Goal: Task Accomplishment & Management: Complete application form

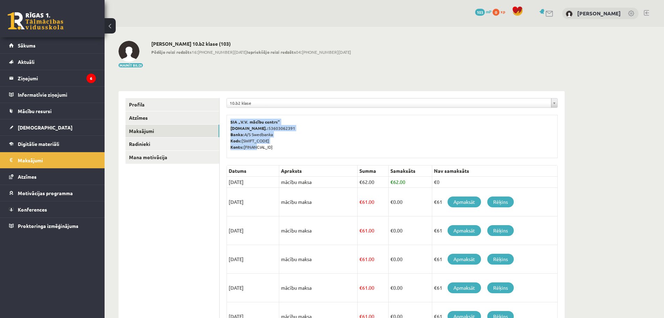
click at [294, 175] on div "**********" at bounding box center [392, 271] width 345 height 361
click at [291, 159] on div "**********" at bounding box center [392, 271] width 345 height 361
click at [43, 79] on legend "Ziņojumi 6" at bounding box center [57, 78] width 78 height 16
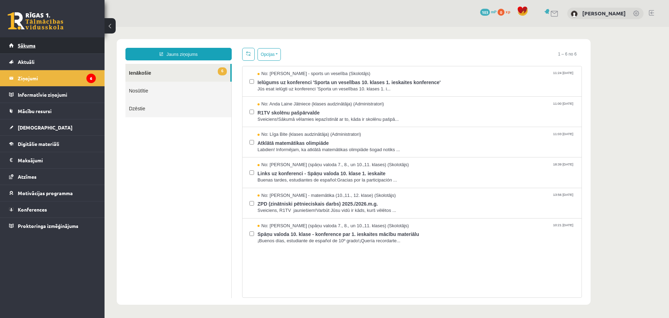
click at [23, 47] on span "Sākums" at bounding box center [27, 45] width 18 height 6
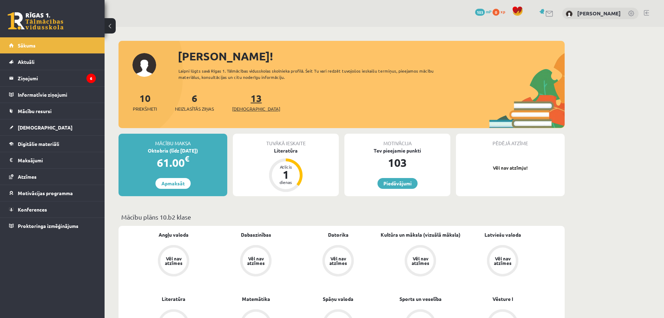
click at [246, 98] on link "13 Ieskaites" at bounding box center [256, 102] width 48 height 21
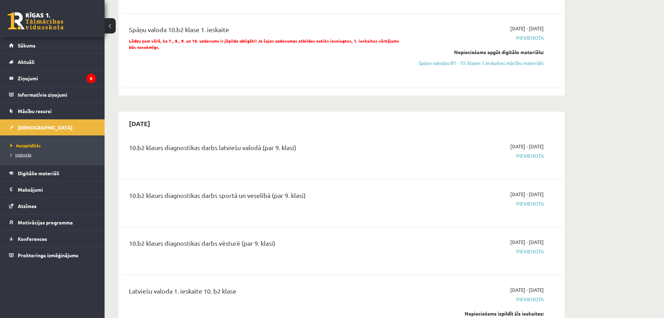
scroll to position [1220, 0]
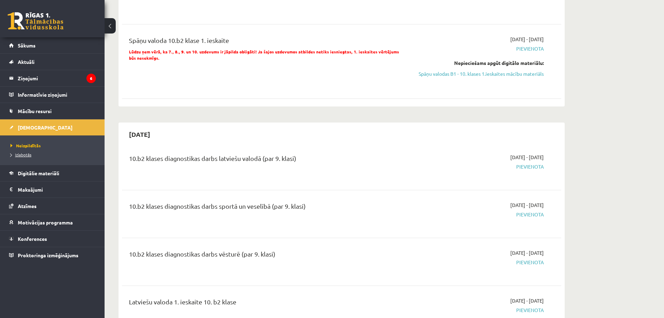
click at [20, 155] on span "Izlabotās" at bounding box center [20, 155] width 21 height 6
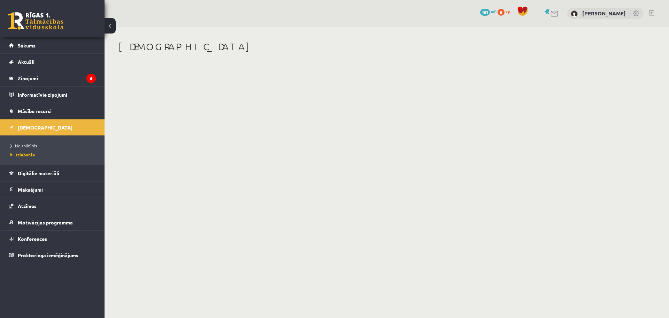
click at [23, 145] on span "Neizpildītās" at bounding box center [23, 146] width 26 height 6
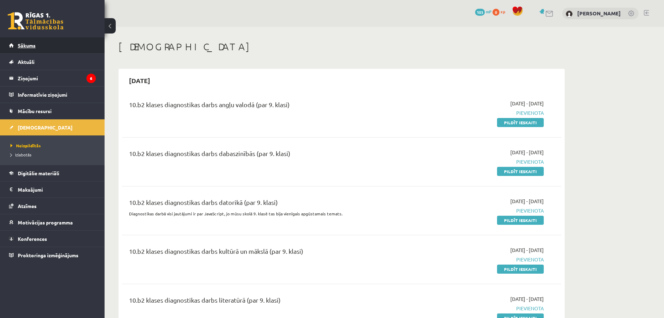
click at [21, 46] on span "Sākums" at bounding box center [27, 45] width 18 height 6
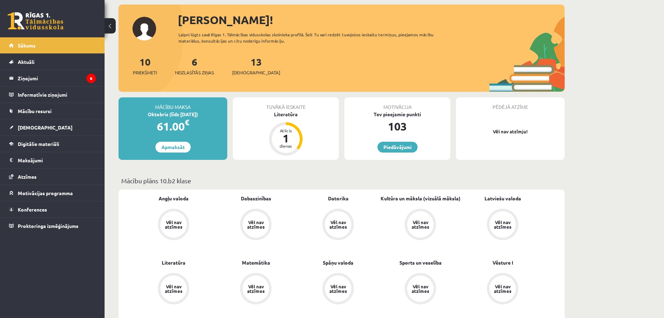
scroll to position [35, 0]
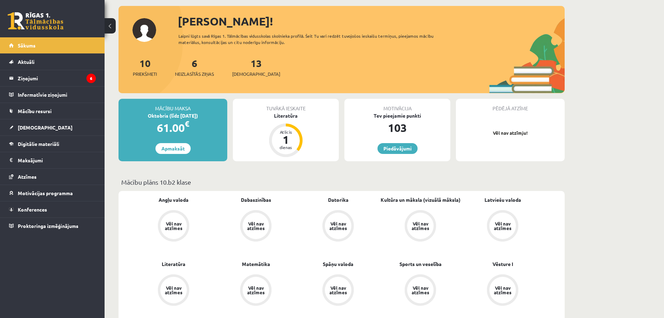
drag, startPoint x: 165, startPoint y: 153, endPoint x: 134, endPoint y: 195, distance: 51.9
click at [134, 195] on div "Angļu valoda Vēl nav atzīmes Dabaszinības Vēl nav atzīmes Datorika Vēl nav atzī…" at bounding box center [342, 260] width 446 height 139
click at [167, 223] on div "Vēl nav atzīmes" at bounding box center [174, 225] width 20 height 9
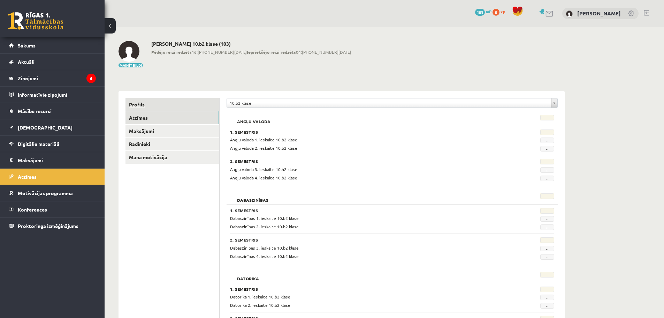
click at [156, 105] on link "Profils" at bounding box center [173, 104] width 94 height 13
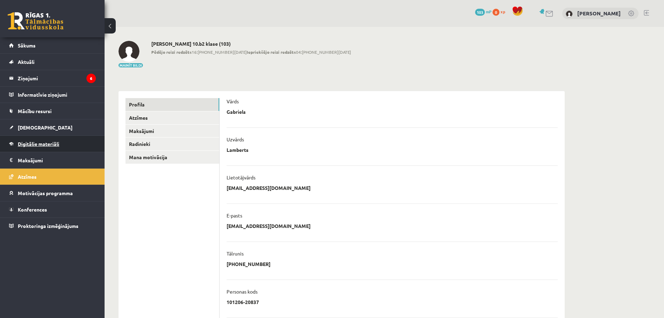
click at [52, 150] on link "Digitālie materiāli" at bounding box center [52, 144] width 87 height 16
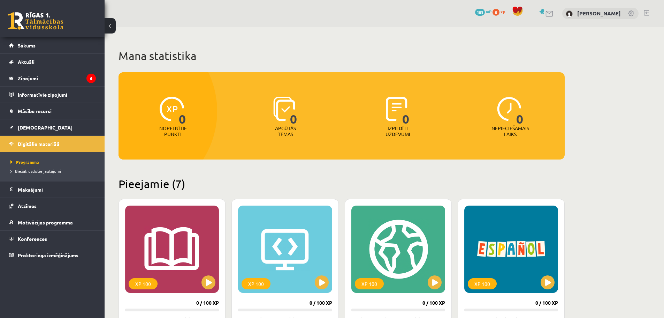
click at [391, 117] on img at bounding box center [397, 109] width 22 height 24
click at [398, 128] on p "Izpildīti uzdevumi" at bounding box center [397, 131] width 27 height 12
click at [516, 9] on span at bounding box center [518, 11] width 10 height 10
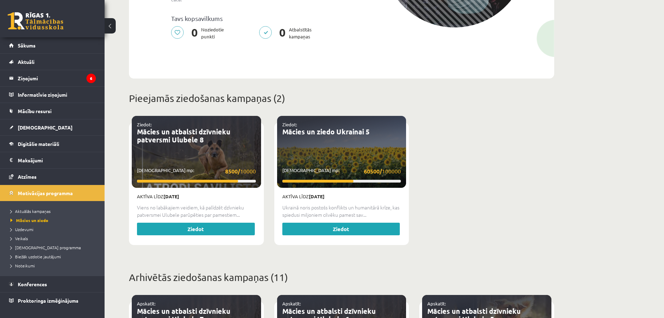
scroll to position [35, 0]
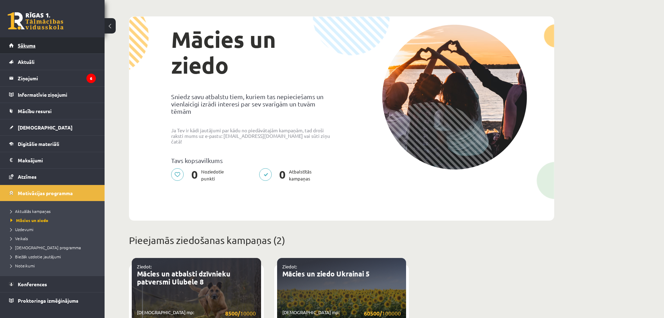
click at [35, 41] on link "Sākums" at bounding box center [52, 45] width 87 height 16
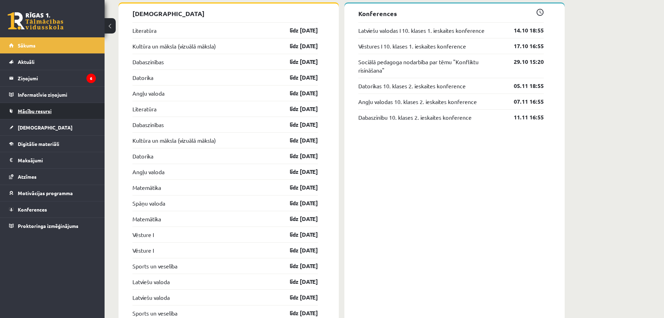
scroll to position [519, 0]
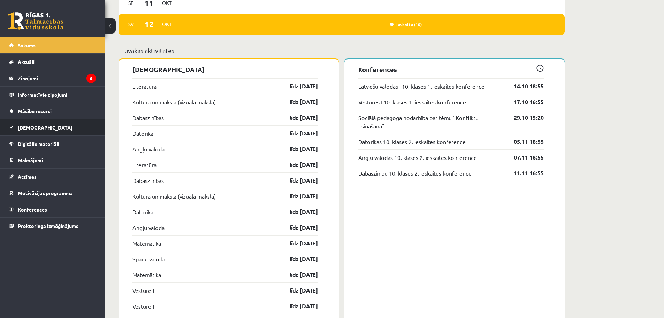
click at [44, 124] on link "[DEMOGRAPHIC_DATA]" at bounding box center [52, 127] width 87 height 16
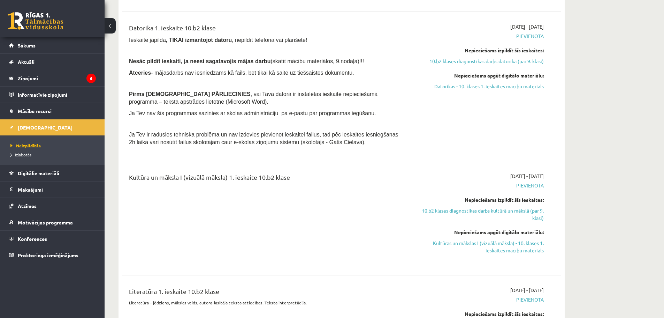
click at [31, 146] on span "Neizpildītās" at bounding box center [25, 146] width 30 height 6
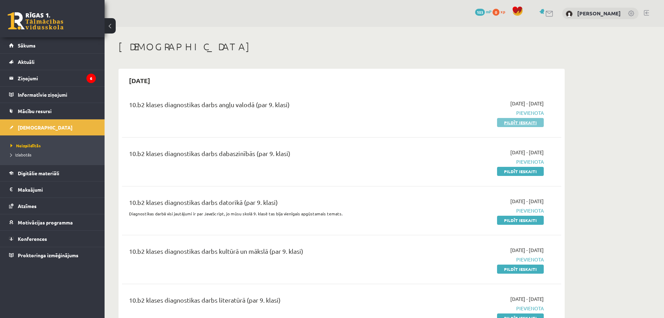
click at [516, 123] on link "Pildīt ieskaiti" at bounding box center [520, 122] width 47 height 9
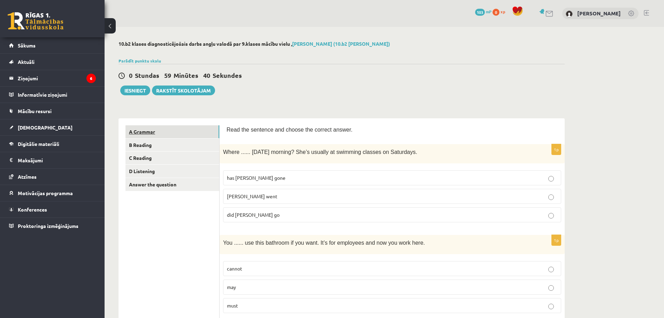
click at [146, 134] on link "A Grammar" at bounding box center [173, 131] width 94 height 13
click at [249, 180] on span "has Molly gone" at bounding box center [256, 177] width 59 height 6
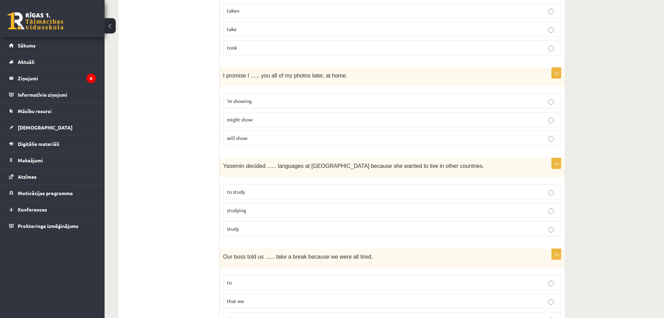
scroll to position [349, 0]
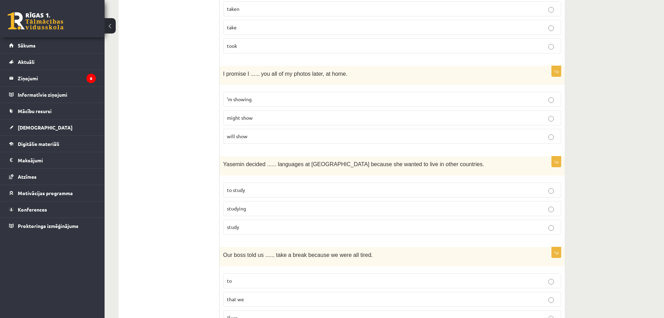
drag, startPoint x: 291, startPoint y: 165, endPoint x: 214, endPoint y: 159, distance: 77.3
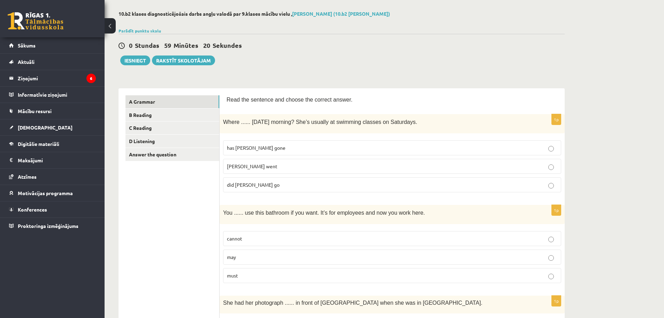
scroll to position [0, 0]
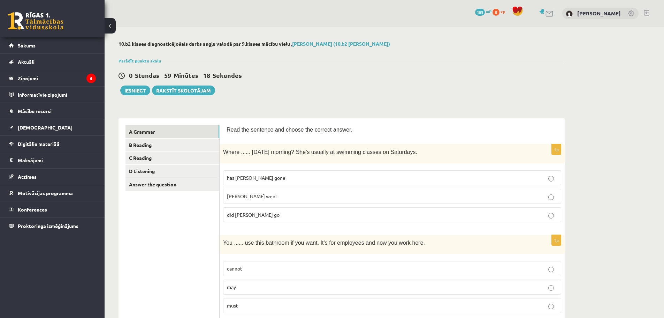
drag, startPoint x: 220, startPoint y: 151, endPoint x: 406, endPoint y: 150, distance: 185.8
click at [406, 150] on div "Where ...... yesterday morning? She’s usually at swimming classes on Saturdays." at bounding box center [392, 153] width 345 height 19
copy span "Where ...... yesterday morning? She’s usually at swimming classes on Saturdays."
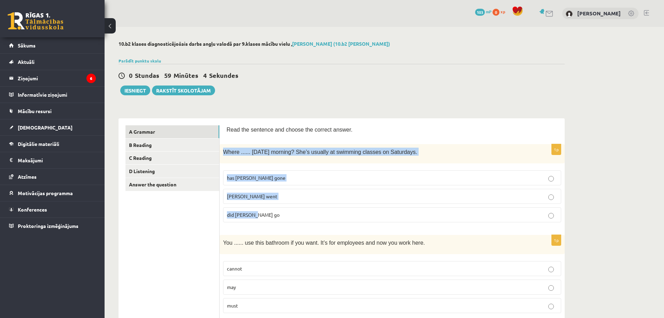
drag, startPoint x: 223, startPoint y: 150, endPoint x: 333, endPoint y: 215, distance: 128.1
click at [333, 215] on div "1p Where ...... yesterday morning? She’s usually at swimming classes on Saturda…" at bounding box center [392, 186] width 345 height 84
copy div "Where ...... yesterday morning? She’s usually at swimming classes on Saturdays.…"
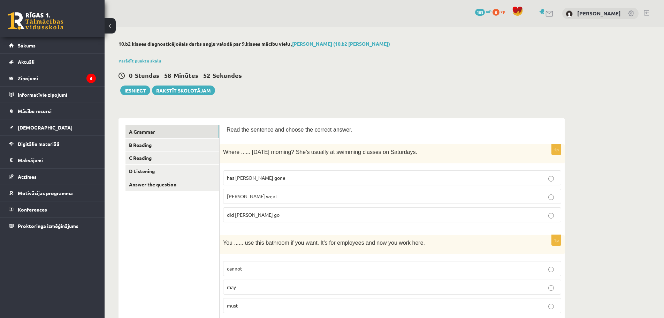
click at [254, 220] on label "did Molly go" at bounding box center [392, 214] width 338 height 15
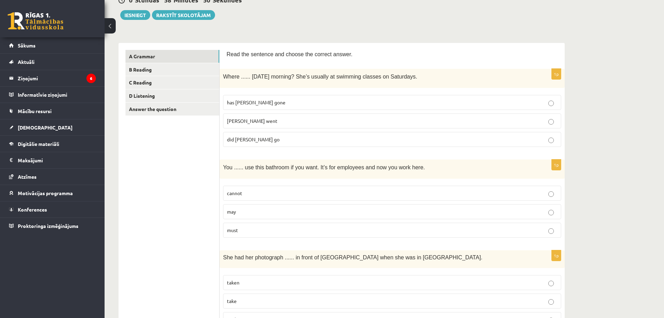
scroll to position [139, 0]
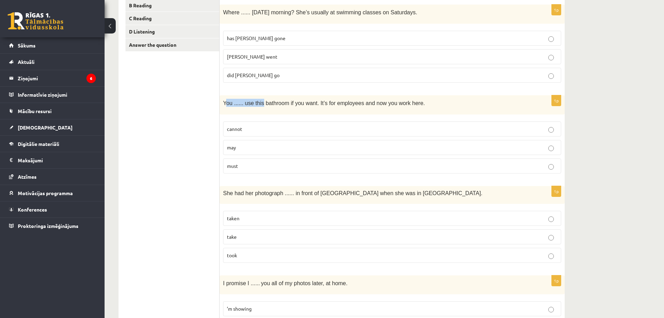
drag, startPoint x: 225, startPoint y: 102, endPoint x: 242, endPoint y: 100, distance: 16.5
click at [244, 101] on span "You ...... use this bathroom if you want. It’s for employees and now you work h…" at bounding box center [324, 103] width 202 height 6
click at [224, 103] on span "You ...... use this bathroom if you want. It’s for employees and now you work h…" at bounding box center [324, 103] width 202 height 6
drag, startPoint x: 223, startPoint y: 103, endPoint x: 348, endPoint y: 167, distance: 140.3
click at [348, 167] on div "1p You ...... use this bathroom if you want. It’s for employees and now you wor…" at bounding box center [392, 137] width 345 height 84
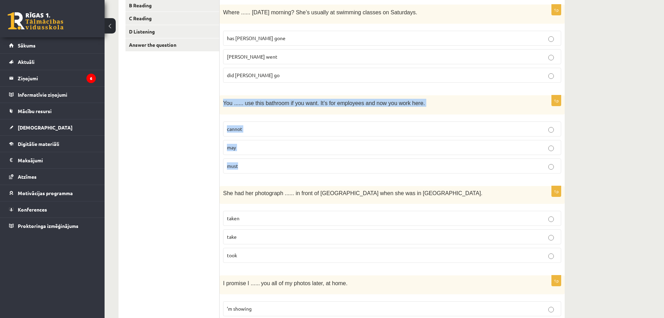
copy div "You ...... use this bathroom if you want. It’s for employees and now you work h…"
click at [260, 142] on label "may" at bounding box center [392, 147] width 338 height 15
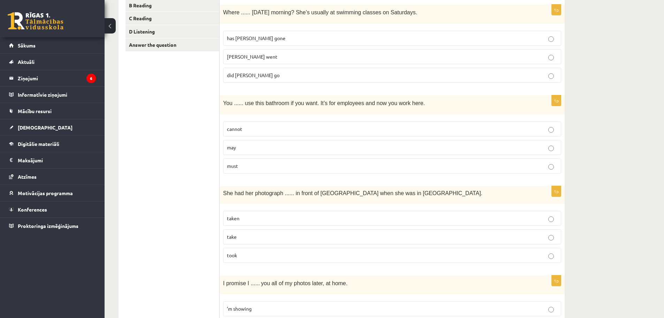
click at [257, 144] on p "may" at bounding box center [392, 147] width 331 height 7
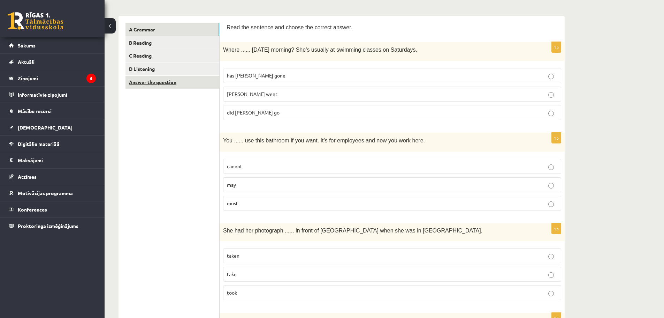
scroll to position [174, 0]
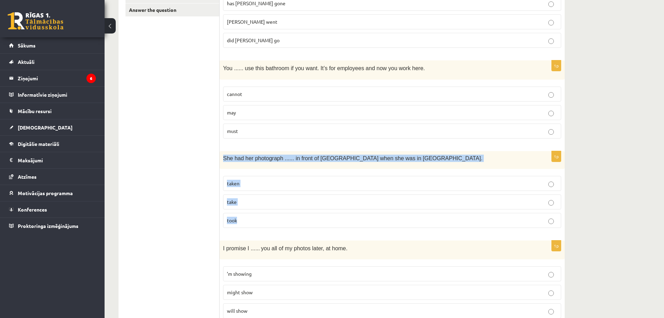
drag, startPoint x: 221, startPoint y: 157, endPoint x: 315, endPoint y: 211, distance: 108.2
click at [315, 211] on div "1p She had her photograph ...... in front of Notre Dame when she was in Paris. …" at bounding box center [392, 192] width 345 height 82
copy div "She had her photograph ...... in front of Notre Dame when she was in Paris. tak…"
click at [363, 182] on p "taken" at bounding box center [392, 183] width 331 height 7
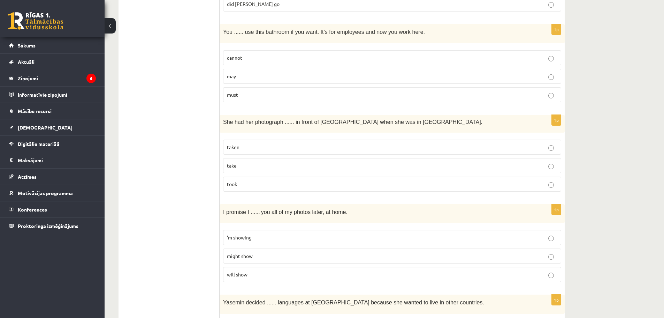
scroll to position [244, 0]
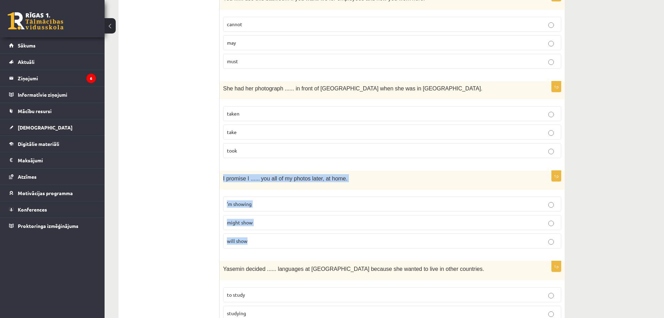
drag, startPoint x: 221, startPoint y: 176, endPoint x: 325, endPoint y: 231, distance: 117.8
click at [325, 231] on div "1p I promise I ...... you all of my photos later, at home. ’m showing might sho…" at bounding box center [392, 212] width 345 height 84
click at [251, 236] on label "will show" at bounding box center [392, 240] width 338 height 15
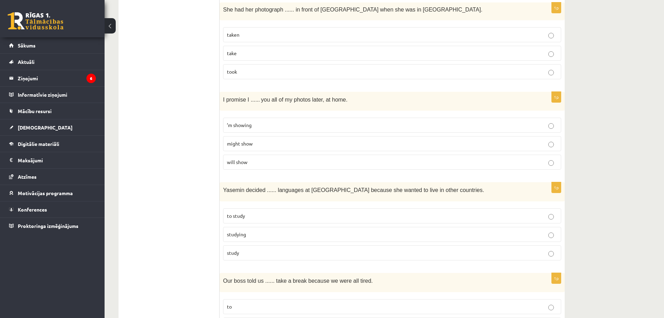
scroll to position [349, 0]
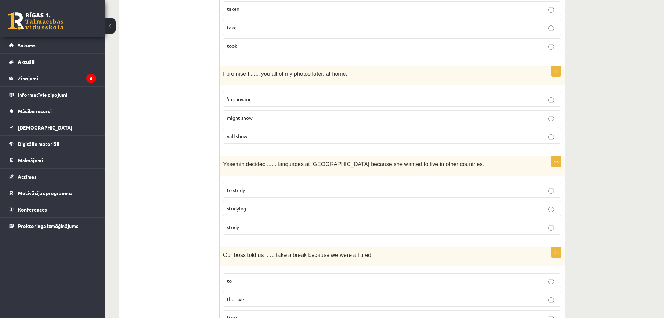
drag, startPoint x: 217, startPoint y: 162, endPoint x: 279, endPoint y: 168, distance: 62.4
click at [272, 168] on p "Yasemin decided ...... languages at university because she wanted to live in ot…" at bounding box center [374, 164] width 303 height 8
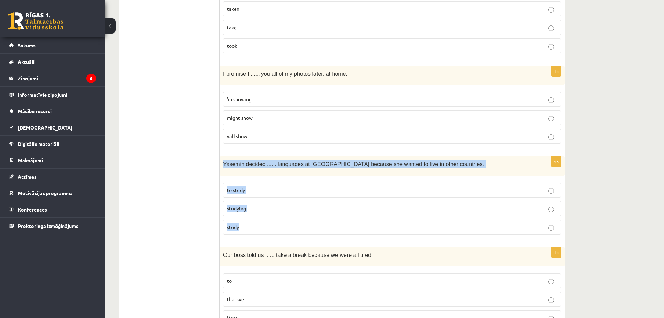
drag, startPoint x: 224, startPoint y: 164, endPoint x: 377, endPoint y: 222, distance: 163.4
click at [377, 222] on div "1p Yasemin decided ...... languages at university because she wanted to live in…" at bounding box center [392, 198] width 345 height 84
copy div "Yasemin decided ...... languages at university because she wanted to live in ot…"
click at [269, 191] on p "to study" at bounding box center [392, 189] width 331 height 7
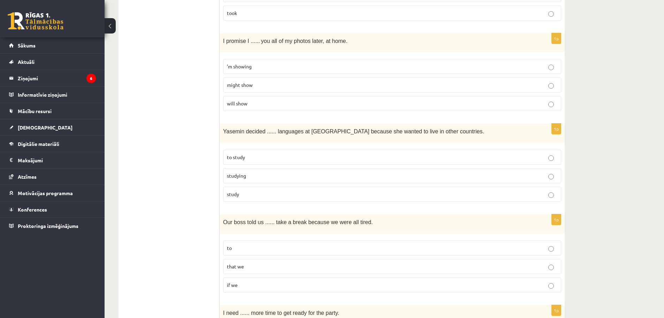
scroll to position [453, 0]
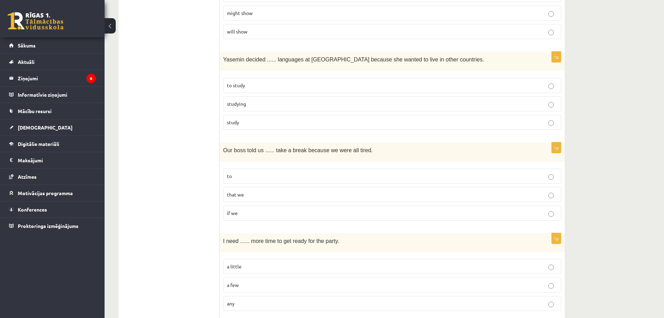
drag, startPoint x: 243, startPoint y: 148, endPoint x: 290, endPoint y: 154, distance: 47.8
click at [286, 162] on div "1p Our boss told us ...... take a break because we were all tired. to that we i…" at bounding box center [392, 184] width 345 height 84
drag, startPoint x: 223, startPoint y: 150, endPoint x: 357, endPoint y: 213, distance: 147.5
click at [357, 213] on div "1p Our boss told us ...... take a break because we were all tired. to that we i…" at bounding box center [392, 184] width 345 height 84
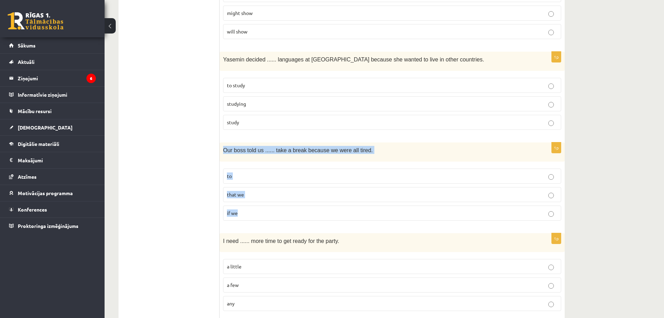
copy div "Our boss told us ...... take a break because we were all tired. to that we if we"
click at [273, 169] on label "to" at bounding box center [392, 175] width 338 height 15
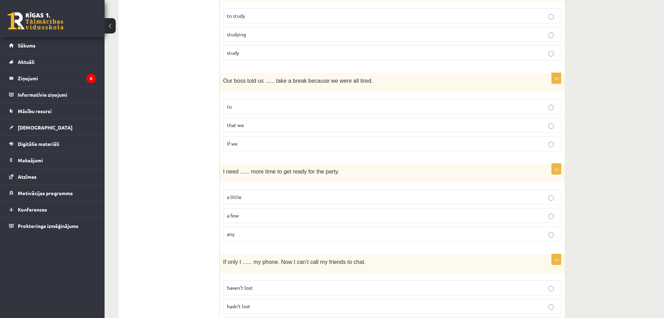
scroll to position [523, 0]
drag, startPoint x: 220, startPoint y: 169, endPoint x: 321, endPoint y: 230, distance: 118.4
click at [321, 230] on div "1p I need ...... more time to get ready for the party. a little a few any" at bounding box center [392, 205] width 345 height 84
copy div "I need ...... more time to get ready for the party. a little a few any"
click at [249, 193] on label "a little" at bounding box center [392, 196] width 338 height 15
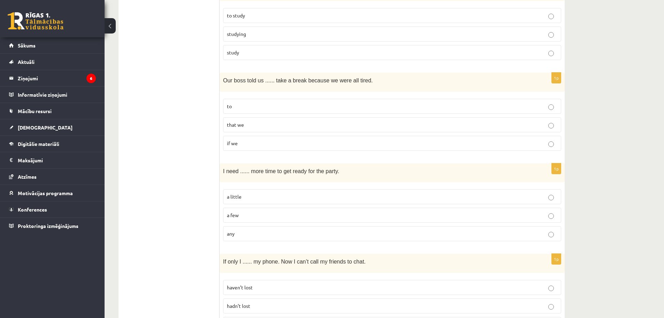
scroll to position [697, 0]
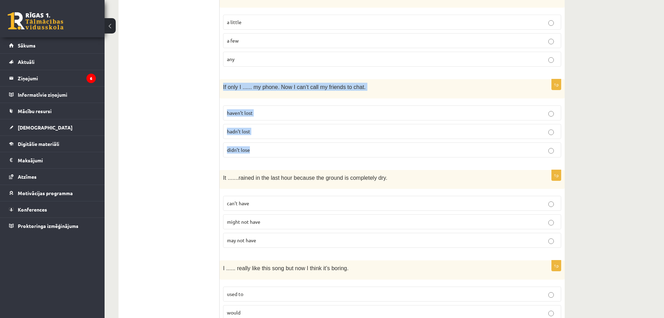
drag, startPoint x: 220, startPoint y: 85, endPoint x: 295, endPoint y: 142, distance: 94.1
click at [295, 142] on div "1p If only I ...... my phone. Now I can’t call my friends to chat. haven’t lost…" at bounding box center [392, 121] width 345 height 84
copy div "If only I ...... my phone. Now I can’t call my friends to chat. haven’t lost ha…"
click at [241, 134] on span "hadn’t lost" at bounding box center [238, 131] width 23 height 6
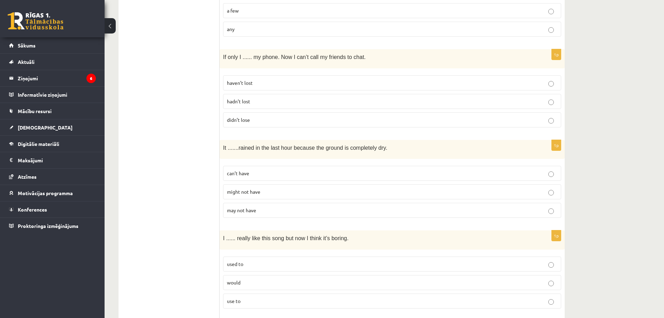
scroll to position [767, 0]
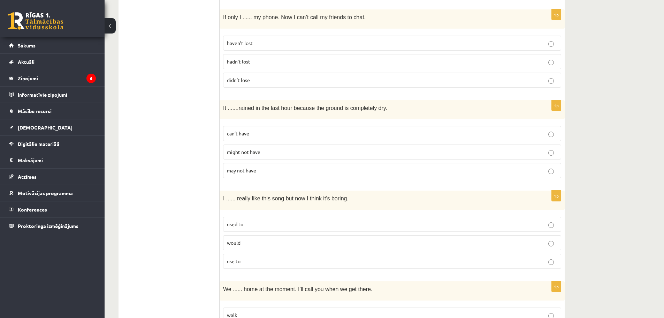
drag, startPoint x: 219, startPoint y: 107, endPoint x: 363, endPoint y: 112, distance: 144.1
click at [363, 112] on div "**********" at bounding box center [342, 267] width 446 height 1833
click at [363, 112] on div "It ....... rained in the last hour because the ground is completely dry." at bounding box center [392, 109] width 345 height 19
click at [224, 120] on div "1p It ....... rained in the last hour because the ground is completely dry. can…" at bounding box center [392, 142] width 345 height 84
drag, startPoint x: 218, startPoint y: 106, endPoint x: 258, endPoint y: 108, distance: 40.8
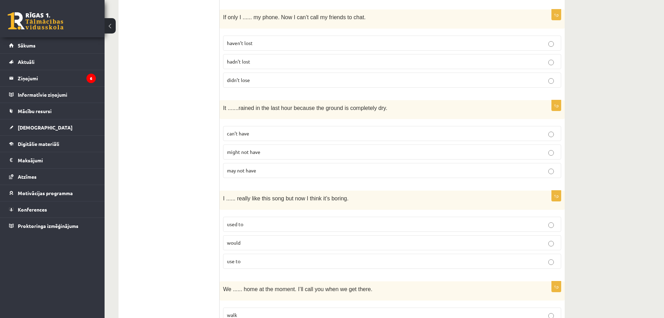
click at [263, 108] on div "**********" at bounding box center [342, 267] width 446 height 1833
click at [242, 123] on fieldset "can’t have might not have may not have" at bounding box center [392, 151] width 338 height 58
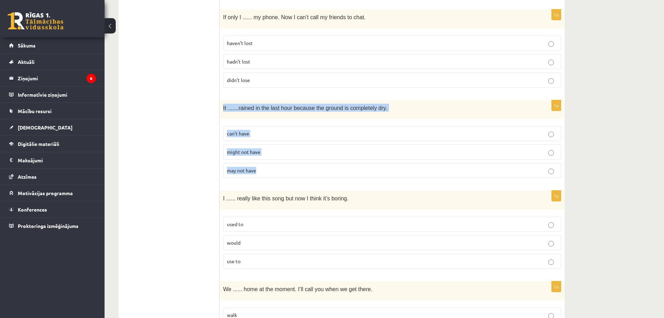
drag, startPoint x: 224, startPoint y: 107, endPoint x: 357, endPoint y: 165, distance: 145.5
click at [357, 165] on div "1p It ....... rained in the last hour because the ground is completely dry. can…" at bounding box center [392, 142] width 345 height 84
copy div "It ....... rained in the last hour because the ground is completely dry. can’t …"
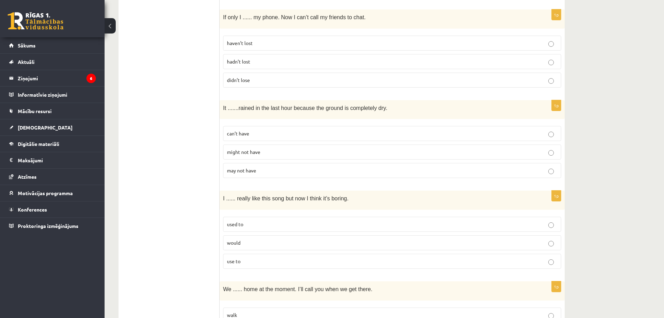
drag, startPoint x: 184, startPoint y: 167, endPoint x: 190, endPoint y: 163, distance: 7.0
click at [184, 167] on ul "A Grammar B Reading C Reading D Listening Answer the question" at bounding box center [173, 267] width 94 height 1819
click at [236, 137] on p "can’t have" at bounding box center [392, 133] width 331 height 7
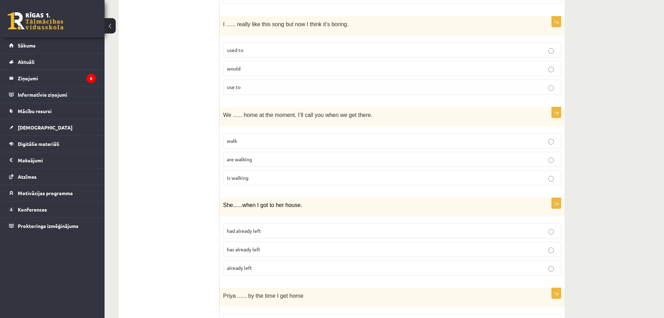
scroll to position [802, 0]
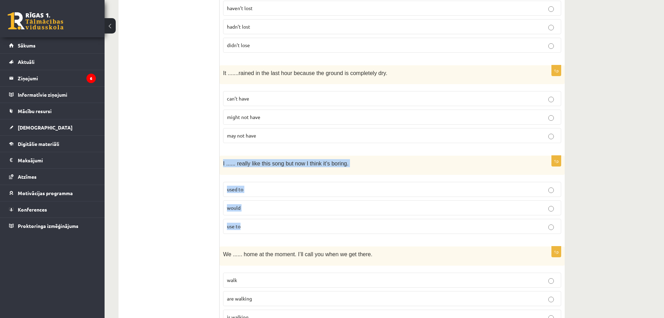
drag, startPoint x: 221, startPoint y: 165, endPoint x: 294, endPoint y: 222, distance: 92.8
click at [294, 222] on div "1p I ...... really like this song but now I think it’s boring. used to would us…" at bounding box center [392, 198] width 345 height 84
copy div "I ...... really like this song but now I think it’s boring. used to would use to"
drag, startPoint x: 189, startPoint y: 226, endPoint x: 198, endPoint y: 226, distance: 9.4
click at [189, 226] on ul "A Grammar B Reading C Reading D Listening Answer the question" at bounding box center [173, 232] width 94 height 1819
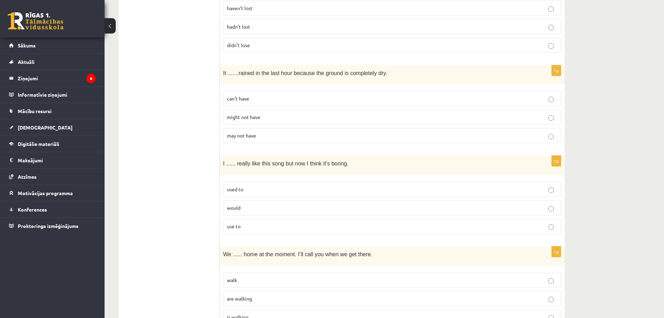
click at [256, 191] on p "used to" at bounding box center [392, 188] width 331 height 7
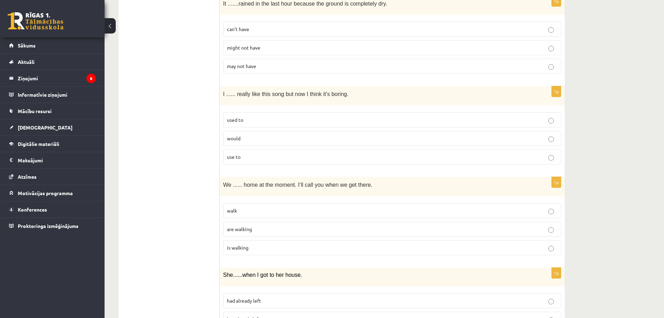
scroll to position [872, 0]
drag, startPoint x: 225, startPoint y: 183, endPoint x: 347, endPoint y: 239, distance: 134.3
click at [347, 239] on div "1p We ...... home at the moment. I’ll call you when we get there. walk are walk…" at bounding box center [392, 218] width 345 height 84
click at [242, 223] on label "are walking" at bounding box center [392, 228] width 338 height 15
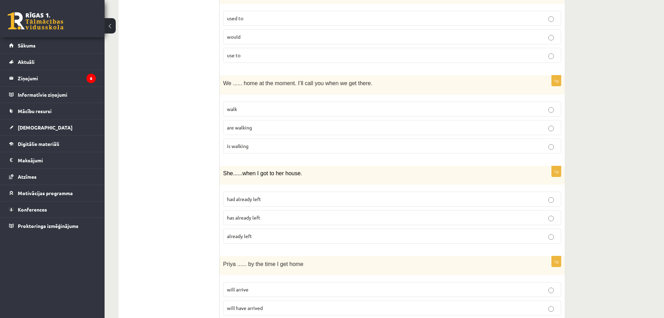
scroll to position [976, 0]
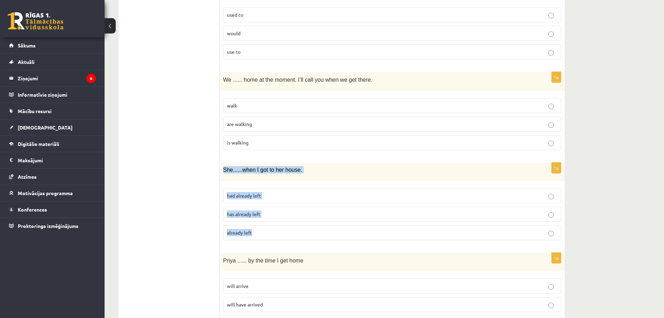
drag, startPoint x: 221, startPoint y: 168, endPoint x: 280, endPoint y: 230, distance: 84.8
click at [280, 230] on div "1p She ...... when I got to her house. had already left has already left alread…" at bounding box center [392, 203] width 345 height 83
click at [201, 232] on ul "A Grammar B Reading C Reading D Listening Answer the question" at bounding box center [173, 58] width 94 height 1819
click at [257, 198] on span "had already left" at bounding box center [244, 195] width 34 height 6
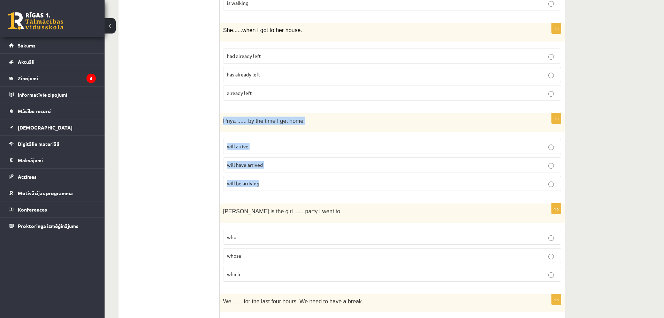
drag, startPoint x: 224, startPoint y: 121, endPoint x: 289, endPoint y: 177, distance: 86.5
click at [289, 177] on div "1p Priya ...... by the time I get home will arrive will have arrived will be ar…" at bounding box center [392, 155] width 345 height 84
click at [248, 165] on span "will have arrived" at bounding box center [245, 164] width 36 height 6
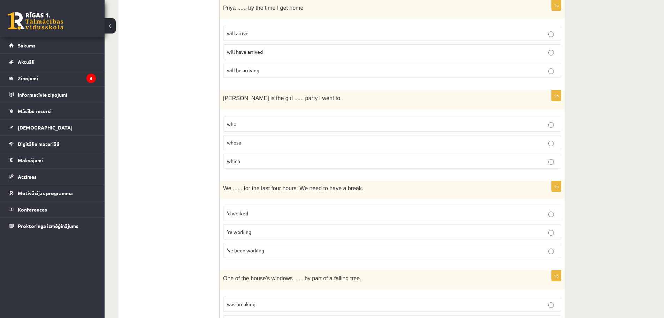
scroll to position [1125, 0]
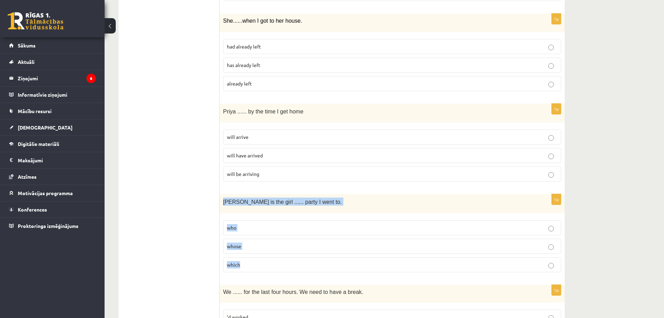
drag, startPoint x: 221, startPoint y: 202, endPoint x: 266, endPoint y: 257, distance: 70.8
click at [266, 257] on div "1p Jenny is the girl ...... party I went to. who whose which" at bounding box center [392, 236] width 345 height 84
click at [245, 249] on p "whose" at bounding box center [392, 245] width 331 height 7
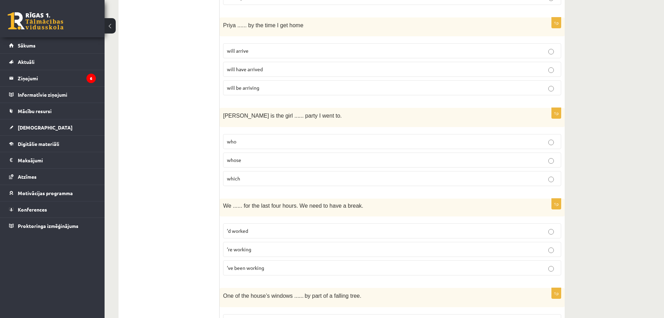
scroll to position [1334, 0]
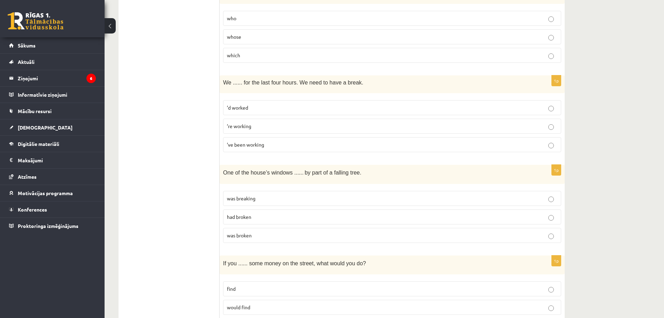
click at [255, 113] on label "’d worked" at bounding box center [392, 107] width 338 height 15
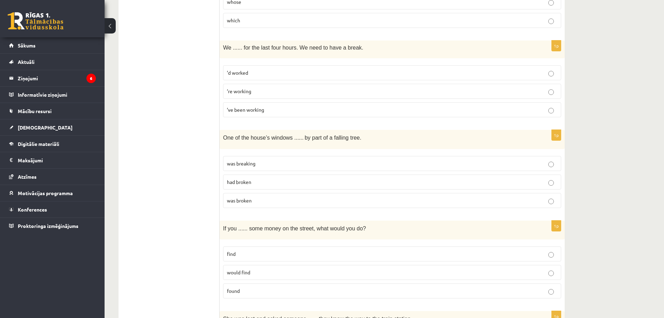
click at [249, 202] on span "was broken" at bounding box center [239, 200] width 25 height 6
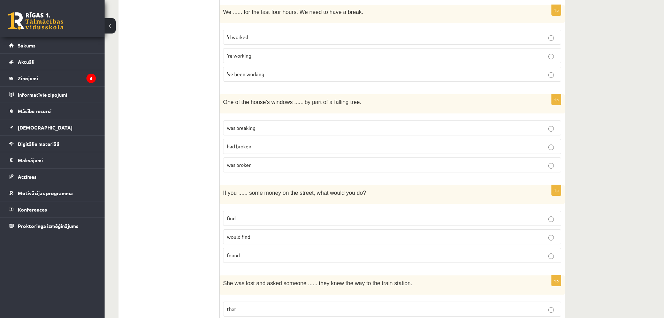
scroll to position [1439, 0]
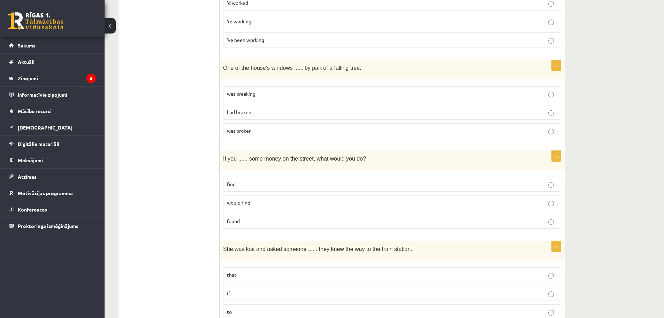
click at [239, 203] on span "would find" at bounding box center [238, 202] width 23 height 6
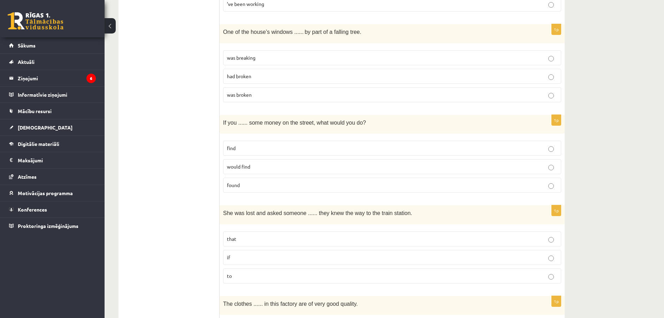
scroll to position [1474, 0]
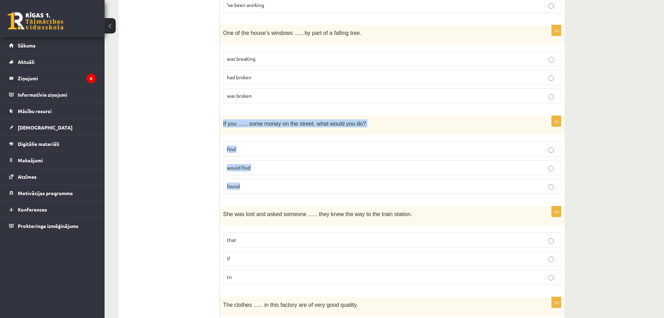
drag, startPoint x: 220, startPoint y: 122, endPoint x: 304, endPoint y: 186, distance: 106.1
click at [304, 186] on div "1p If you ...... some money on the street, what would you do? find would find f…" at bounding box center [392, 158] width 345 height 84
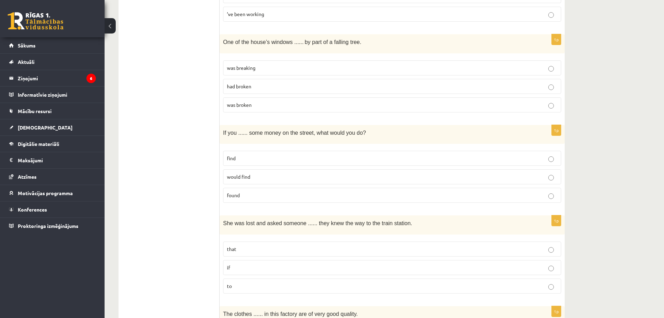
scroll to position [1334, 0]
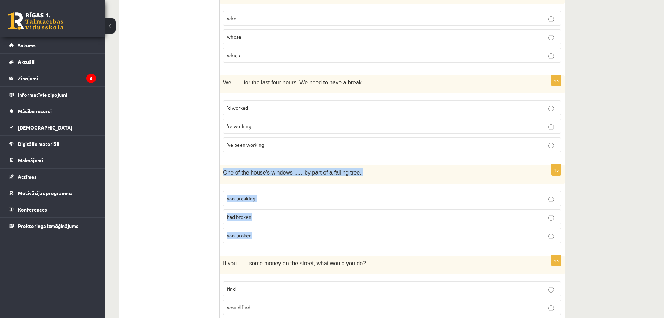
drag, startPoint x: 221, startPoint y: 172, endPoint x: 319, endPoint y: 229, distance: 113.7
click at [319, 229] on div "1p One of the house’s windows ...... by part of a falling tree. was breaking ha…" at bounding box center [392, 207] width 345 height 84
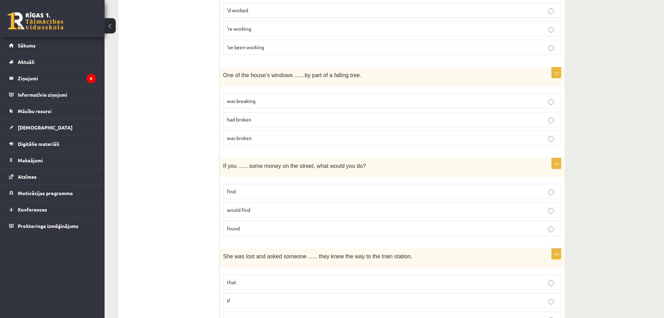
scroll to position [1544, 0]
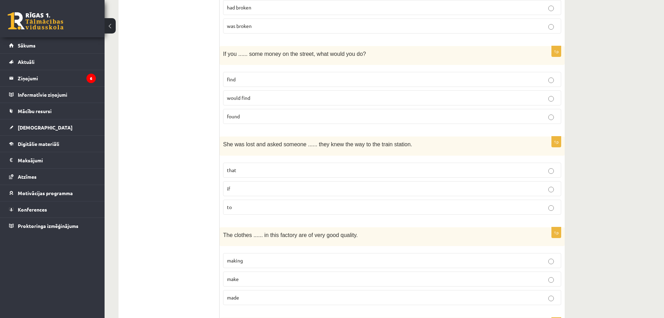
click at [256, 191] on p "if" at bounding box center [392, 188] width 331 height 7
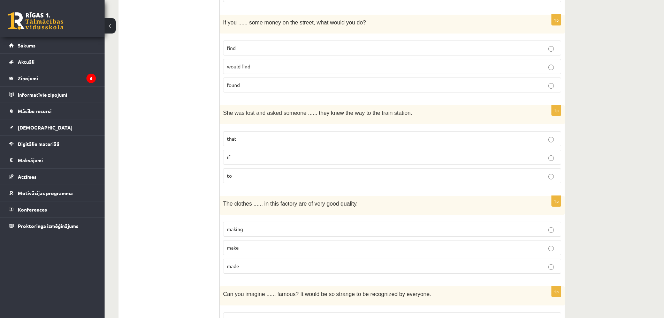
scroll to position [1648, 0]
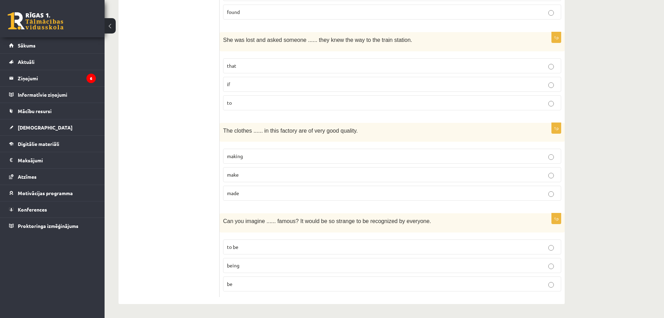
click at [245, 190] on p "made" at bounding box center [392, 192] width 331 height 7
click at [254, 245] on p "to be" at bounding box center [392, 246] width 331 height 7
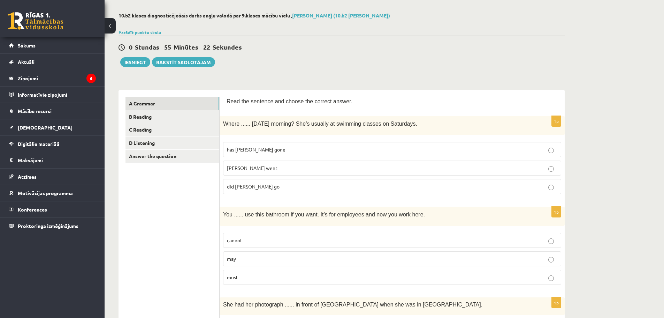
scroll to position [0, 0]
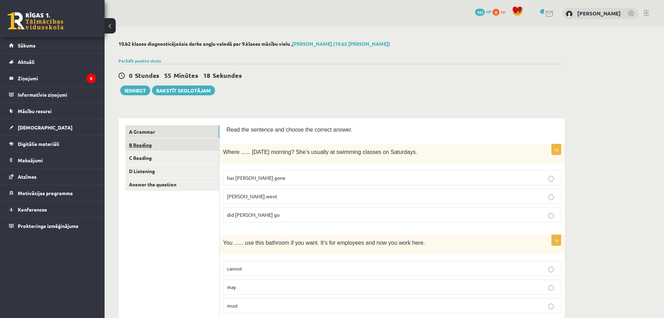
click at [139, 146] on link "B Reading" at bounding box center [173, 144] width 94 height 13
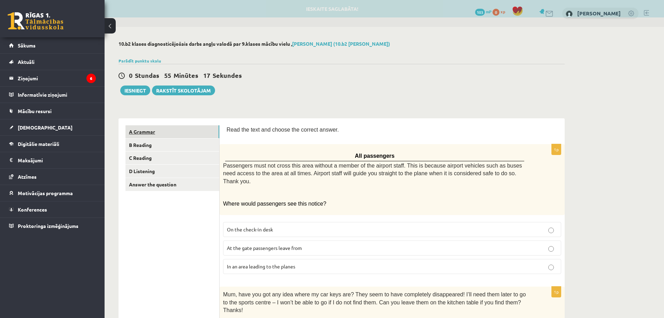
click at [147, 130] on link "A Grammar" at bounding box center [173, 131] width 94 height 13
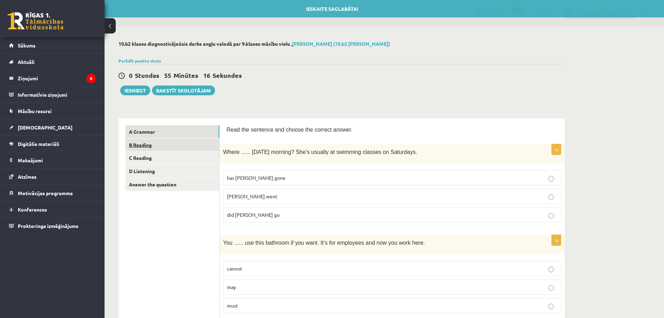
click at [149, 145] on link "B Reading" at bounding box center [173, 144] width 94 height 13
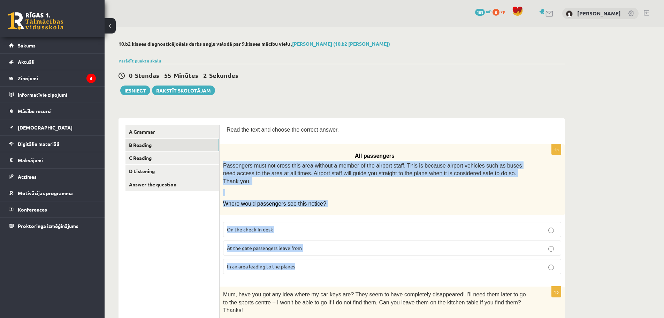
drag, startPoint x: 221, startPoint y: 163, endPoint x: 316, endPoint y: 259, distance: 134.6
click at [316, 259] on div "1p All passengers Passengers must not cross this area without a member of the a…" at bounding box center [392, 211] width 345 height 135
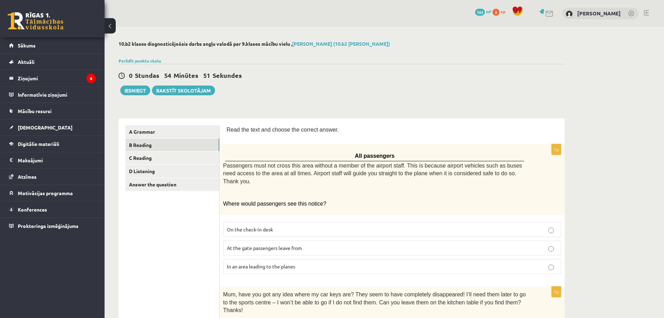
click at [256, 263] on p "In an area leading to the planes" at bounding box center [392, 266] width 331 height 7
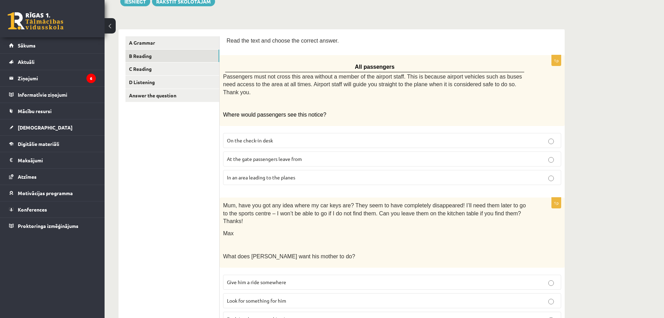
scroll to position [174, 0]
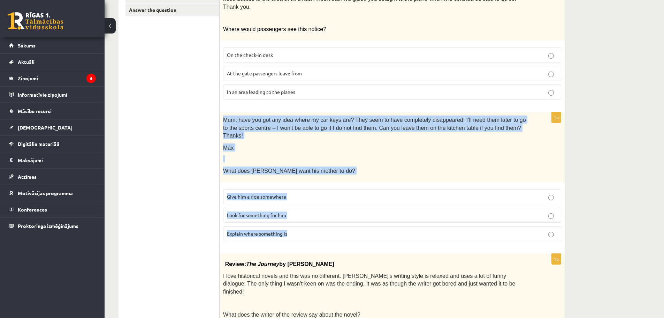
drag, startPoint x: 223, startPoint y: 108, endPoint x: 295, endPoint y: 222, distance: 134.0
click at [295, 222] on div "1p Mum, have you got any idea where my car keys are? They seem to have complete…" at bounding box center [392, 179] width 345 height 135
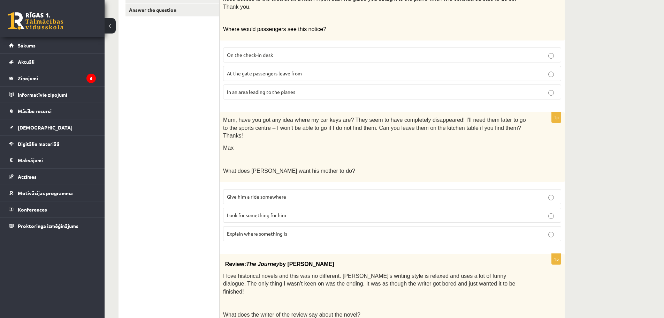
click at [252, 212] on span "Look for something for him" at bounding box center [256, 215] width 59 height 6
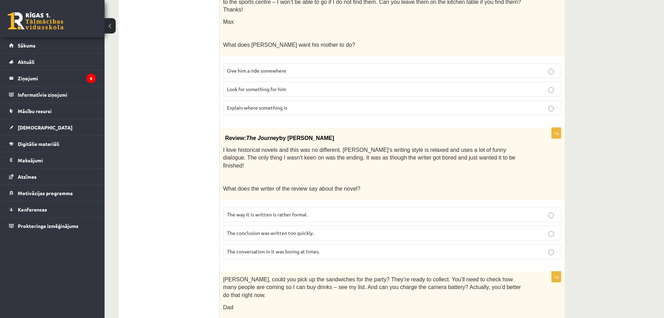
scroll to position [349, 0]
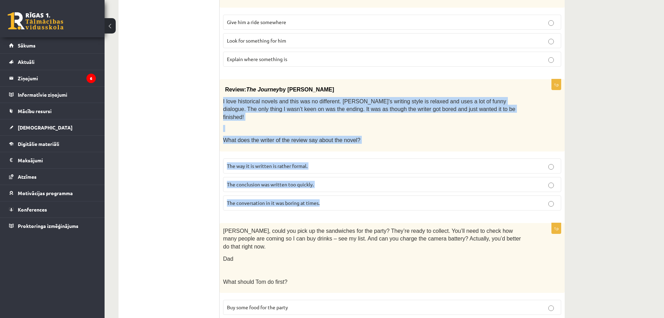
drag, startPoint x: 222, startPoint y: 82, endPoint x: 334, endPoint y: 177, distance: 147.4
click at [334, 177] on div "1p Review: The Journey by Elizabeth Brown I love historical novels and this was…" at bounding box center [392, 147] width 345 height 137
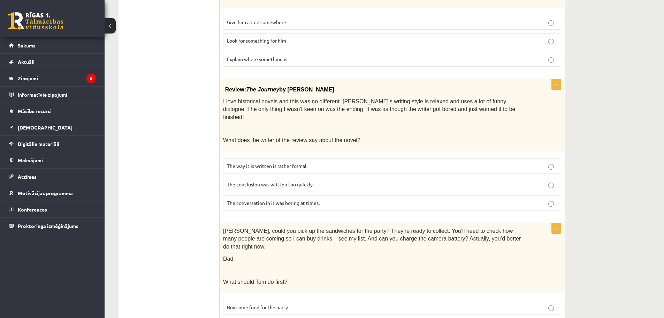
click at [206, 156] on ul "A Grammar B Reading C Reading D Listening Answer the question" at bounding box center [173, 214] width 94 height 874
click at [253, 181] on span "The conclusion was written too quickly." at bounding box center [270, 184] width 87 height 6
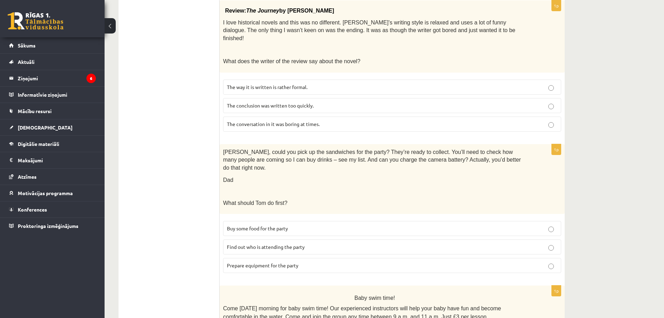
scroll to position [416, 0]
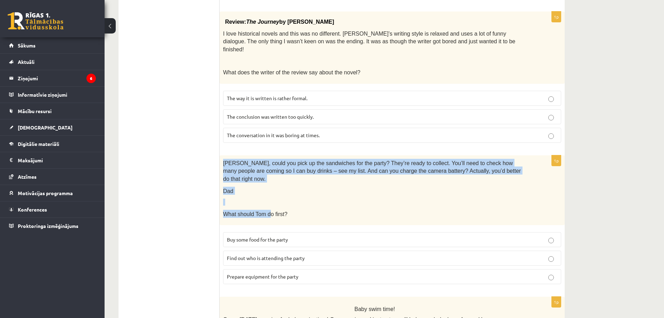
drag, startPoint x: 222, startPoint y: 135, endPoint x: 268, endPoint y: 181, distance: 65.6
click at [268, 182] on div "Tom, could you pick up the sandwiches for the party? They’re ready to collect. …" at bounding box center [392, 190] width 345 height 70
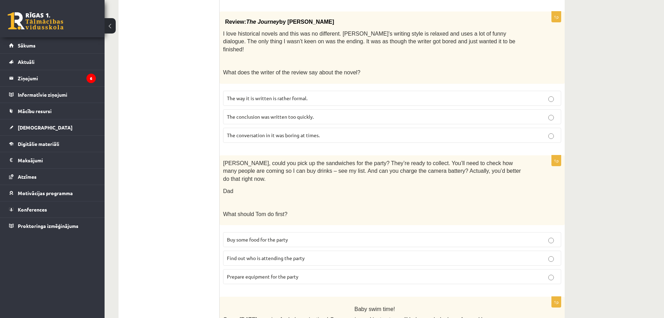
click at [311, 176] on div "Tom, could you pick up the sandwiches for the party? They’re ready to collect. …" at bounding box center [392, 190] width 345 height 70
click at [302, 232] on label "Buy some food for the party" at bounding box center [392, 239] width 338 height 15
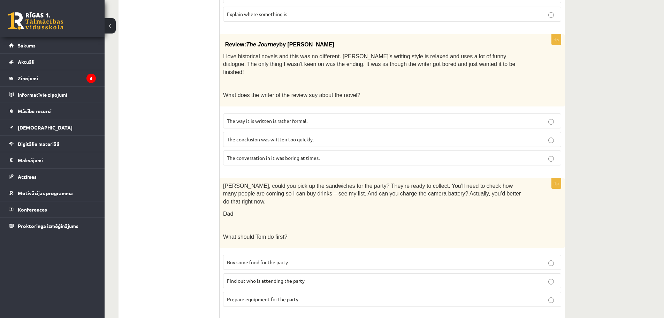
scroll to position [381, 0]
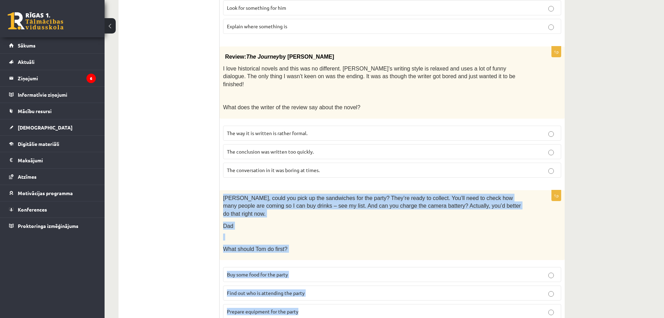
drag, startPoint x: 222, startPoint y: 171, endPoint x: 342, endPoint y: 280, distance: 161.9
click at [342, 280] on div "1p Tom, could you pick up the sandwiches for the party? They’re ready to collec…" at bounding box center [392, 257] width 345 height 135
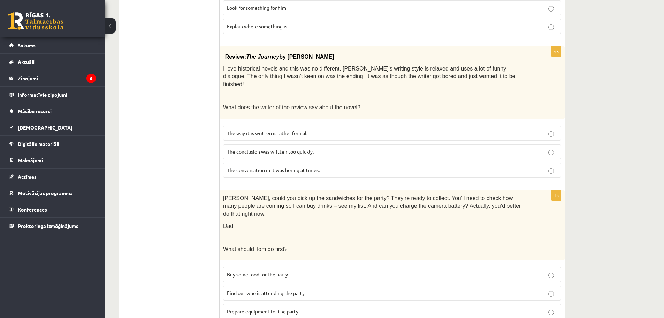
click at [194, 172] on ul "A Grammar B Reading C Reading D Listening Answer the question" at bounding box center [173, 181] width 94 height 874
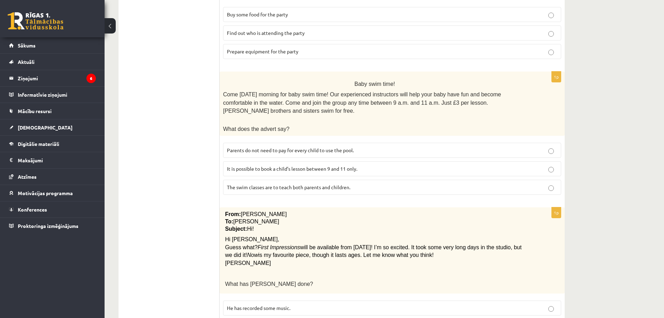
scroll to position [625, 0]
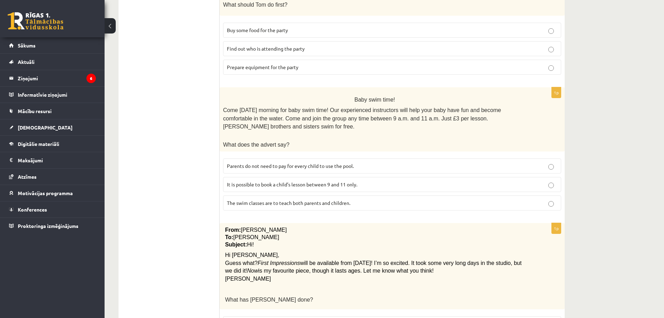
click at [240, 158] on label "Parents do not need to pay for every child to use the pool." at bounding box center [392, 165] width 338 height 15
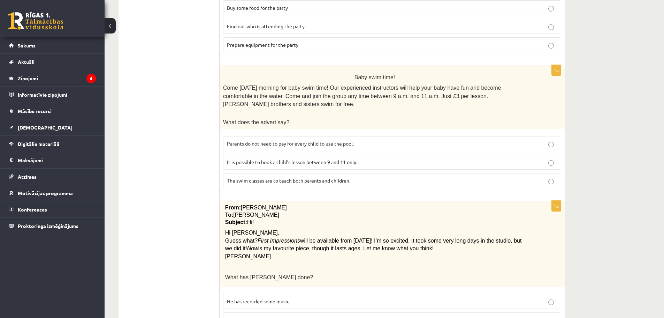
scroll to position [660, 0]
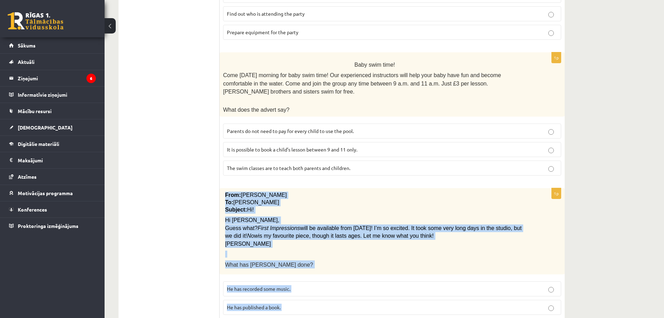
drag, startPoint x: 224, startPoint y: 152, endPoint x: 306, endPoint y: 283, distance: 154.0
click at [306, 283] on div "1p From: Pete To: Cathy Subject: Hi! Hi Cathy, Guess what? First Impressions wi…" at bounding box center [392, 263] width 345 height 151
click at [270, 285] on p "He has recorded some music." at bounding box center [392, 288] width 331 height 7
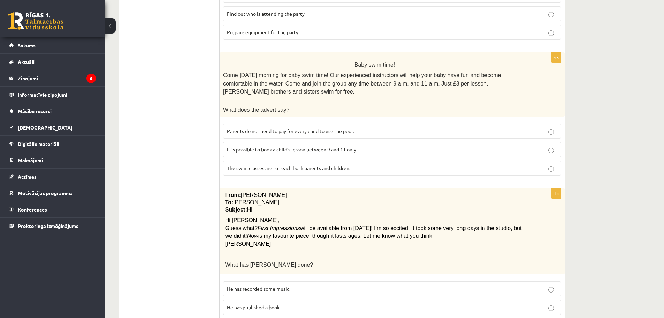
click at [270, 285] on p "He has recorded some music." at bounding box center [392, 288] width 331 height 7
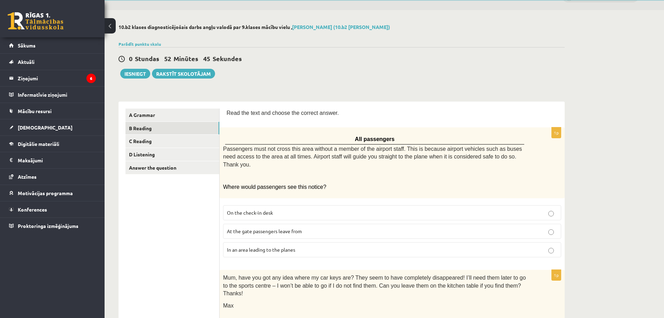
scroll to position [0, 0]
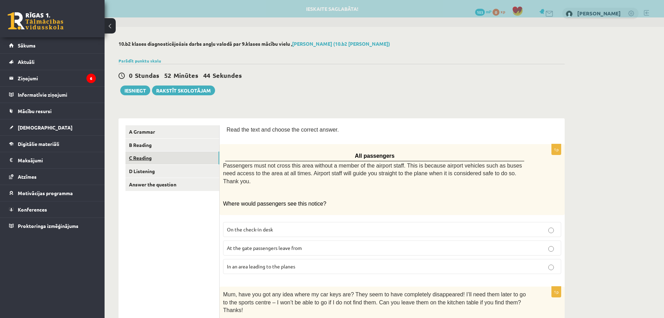
click at [143, 158] on link "C Reading" at bounding box center [173, 157] width 94 height 13
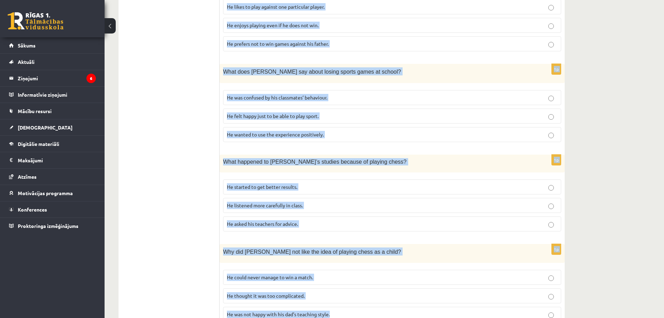
scroll to position [558, 0]
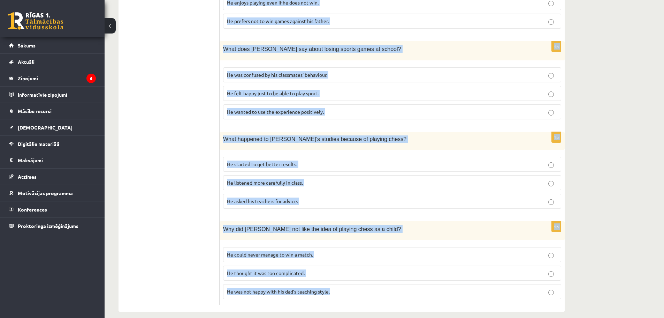
drag, startPoint x: 226, startPoint y: 127, endPoint x: 355, endPoint y: 314, distance: 227.1
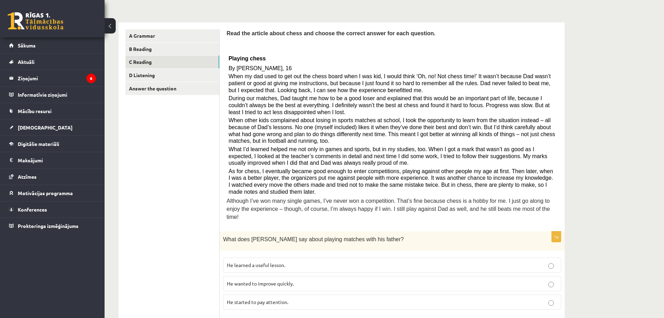
scroll to position [174, 0]
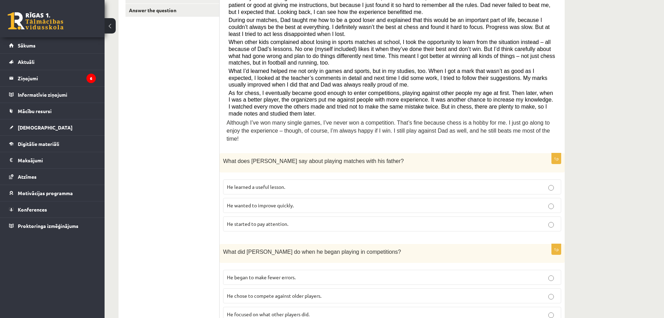
click at [276, 183] on p "He learned a useful lesson." at bounding box center [392, 186] width 331 height 7
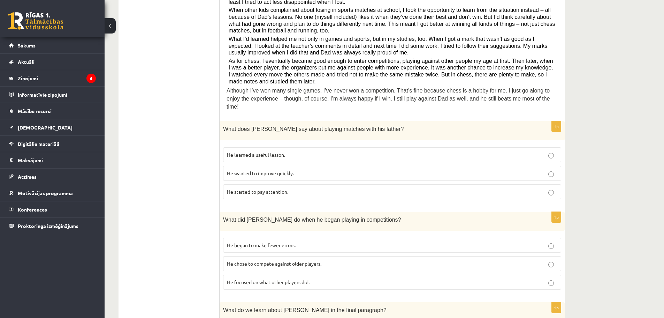
scroll to position [244, 0]
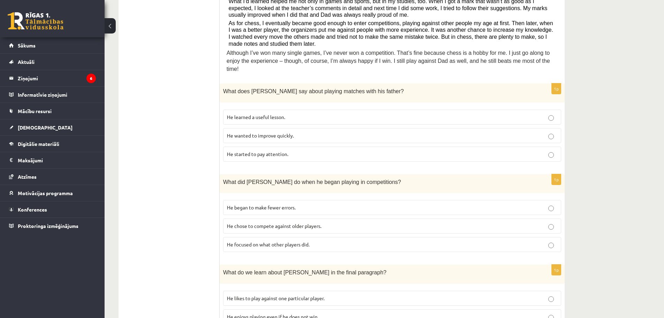
click at [264, 241] on span "He focused on what other players did." at bounding box center [268, 244] width 83 height 6
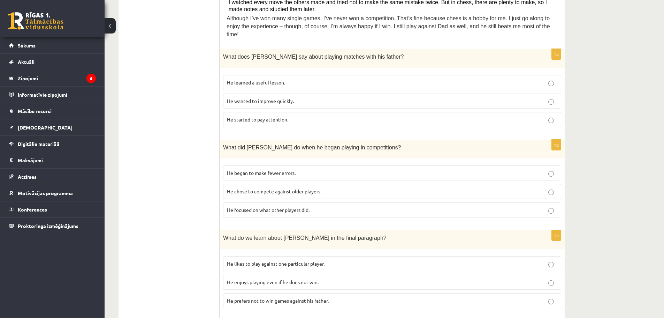
scroll to position [348, 0]
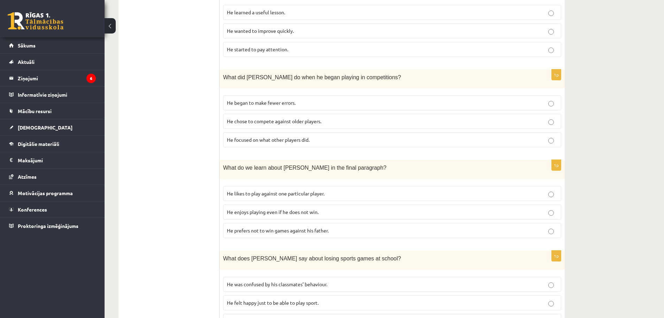
click at [263, 208] on span "He enjoys playing even if he does not win." at bounding box center [273, 211] width 92 height 6
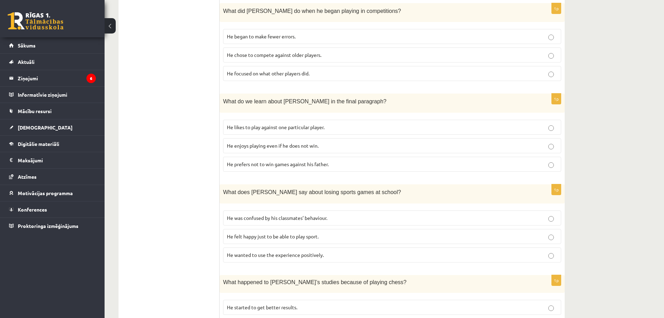
scroll to position [453, 0]
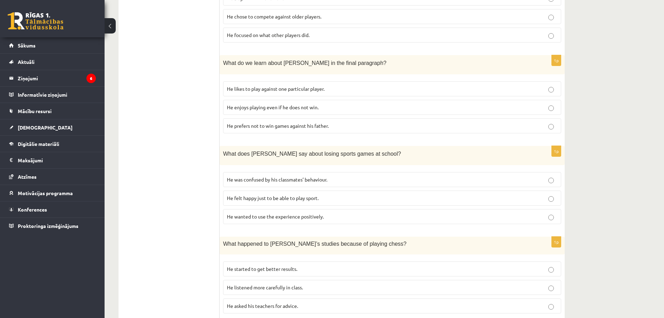
click at [247, 213] on label "He wanted to use the experience positively." at bounding box center [392, 216] width 338 height 15
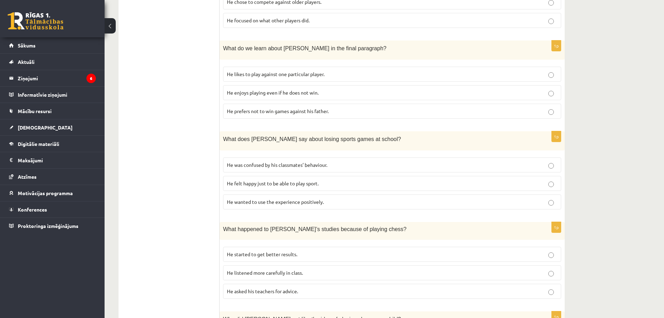
scroll to position [523, 0]
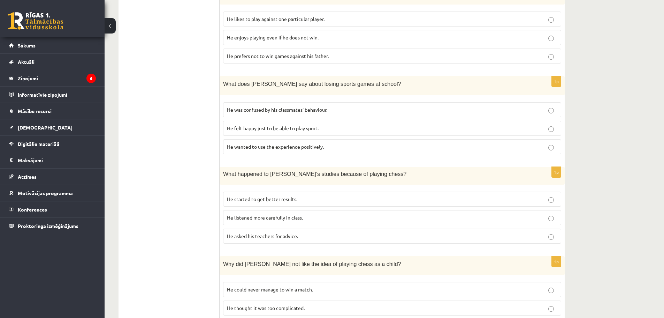
click at [271, 196] on span "He started to get better results." at bounding box center [262, 199] width 70 height 6
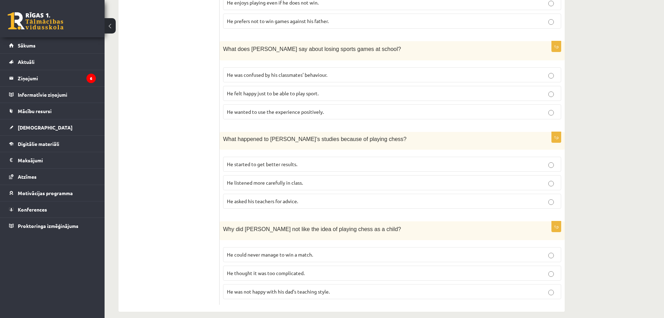
click at [273, 270] on span "He thought it was too complicated." at bounding box center [266, 273] width 78 height 6
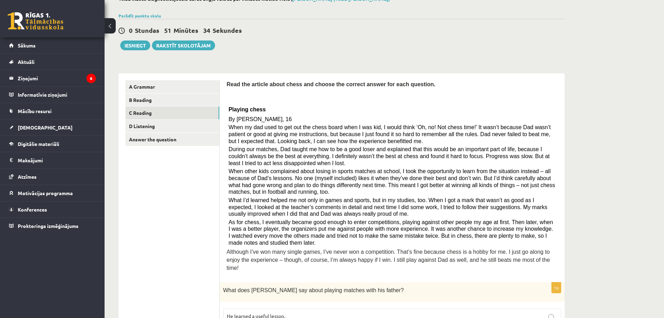
scroll to position [0, 0]
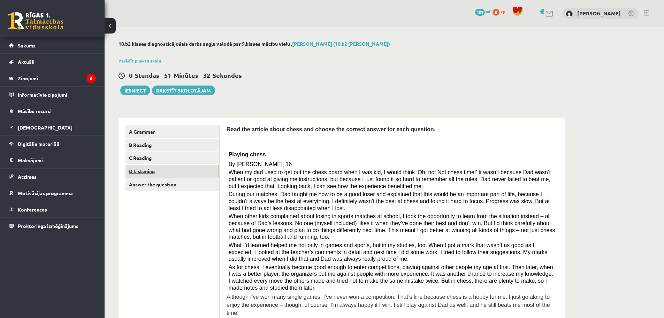
click at [158, 173] on link "D Listening" at bounding box center [173, 171] width 94 height 13
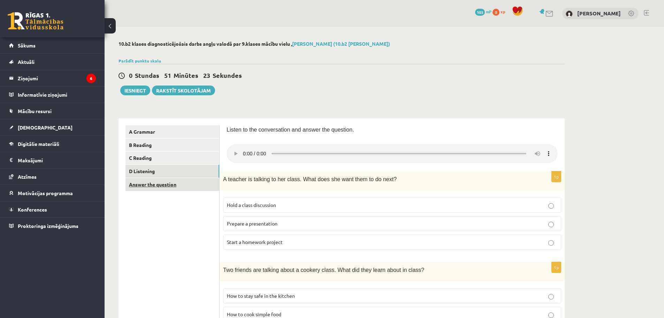
click at [149, 184] on link "Answer the question" at bounding box center [173, 184] width 94 height 13
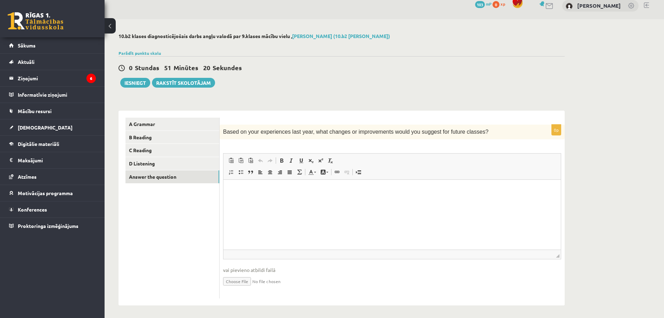
scroll to position [10, 0]
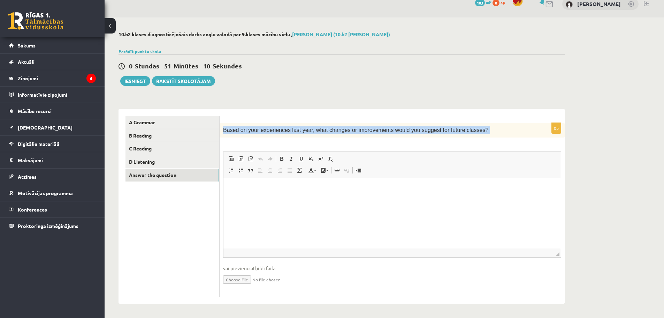
drag, startPoint x: 223, startPoint y: 130, endPoint x: 443, endPoint y: 143, distance: 220.7
click at [443, 143] on div "0p Based on your experiences last year, what changes or improvements would you …" at bounding box center [392, 210] width 345 height 174
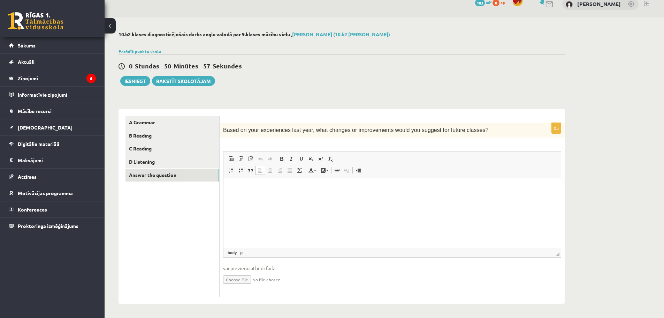
click at [259, 193] on html at bounding box center [391, 188] width 337 height 21
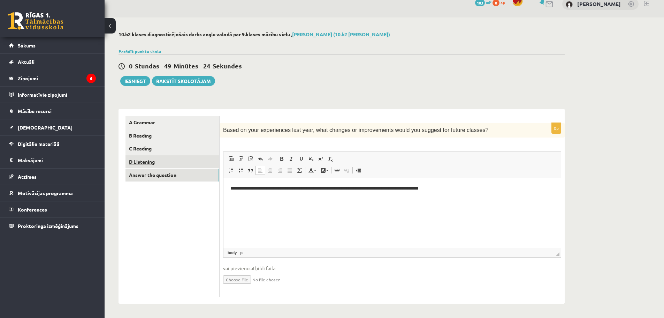
click at [143, 162] on link "D Listening" at bounding box center [173, 161] width 94 height 13
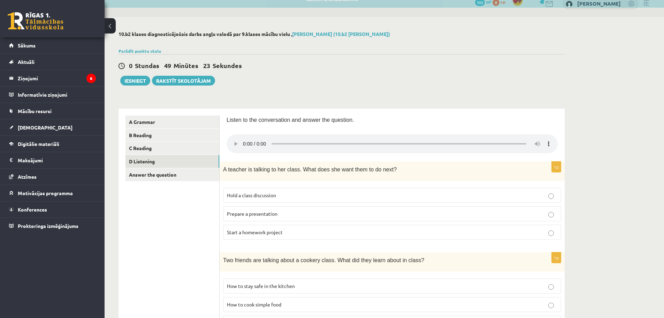
scroll to position [114, 0]
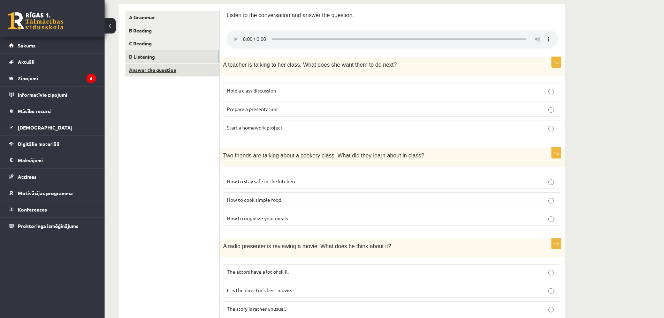
click at [146, 70] on link "Answer the question" at bounding box center [173, 69] width 94 height 13
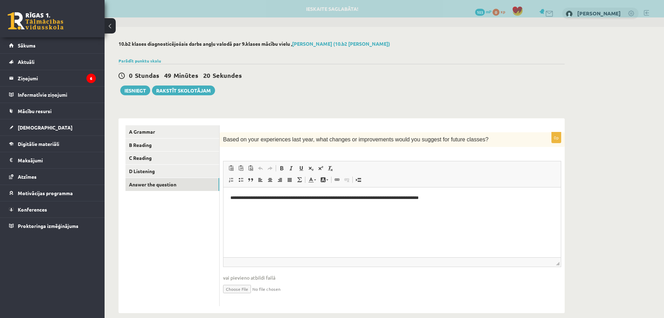
scroll to position [0, 0]
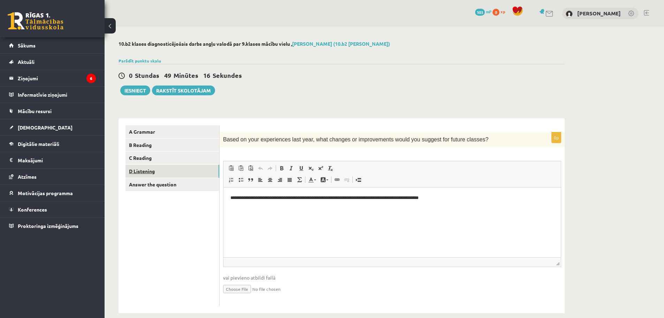
click at [170, 166] on link "D Listening" at bounding box center [173, 171] width 94 height 13
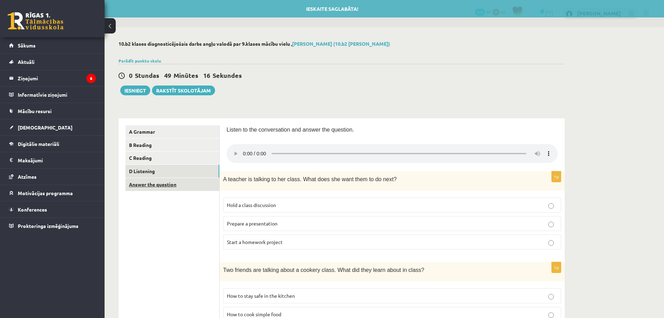
click at [169, 185] on link "Answer the question" at bounding box center [173, 184] width 94 height 13
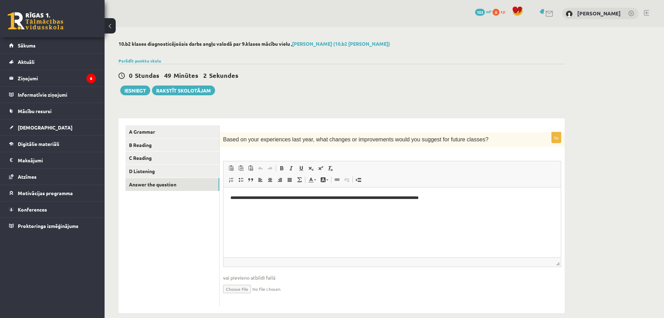
click at [437, 200] on p "**********" at bounding box center [392, 197] width 324 height 7
drag, startPoint x: 386, startPoint y: 197, endPoint x: 220, endPoint y: 200, distance: 166.0
click at [223, 200] on html "**********" at bounding box center [391, 197] width 337 height 21
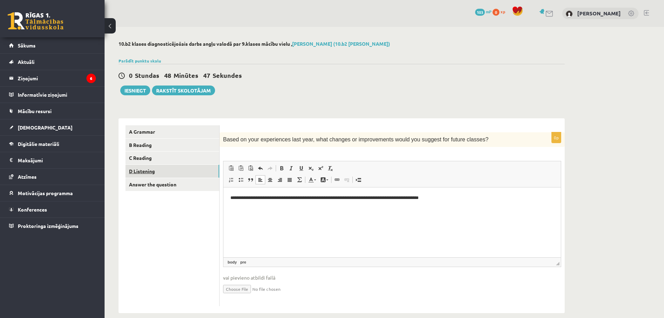
click at [157, 176] on link "D Listening" at bounding box center [173, 171] width 94 height 13
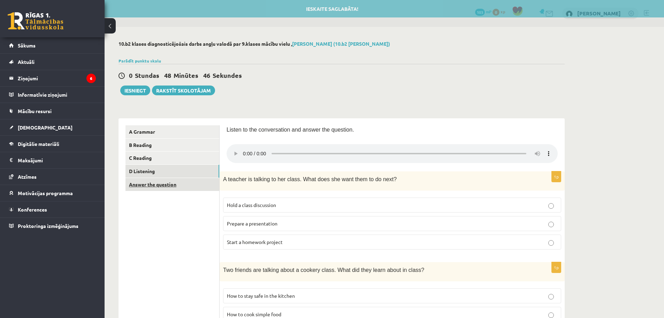
click at [151, 187] on link "Answer the question" at bounding box center [173, 184] width 94 height 13
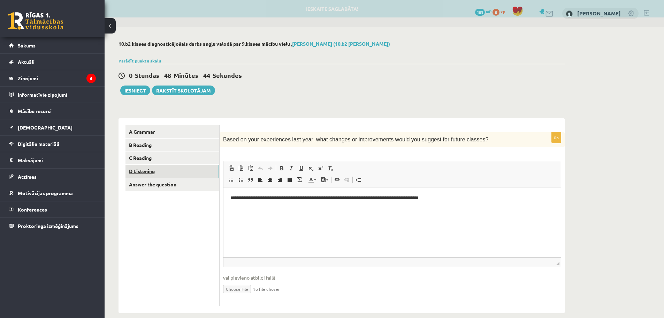
click at [149, 173] on link "D Listening" at bounding box center [173, 171] width 94 height 13
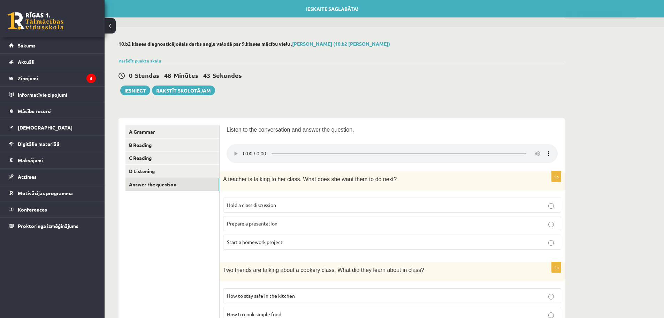
click at [149, 184] on link "Answer the question" at bounding box center [173, 184] width 94 height 13
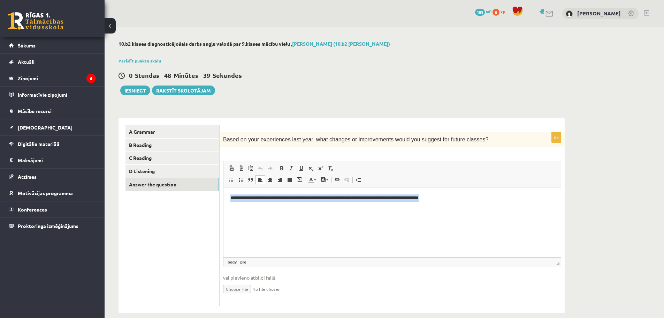
drag, startPoint x: 488, startPoint y: 200, endPoint x: 225, endPoint y: 208, distance: 263.4
click at [225, 208] on html "**********" at bounding box center [391, 197] width 337 height 21
click at [260, 196] on pre "Translated text: I like everything because it's easy to understand and the task…" at bounding box center [392, 197] width 324 height 7
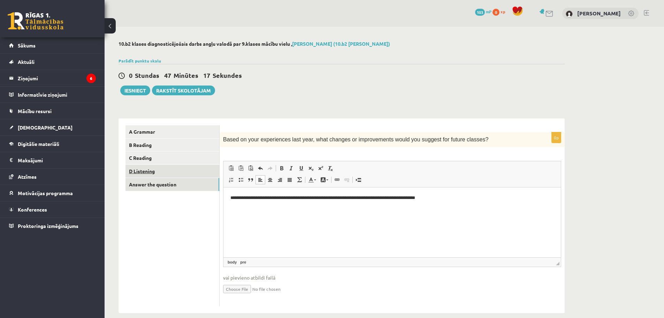
click at [183, 174] on link "D Listening" at bounding box center [173, 171] width 94 height 13
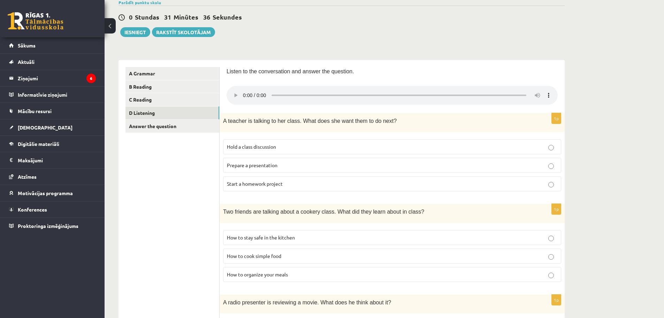
scroll to position [70, 0]
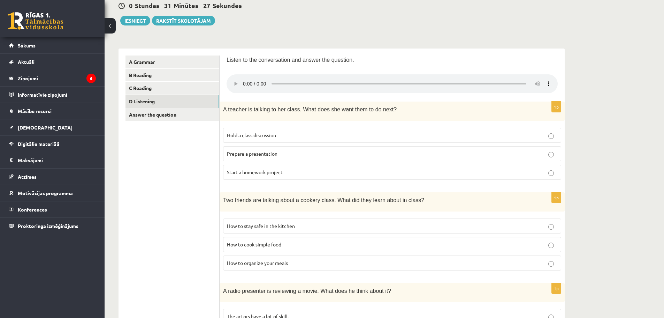
click at [260, 248] on p "How to cook simple food" at bounding box center [392, 244] width 331 height 7
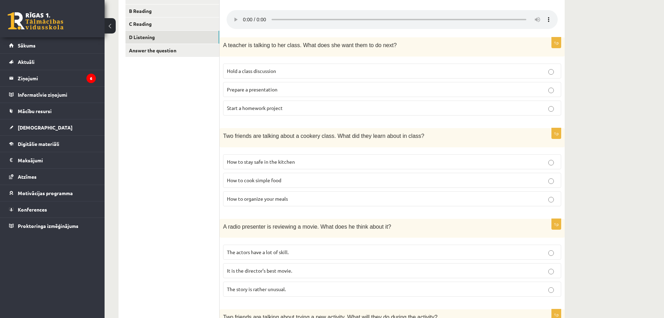
scroll to position [139, 0]
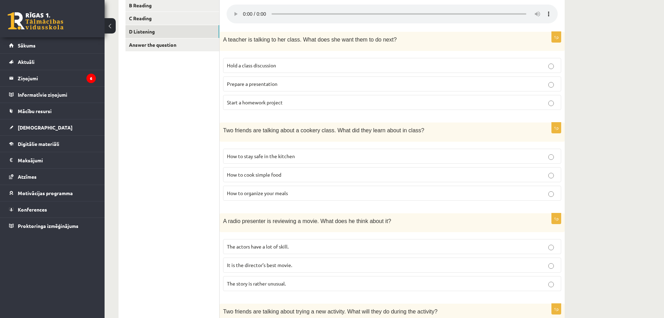
click at [276, 202] on fieldset "How to stay safe in the kitchen How to cook simple food How to organize your me…" at bounding box center [392, 174] width 338 height 58
click at [282, 193] on span "How to organize your meals" at bounding box center [257, 193] width 61 height 6
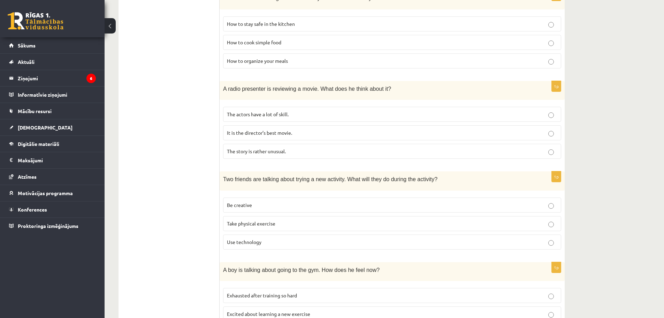
scroll to position [272, 0]
click at [271, 225] on span "Take physical exercise" at bounding box center [251, 222] width 48 height 6
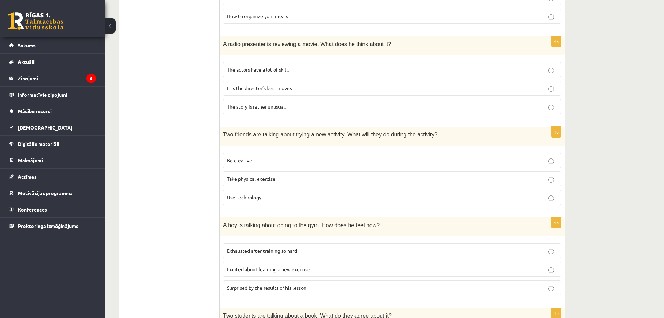
scroll to position [342, 0]
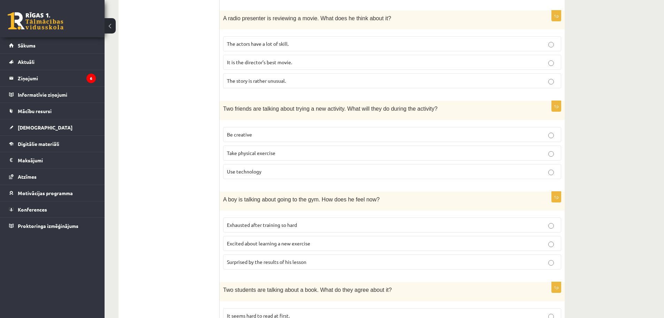
click at [254, 228] on span "Exhausted after training so hard" at bounding box center [262, 224] width 70 height 6
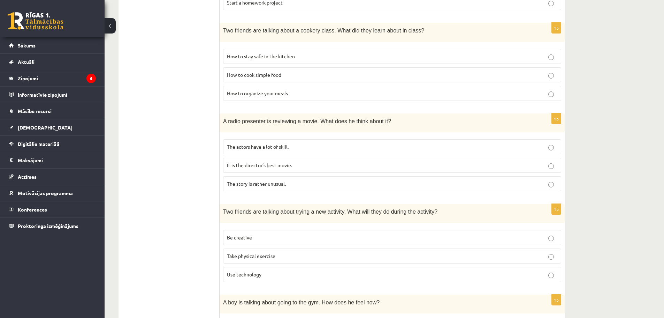
scroll to position [203, 0]
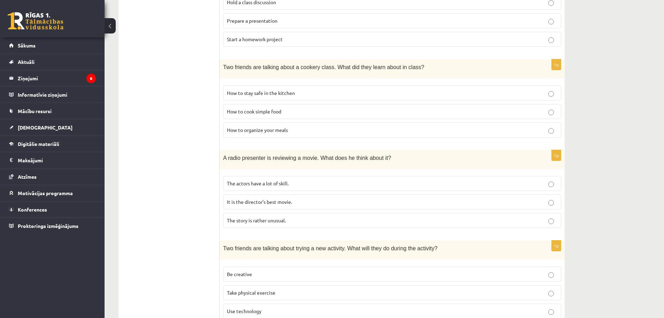
click at [272, 223] on span "The story is rather unusual." at bounding box center [256, 220] width 59 height 6
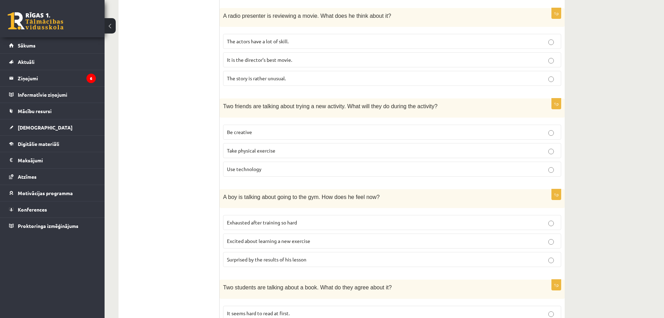
scroll to position [412, 0]
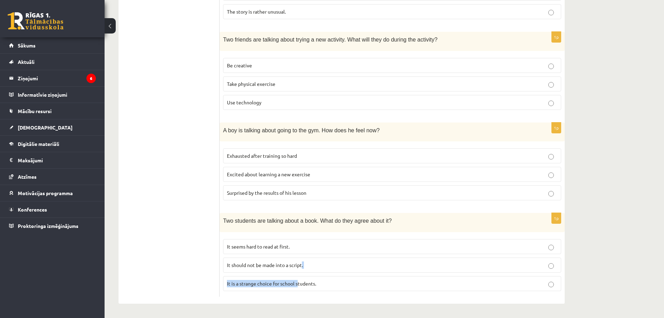
drag, startPoint x: 302, startPoint y: 269, endPoint x: 299, endPoint y: 277, distance: 8.8
click at [299, 277] on fieldset "It seems hard to read at first. It should not be made into a script. It is a st…" at bounding box center [392, 264] width 338 height 58
drag, startPoint x: 297, startPoint y: 295, endPoint x: 297, endPoint y: 287, distance: 8.4
click at [297, 295] on div "1p Two students are talking about a book. What do they agree about it? It seems…" at bounding box center [392, 255] width 345 height 84
click at [297, 285] on span "It is a strange choice for school students." at bounding box center [271, 283] width 89 height 6
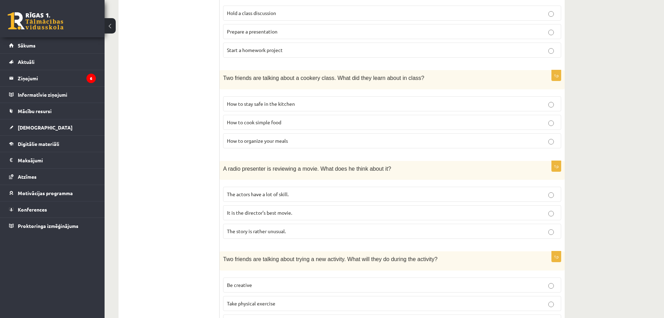
scroll to position [28, 0]
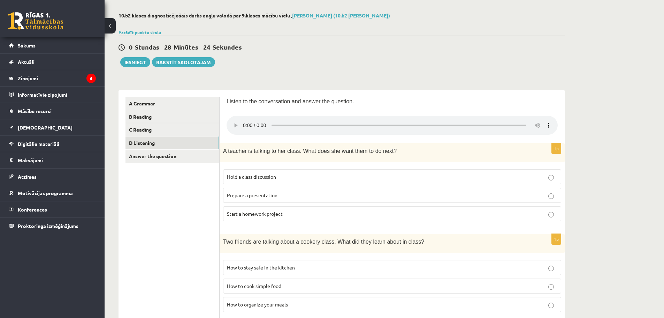
click at [244, 215] on span "Start a homework project" at bounding box center [255, 213] width 56 height 6
click at [257, 179] on span "Hold a class discussion" at bounding box center [251, 176] width 49 height 6
click at [132, 59] on button "Iesniegt" at bounding box center [135, 62] width 30 height 10
click at [191, 107] on link "A Grammar" at bounding box center [173, 103] width 94 height 13
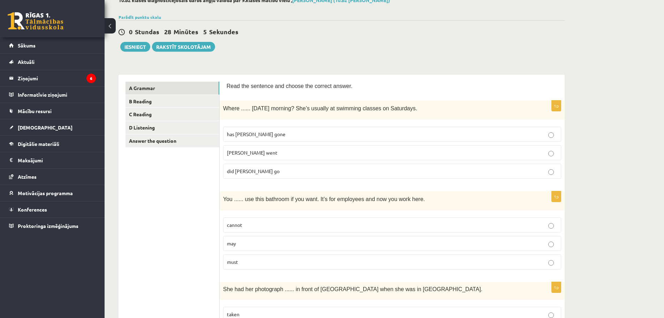
scroll to position [0, 0]
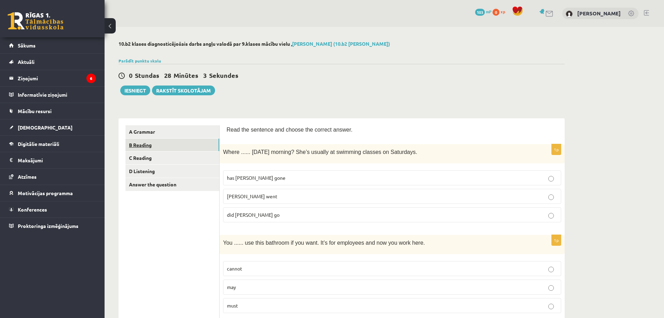
click at [150, 145] on link "B Reading" at bounding box center [173, 144] width 94 height 13
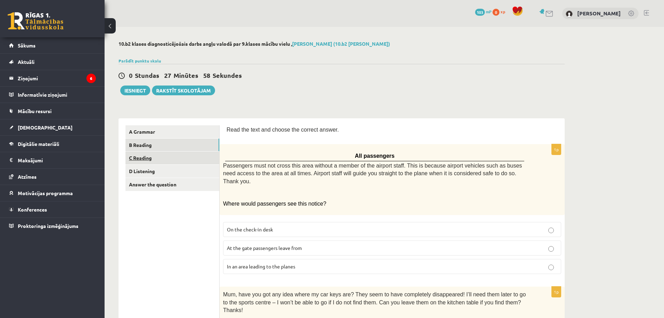
click at [141, 162] on link "C Reading" at bounding box center [173, 157] width 94 height 13
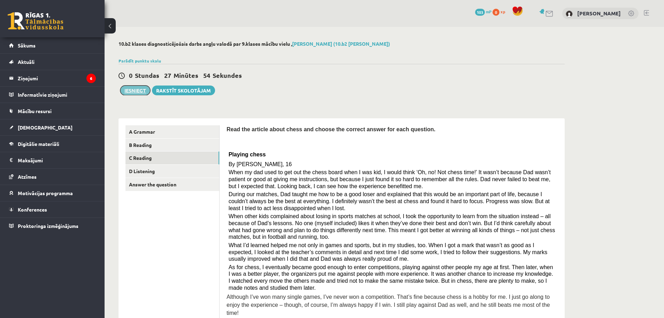
click at [135, 93] on button "Iesniegt" at bounding box center [135, 90] width 30 height 10
click at [201, 179] on link "Answer the question" at bounding box center [173, 184] width 94 height 13
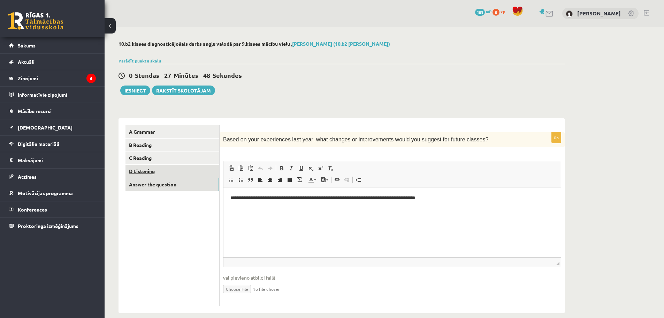
click at [181, 172] on link "D Listening" at bounding box center [173, 171] width 94 height 13
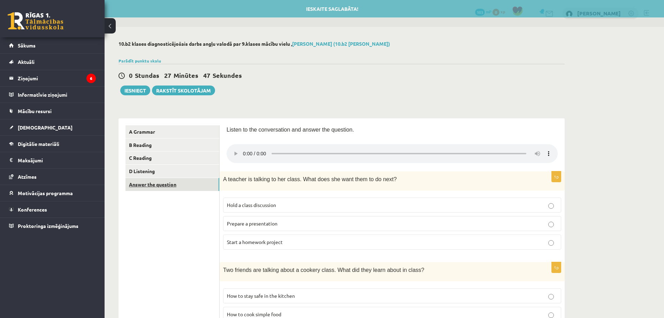
click at [181, 185] on link "Answer the question" at bounding box center [173, 184] width 94 height 13
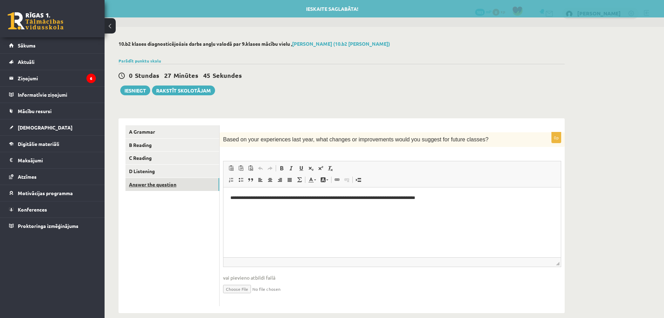
click at [183, 179] on link "Answer the question" at bounding box center [173, 184] width 94 height 13
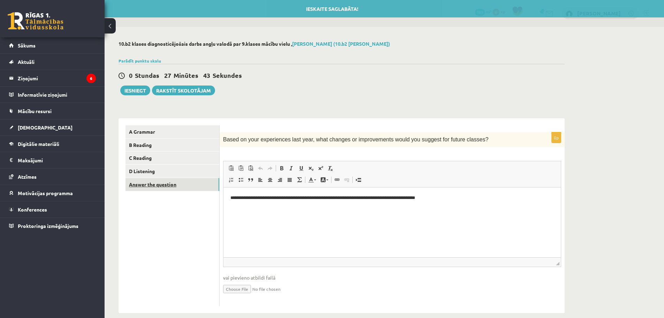
click at [182, 183] on link "Answer the question" at bounding box center [173, 184] width 94 height 13
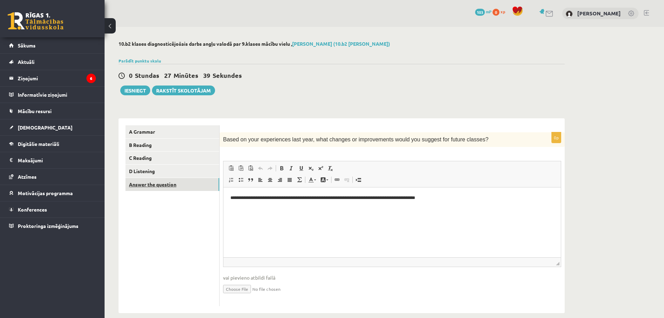
click at [182, 183] on link "Answer the question" at bounding box center [173, 184] width 94 height 13
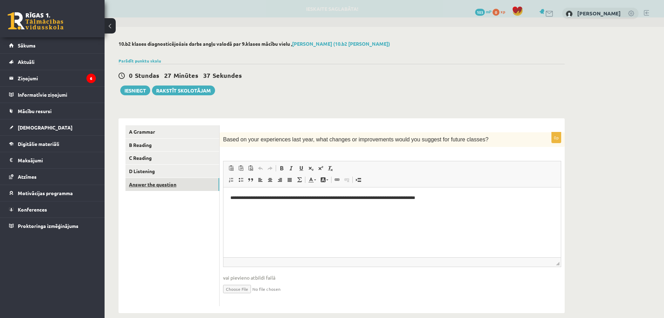
click at [182, 183] on link "Answer the question" at bounding box center [173, 184] width 94 height 13
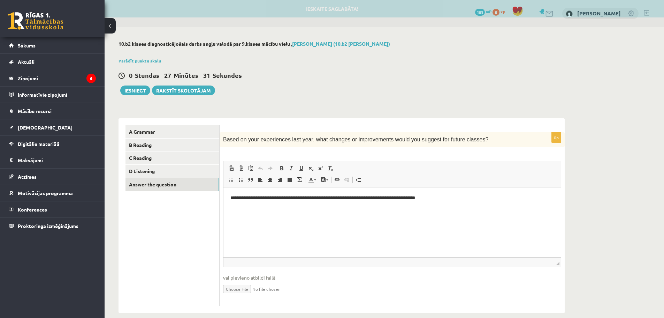
click at [182, 183] on link "Answer the question" at bounding box center [173, 184] width 94 height 13
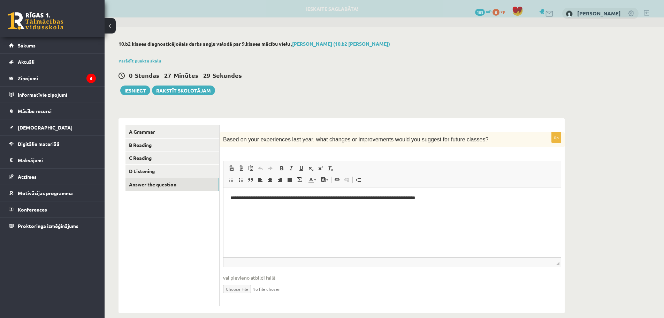
click at [182, 183] on link "Answer the question" at bounding box center [173, 184] width 94 height 13
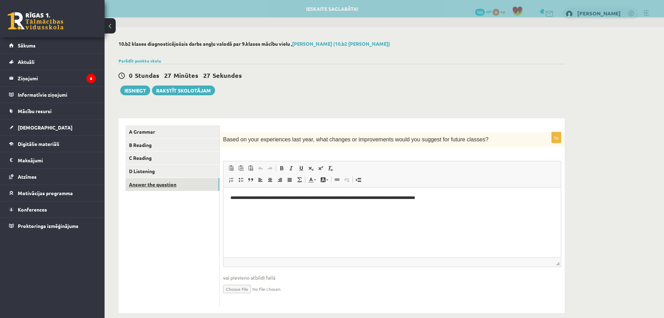
click at [182, 183] on link "Answer the question" at bounding box center [173, 184] width 94 height 13
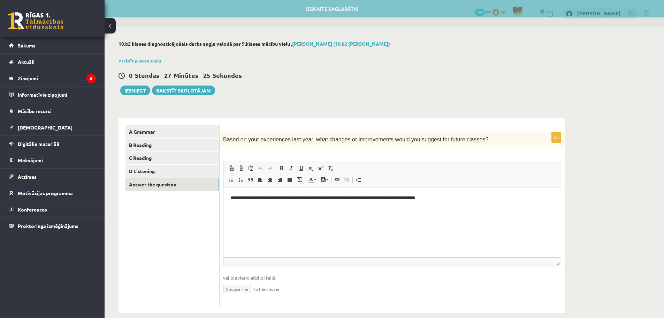
click at [182, 183] on link "Answer the question" at bounding box center [173, 184] width 94 height 13
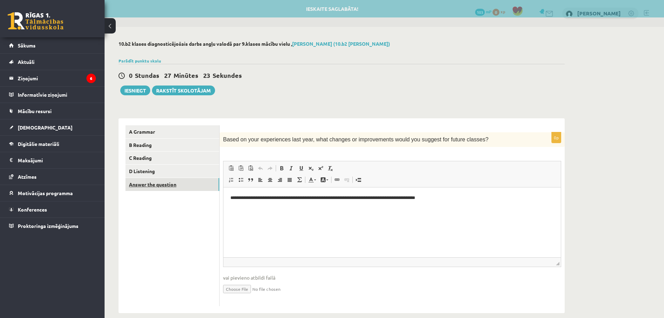
click at [182, 183] on link "Answer the question" at bounding box center [173, 184] width 94 height 13
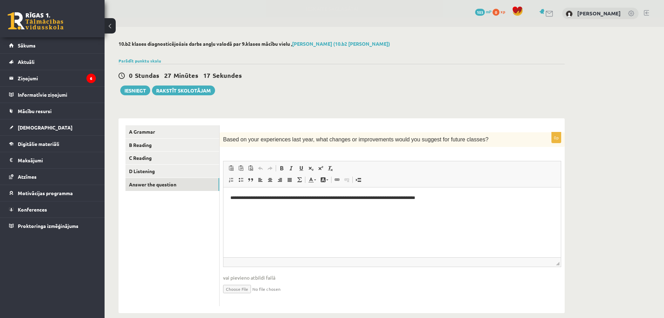
scroll to position [10, 0]
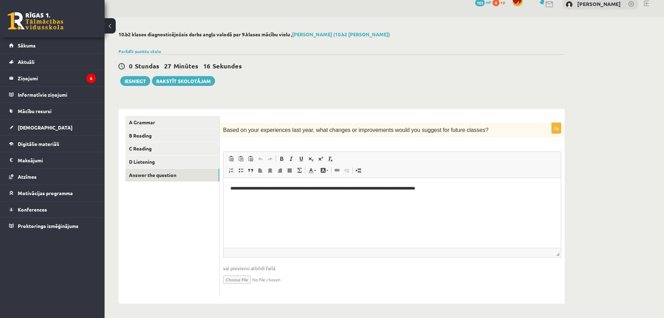
click at [245, 266] on span "vai pievieno atbildi failā" at bounding box center [392, 267] width 338 height 7
click at [318, 171] on link "Text Color" at bounding box center [312, 170] width 12 height 9
drag, startPoint x: 320, startPoint y: 210, endPoint x: 403, endPoint y: 201, distance: 83.1
click at [320, 210] on span "Colors" at bounding box center [322, 211] width 7 height 7
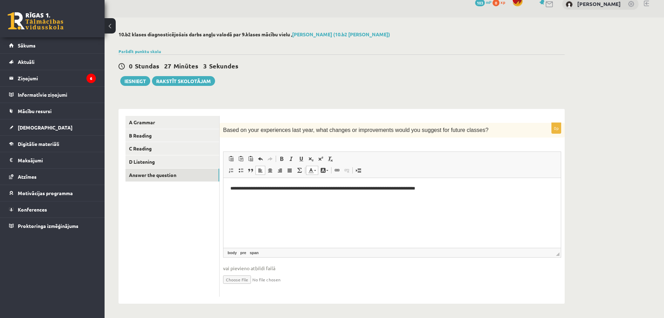
click at [300, 191] on pre "**********" at bounding box center [392, 188] width 324 height 7
drag, startPoint x: 311, startPoint y: 189, endPoint x: 334, endPoint y: 186, distance: 22.8
click at [341, 185] on pre "**********" at bounding box center [392, 188] width 324 height 7
click at [313, 170] on span at bounding box center [311, 170] width 6 height 6
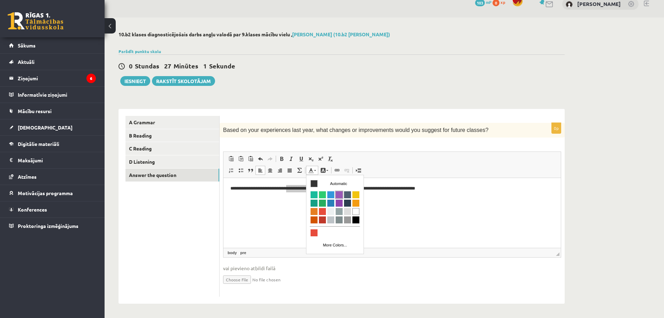
click at [339, 192] on span "Colors" at bounding box center [339, 194] width 7 height 7
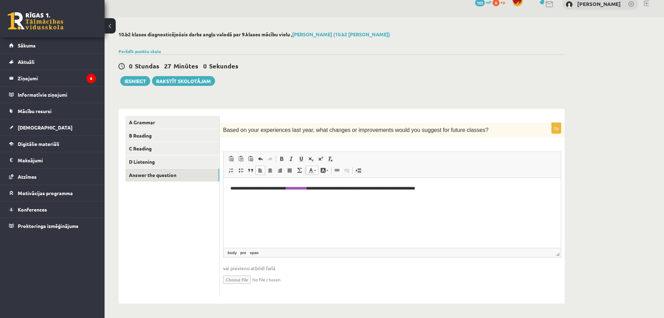
click at [322, 199] on html "**********" at bounding box center [391, 188] width 337 height 21
drag, startPoint x: 498, startPoint y: 188, endPoint x: 227, endPoint y: 213, distance: 272.0
click at [227, 199] on html "**********" at bounding box center [391, 188] width 337 height 21
click at [308, 174] on link "Text Color" at bounding box center [312, 170] width 12 height 9
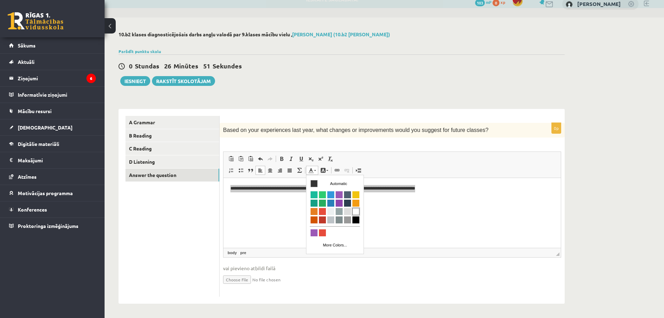
click at [357, 212] on span "Colors" at bounding box center [355, 211] width 7 height 7
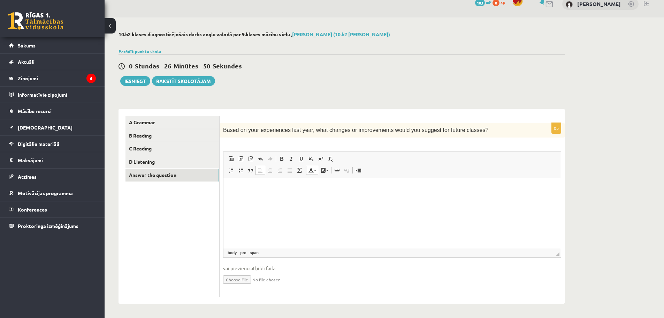
click at [340, 199] on html "**********" at bounding box center [391, 188] width 337 height 21
drag, startPoint x: 418, startPoint y: 187, endPoint x: 346, endPoint y: 195, distance: 73.0
click at [329, 195] on html "**********" at bounding box center [391, 188] width 337 height 21
drag, startPoint x: 431, startPoint y: 186, endPoint x: 288, endPoint y: 191, distance: 143.4
click at [288, 191] on pre "**********" at bounding box center [392, 188] width 324 height 7
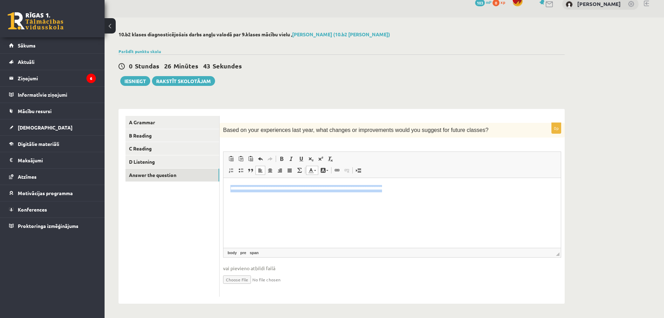
drag, startPoint x: 444, startPoint y: 191, endPoint x: 444, endPoint y: 374, distance: 182.7
click at [223, 197] on html "**********" at bounding box center [391, 188] width 337 height 21
click at [312, 173] on span at bounding box center [311, 170] width 6 height 6
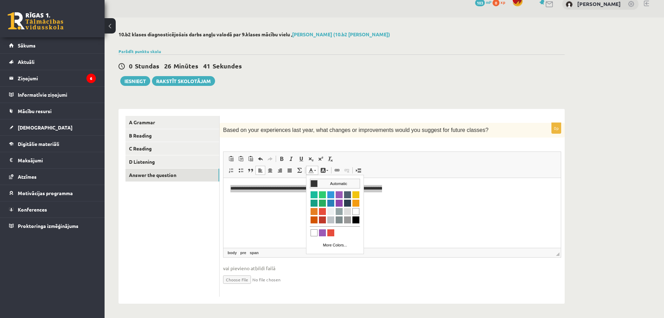
drag, startPoint x: 314, startPoint y: 182, endPoint x: 397, endPoint y: 178, distance: 83.1
click at [314, 182] on span "Colors" at bounding box center [314, 183] width 7 height 7
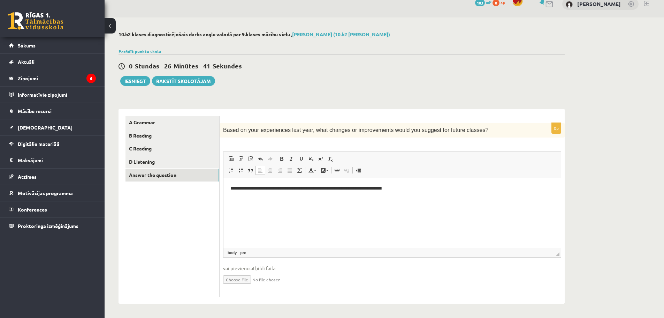
click at [310, 199] on html "**********" at bounding box center [391, 188] width 337 height 21
drag, startPoint x: 487, startPoint y: 191, endPoint x: 504, endPoint y: 192, distance: 17.4
click at [506, 191] on pre "**********" at bounding box center [392, 188] width 324 height 7
click at [415, 188] on span "**********" at bounding box center [398, 188] width 33 height 5
drag, startPoint x: 483, startPoint y: 188, endPoint x: 446, endPoint y: 191, distance: 37.5
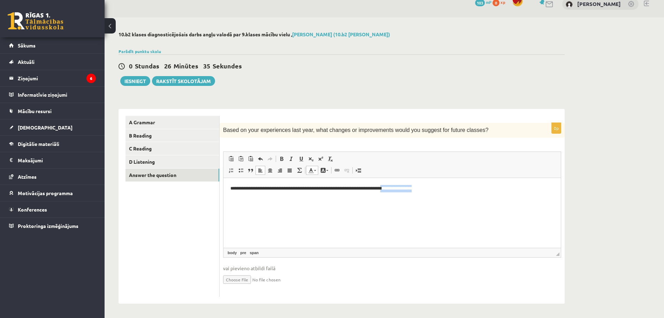
click at [446, 191] on pre "**********" at bounding box center [392, 188] width 324 height 7
click at [450, 196] on html "**********" at bounding box center [391, 188] width 337 height 21
drag, startPoint x: 447, startPoint y: 189, endPoint x: 473, endPoint y: 196, distance: 26.9
click at [473, 196] on html "**********" at bounding box center [391, 188] width 337 height 21
click at [309, 169] on span at bounding box center [311, 170] width 6 height 6
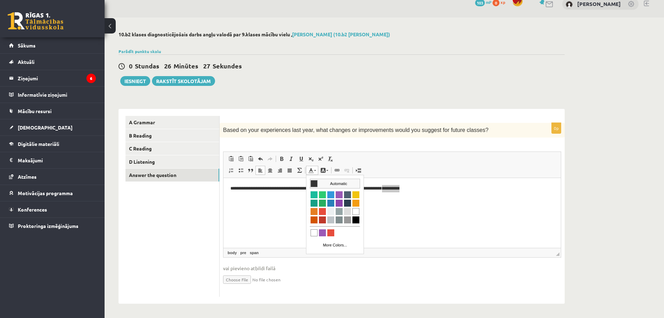
click at [314, 181] on span "Colors" at bounding box center [314, 183] width 7 height 7
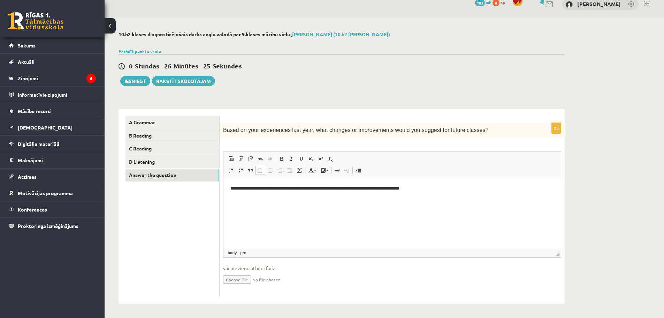
click at [415, 189] on span "**** ****" at bounding box center [408, 188] width 16 height 5
drag, startPoint x: 505, startPoint y: 186, endPoint x: 530, endPoint y: 191, distance: 25.9
click at [534, 191] on pre "**********" at bounding box center [392, 188] width 324 height 7
drag, startPoint x: 502, startPoint y: 188, endPoint x: 541, endPoint y: 188, distance: 38.7
click at [541, 188] on pre "**********" at bounding box center [392, 188] width 324 height 7
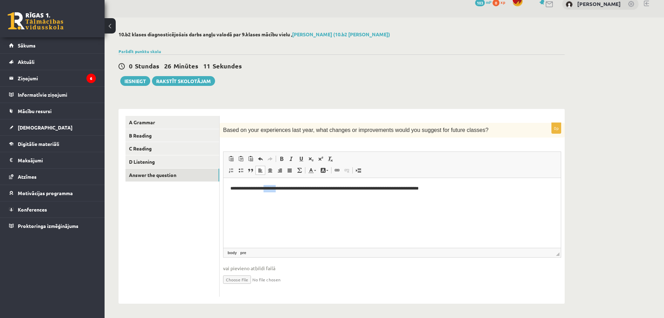
drag, startPoint x: 293, startPoint y: 208, endPoint x: 277, endPoint y: 208, distance: 15.7
click at [277, 199] on html "**********" at bounding box center [391, 188] width 337 height 21
click at [246, 199] on html "**********" at bounding box center [391, 188] width 337 height 21
drag, startPoint x: 229, startPoint y: 199, endPoint x: 245, endPoint y: 200, distance: 15.7
click at [247, 199] on html "**********" at bounding box center [391, 188] width 337 height 21
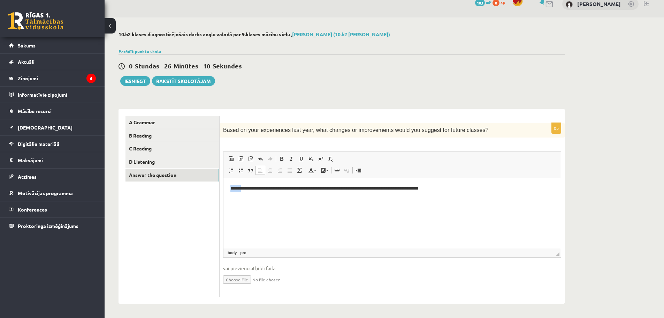
click at [245, 199] on html "**********" at bounding box center [391, 188] width 337 height 21
click at [192, 157] on link "D Listening" at bounding box center [173, 161] width 94 height 13
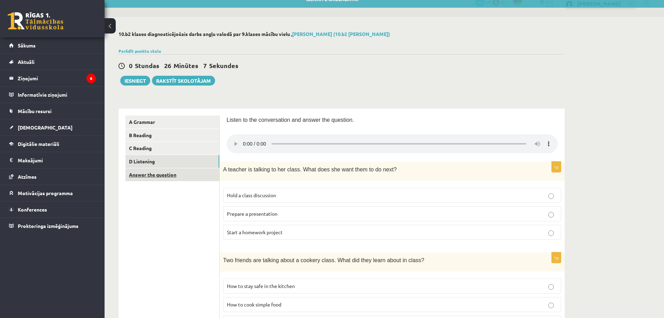
click at [175, 176] on link "Answer the question" at bounding box center [173, 174] width 94 height 13
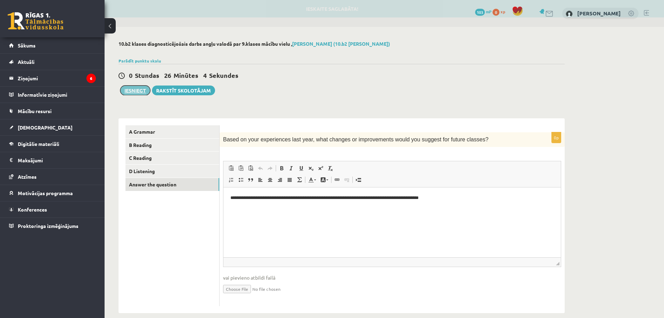
click at [133, 93] on button "Iesniegt" at bounding box center [135, 90] width 30 height 10
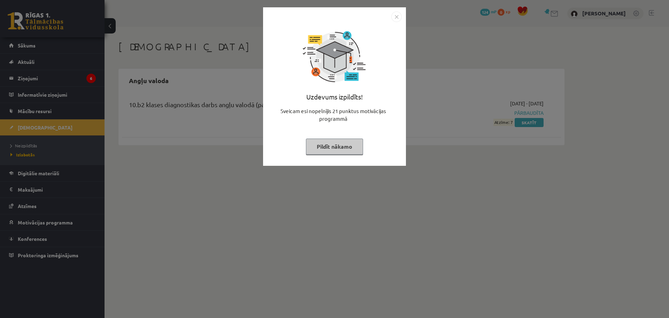
click at [332, 150] on button "Pildīt nākamo" at bounding box center [334, 146] width 57 height 16
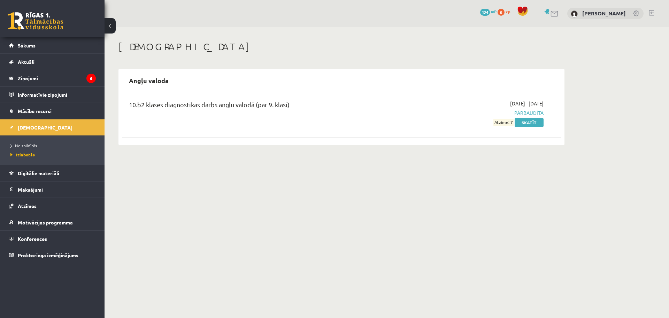
click at [111, 25] on button at bounding box center [110, 25] width 11 height 15
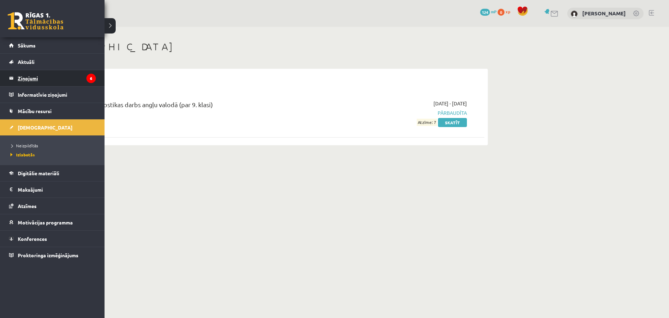
click at [46, 82] on legend "Ziņojumi 6" at bounding box center [57, 78] width 78 height 16
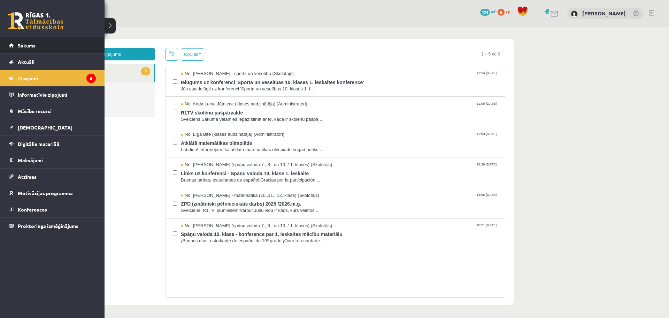
click at [33, 51] on link "Sākums" at bounding box center [52, 45] width 87 height 16
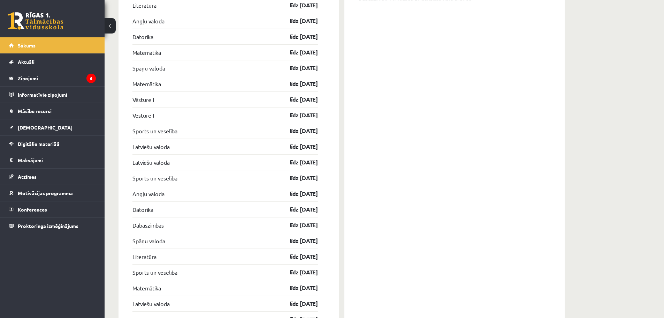
scroll to position [818, 0]
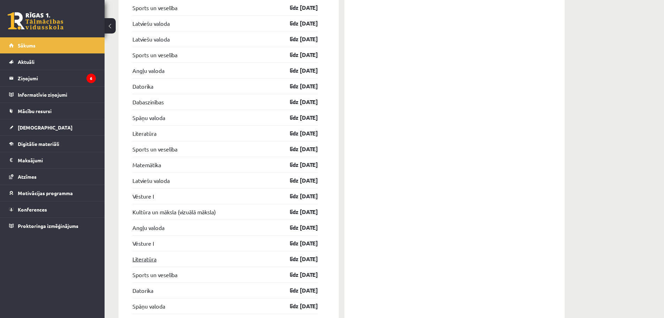
click at [144, 260] on link "Literatūra" at bounding box center [144, 259] width 24 height 8
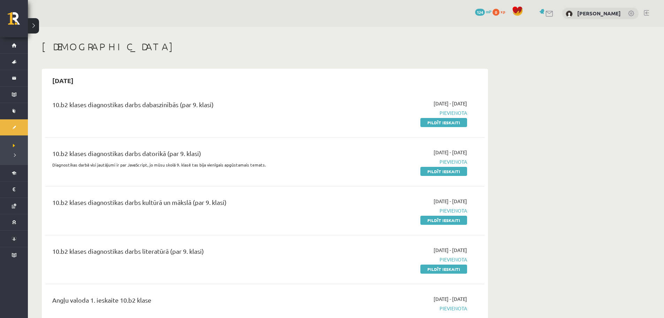
click at [203, 105] on div "10.b2 klases diagnostikas darbs dabaszinībās (par 9. klasi)" at bounding box center [188, 106] width 273 height 13
click at [206, 108] on div "10.b2 klases diagnostikas darbs dabaszinībās (par 9. klasi)" at bounding box center [188, 106] width 273 height 13
click at [442, 124] on link "Pildīt ieskaiti" at bounding box center [443, 122] width 47 height 9
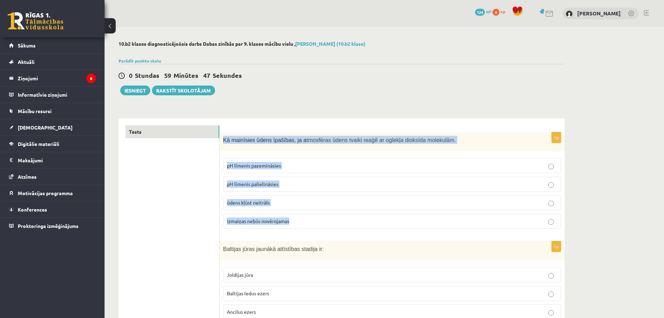
drag, startPoint x: 224, startPoint y: 138, endPoint x: 318, endPoint y: 218, distance: 123.4
click at [318, 218] on div "1p Kā mainīsies ūdens īpašības, ja a tmosfēras ūdens tvaiki reaģē ar oglekļa di…" at bounding box center [392, 183] width 345 height 102
copy div "Kā mainīsies ūdens īpašības, ja a tmosfēras ūdens tvaiki reaģē ar oglekļa dioks…"
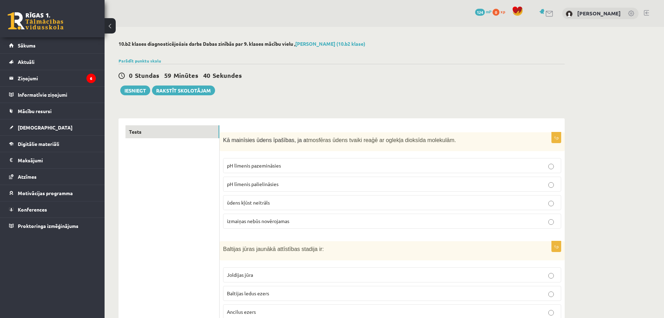
click at [256, 166] on span "pH līmenis pazemināsies" at bounding box center [254, 165] width 54 height 6
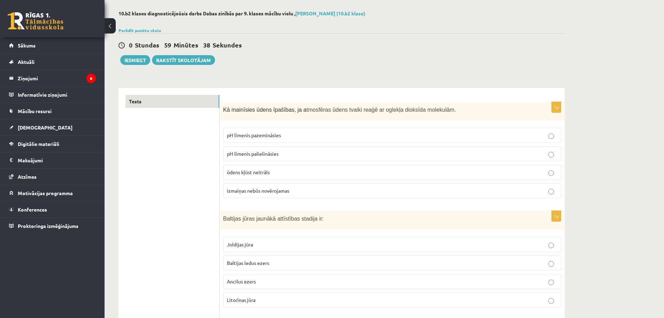
scroll to position [70, 0]
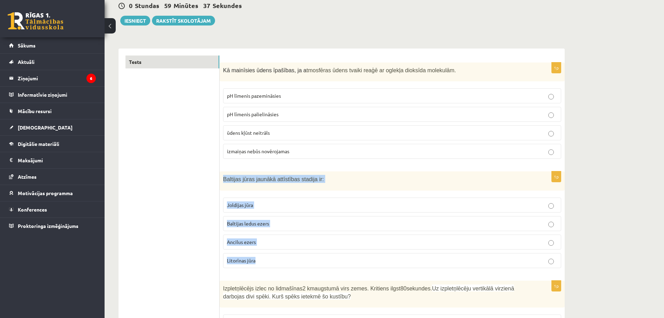
drag, startPoint x: 223, startPoint y: 179, endPoint x: 268, endPoint y: 257, distance: 90.4
click at [268, 257] on div "1p Baltijas jūras jaunākā attīstības stadija ir: Joldijas jūra Baltijas ledus e…" at bounding box center [392, 222] width 345 height 102
copy div "Baltijas jūras jaunākā attīstības stadija ir: Joldijas jūra Baltijas ledus ezer…"
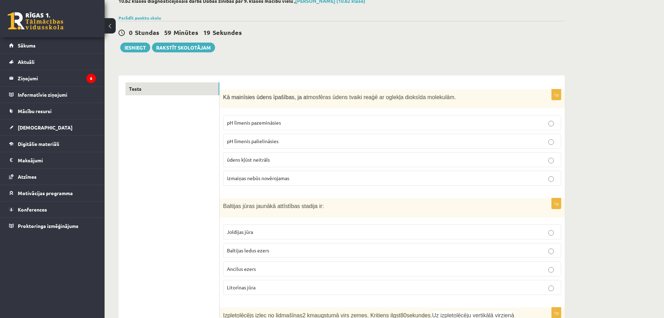
scroll to position [105, 0]
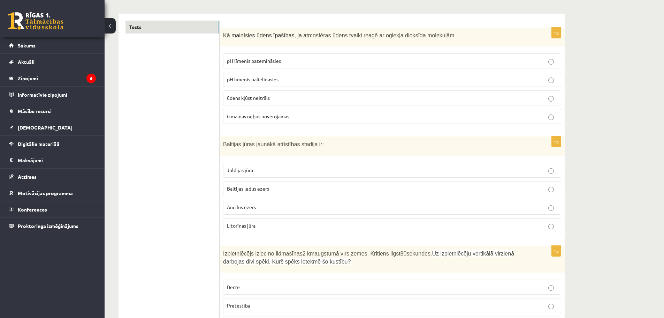
click at [250, 228] on span "Litorīnas jūra" at bounding box center [241, 225] width 29 height 6
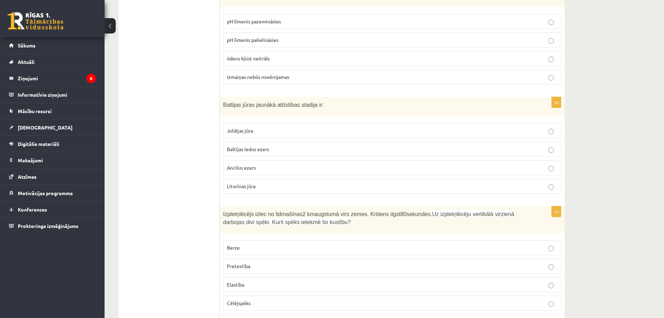
scroll to position [174, 0]
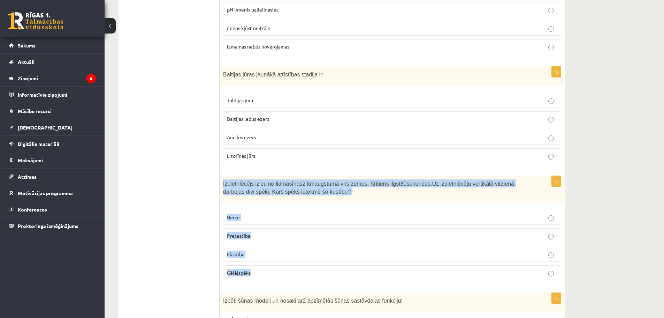
drag, startPoint x: 222, startPoint y: 182, endPoint x: 267, endPoint y: 269, distance: 97.8
click at [267, 269] on div "1p Izpletņlēcējs izlec no lidmašīnas 2 km augstumā virs zemes. Kritiens ilgst 8…" at bounding box center [392, 231] width 345 height 110
copy div "Izpletņlēcējs izlec no lidmašīnas 2 km augstumā virs zemes. Kritiens ilgst 80 s…"
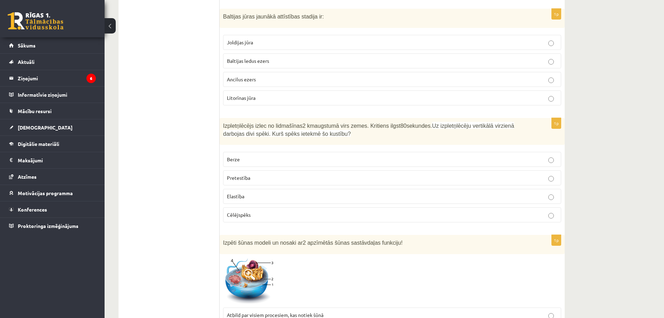
scroll to position [244, 0]
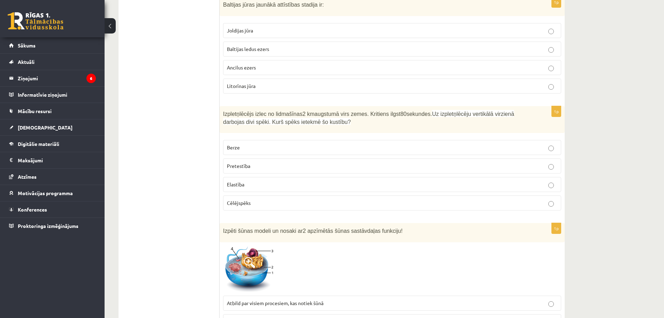
drag, startPoint x: 281, startPoint y: 172, endPoint x: 276, endPoint y: 168, distance: 5.4
click at [277, 169] on label "Pretestība" at bounding box center [392, 165] width 338 height 15
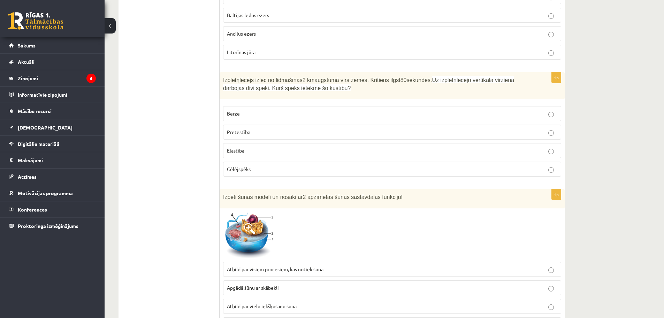
scroll to position [314, 0]
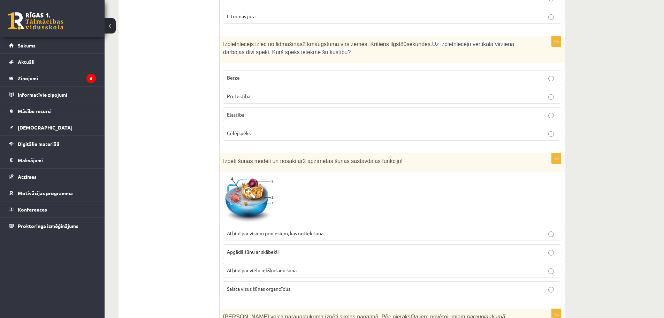
click at [225, 160] on span "Izpēti šūnas modeli un nosaki ar" at bounding box center [263, 161] width 80 height 6
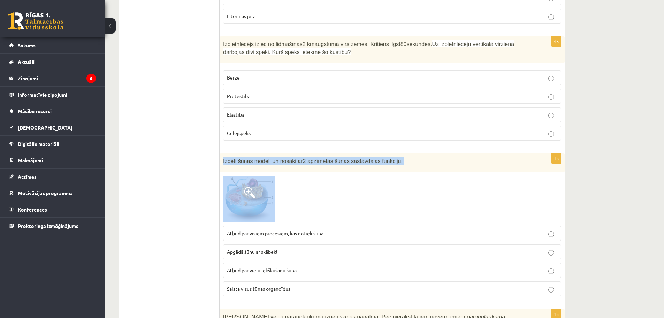
drag, startPoint x: 226, startPoint y: 161, endPoint x: 291, endPoint y: 177, distance: 67.2
click at [291, 177] on div "1p Izpēti šūnas modeli un nosaki ar 2 apzīmētās šūnas sastāvdaļas funkciju! Atb…" at bounding box center [392, 227] width 345 height 149
click at [266, 166] on div "Izpēti šūnas modeli un nosaki ar 2 apzīmētās šūnas sastāvdaļas funkciju!" at bounding box center [392, 162] width 345 height 19
click at [259, 164] on p "Izpēti šūnas modeli un nosaki ar 2 apzīmētās šūnas sastāvdaļas funkciju!" at bounding box center [374, 161] width 303 height 8
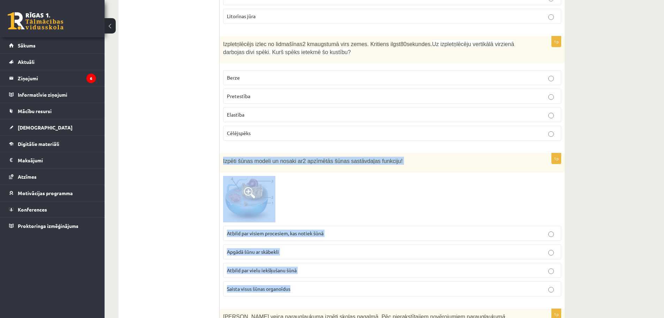
drag, startPoint x: 223, startPoint y: 159, endPoint x: 321, endPoint y: 284, distance: 158.8
click at [321, 284] on div "1p Izpēti šūnas modeli un nosaki ar 2 apzīmētās šūnas sastāvdaļas funkciju! Atb…" at bounding box center [392, 227] width 345 height 149
copy div "Izpēti šūnas modeli un nosaki ar 2 apzīmētās šūnas sastāvdaļas funkciju! Atbild…"
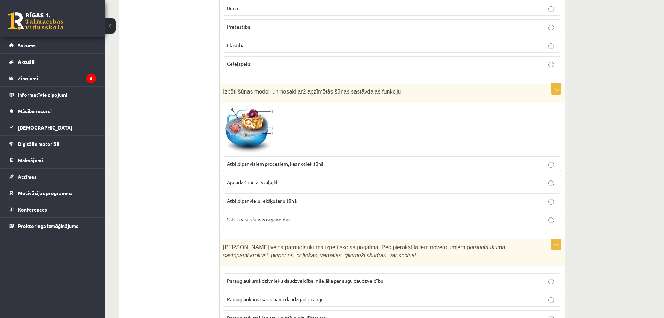
scroll to position [384, 0]
click at [253, 163] on span "Atbild par visiem procesiem, kas notiek šūnā" at bounding box center [275, 163] width 97 height 6
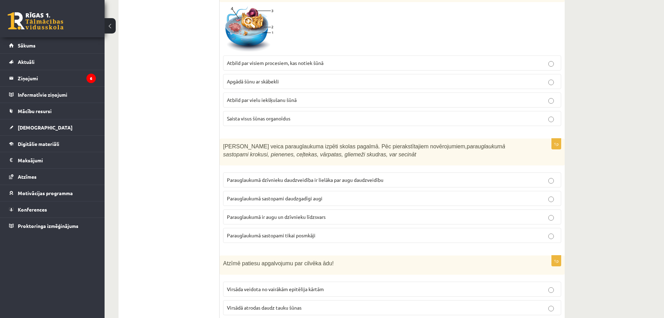
scroll to position [488, 0]
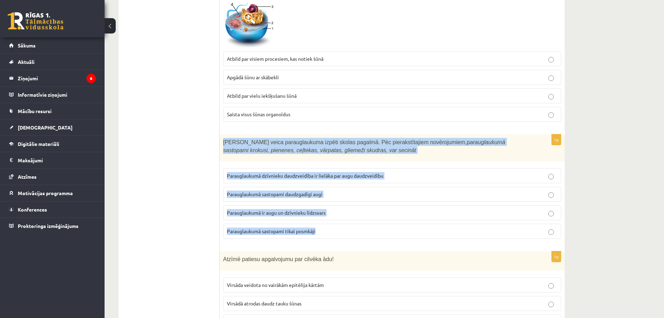
drag, startPoint x: 224, startPoint y: 141, endPoint x: 333, endPoint y: 228, distance: 139.4
click at [333, 228] on div "1p Skolēni veica parauglaukuma izpēti skolas pagalmā. Pēc pierakstītajiem novēr…" at bounding box center [392, 189] width 345 height 110
copy div "Skolēni veica parauglaukuma izpēti skolas pagalmā. Pēc pierakstītajiem novēroju…"
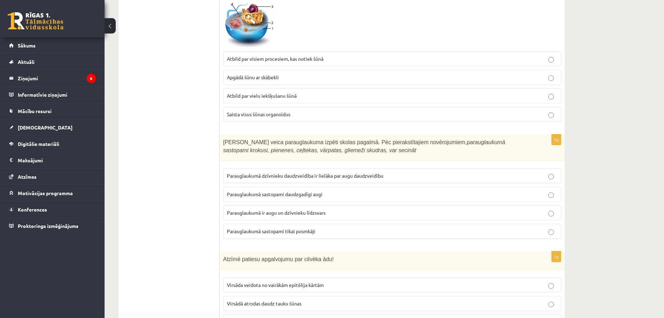
click at [278, 194] on span "Parauglaukumā sastopami daudzgadīgi augi" at bounding box center [275, 194] width 96 height 6
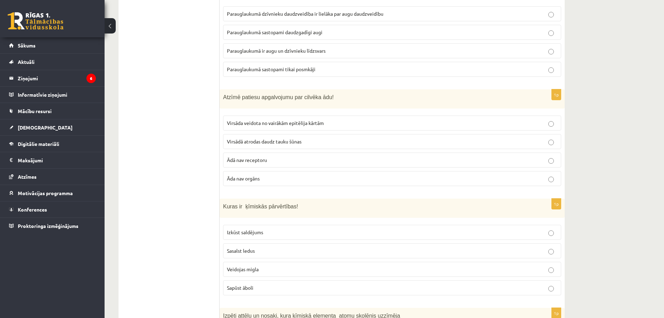
scroll to position [662, 0]
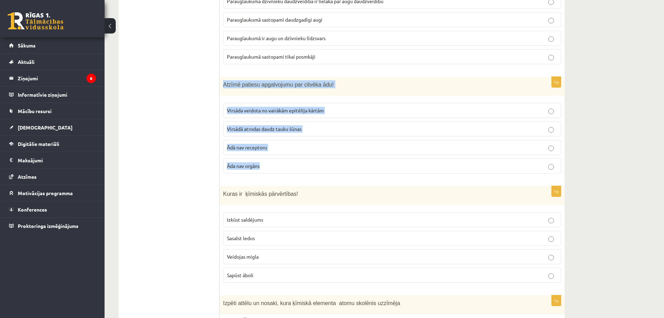
drag, startPoint x: 221, startPoint y: 83, endPoint x: 268, endPoint y: 167, distance: 95.7
click at [268, 167] on div "1p Atzīmē patiesu apgalvojumu par cilvēka ādu! Virsāda veidota no vairākām epit…" at bounding box center [392, 128] width 345 height 102
copy div "Atzīmē patiesu apgalvojumu par cilvēka ādu! Virsāda veidota no vairākām epitēli…"
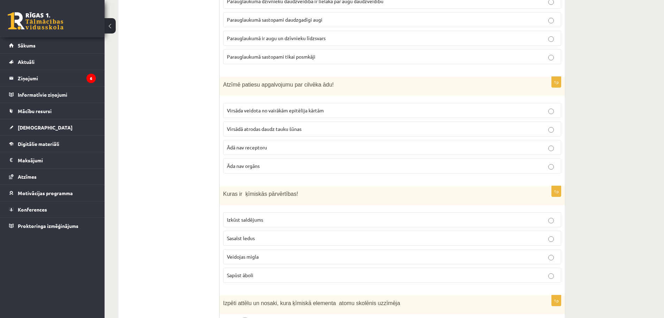
click at [240, 111] on span "Virsāda veidota no vairākām epitēlija kārtām" at bounding box center [275, 110] width 97 height 6
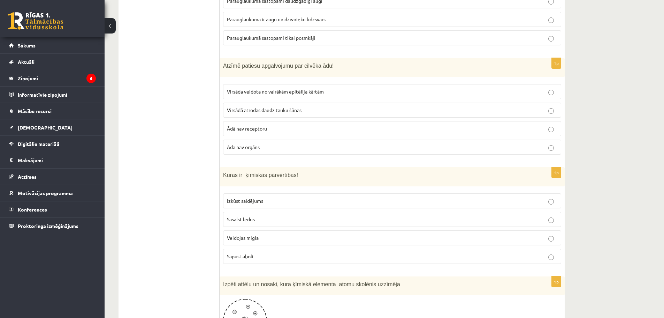
scroll to position [697, 0]
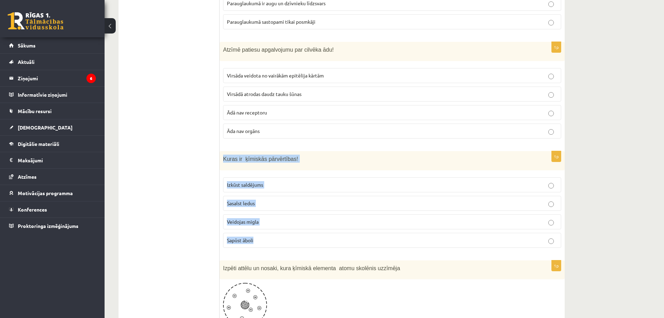
drag, startPoint x: 221, startPoint y: 158, endPoint x: 280, endPoint y: 236, distance: 98.0
click at [280, 236] on div "1p Kuras ir ķīmiskās pārvērtības! Izkūst saldējums Sasalst ledus Veidojas migla…" at bounding box center [392, 202] width 345 height 102
copy div "Kuras ir ķīmiskās pārvērtības! Izkūst saldējums Sasalst ledus Veidojas migla Sa…"
drag, startPoint x: 249, startPoint y: 241, endPoint x: 257, endPoint y: 244, distance: 8.8
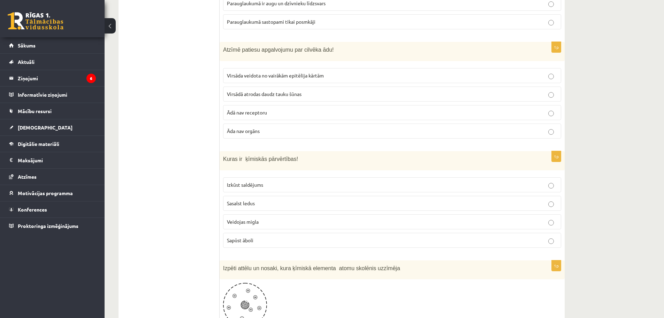
click at [249, 241] on span "Sapūst āboli" at bounding box center [240, 240] width 26 height 6
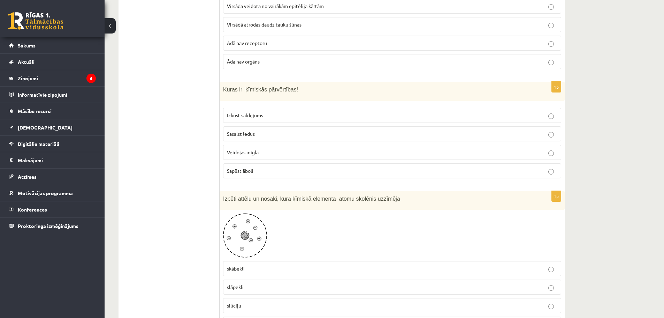
scroll to position [837, 0]
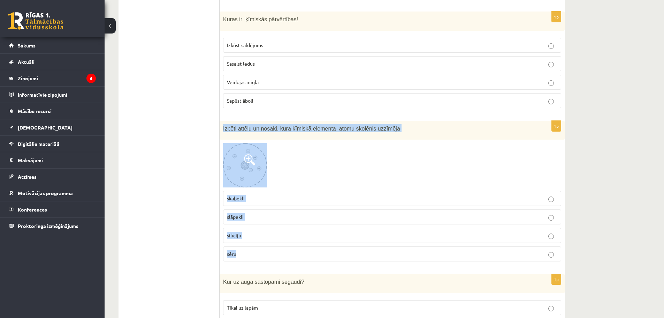
drag, startPoint x: 223, startPoint y: 127, endPoint x: 299, endPoint y: 253, distance: 147.0
click at [299, 253] on div "1p Izpēti attēlu un nosaki, kura ķīmiskā elementa atomu skolēnis uzzīmēja skābe…" at bounding box center [392, 194] width 345 height 146
copy div "Izpēti attēlu un nosaki, kura ķīmiskā elementa atomu skolēnis uzzīmēja skābekli…"
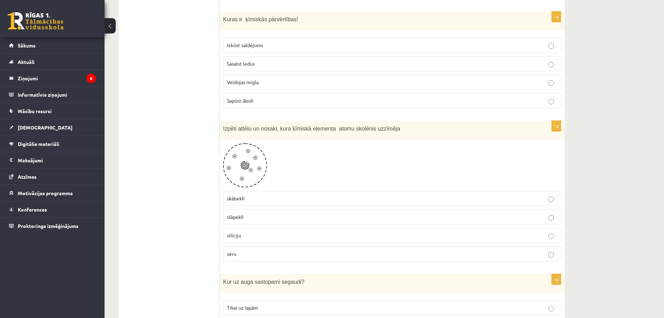
click at [267, 190] on fieldset "skābekli slāpekli silīciju sēru" at bounding box center [392, 225] width 338 height 76
click at [265, 193] on label "skābekli" at bounding box center [392, 198] width 338 height 15
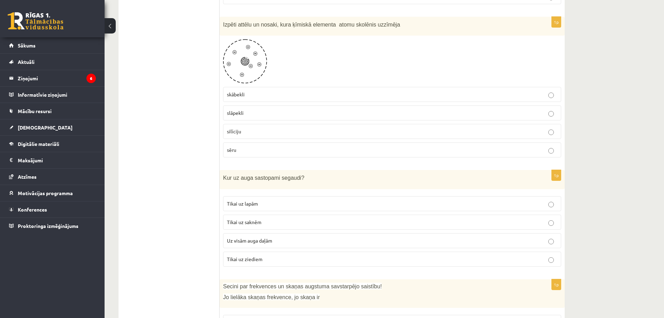
scroll to position [1046, 0]
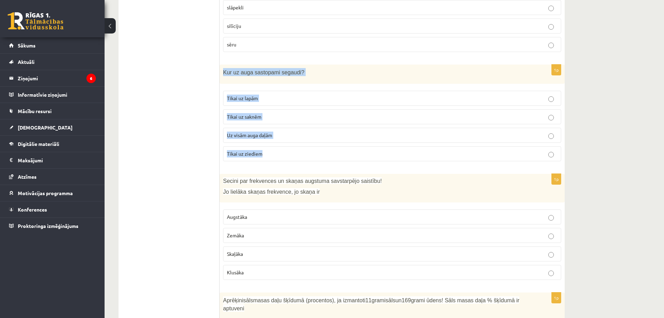
drag, startPoint x: 223, startPoint y: 71, endPoint x: 289, endPoint y: 153, distance: 104.2
click at [289, 153] on div "1p Kur uz auga sastopami segaudi? Tikai uz lapām Tikai uz saknēm Uz visām auga …" at bounding box center [392, 116] width 345 height 102
copy div "Kur uz auga sastopami segaudi? Tikai uz lapām Tikai uz saknēm Uz visām auga daļ…"
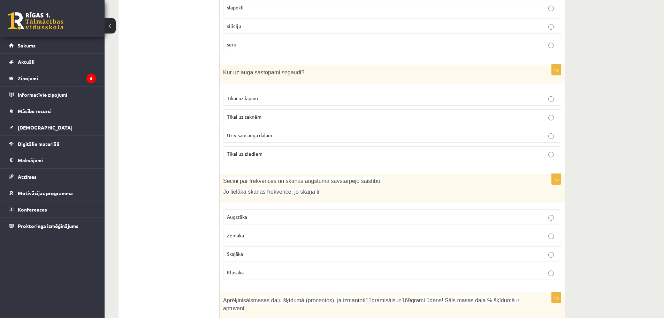
click at [250, 135] on span "Uz visām auga daļām" at bounding box center [249, 135] width 45 height 6
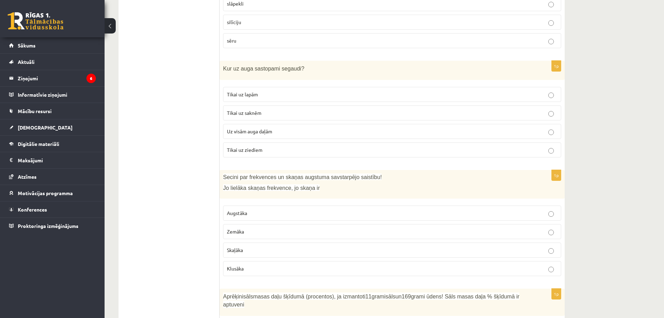
scroll to position [1089, 0]
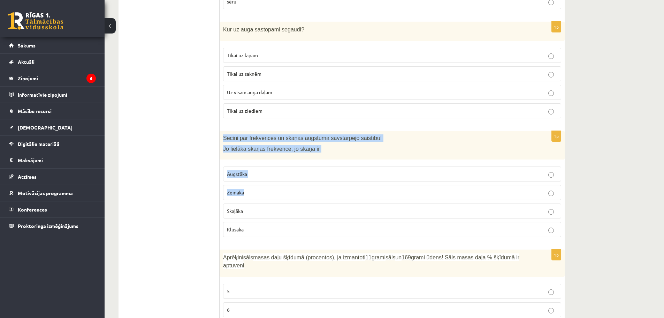
drag, startPoint x: 224, startPoint y: 137, endPoint x: 288, endPoint y: 188, distance: 81.2
click at [288, 188] on div "1p Secini par frekvences un skaņas augstuma savstarpējo saistību! Jo lielāka sk…" at bounding box center [392, 187] width 345 height 112
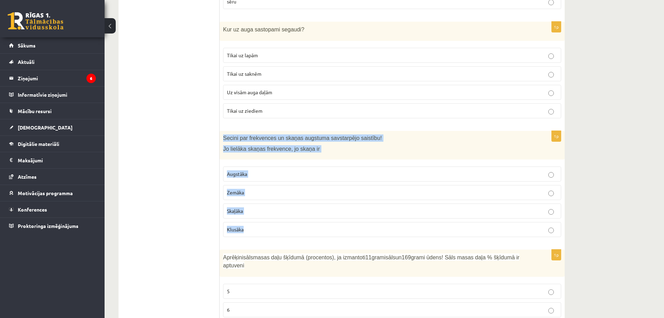
drag, startPoint x: 224, startPoint y: 137, endPoint x: 257, endPoint y: 226, distance: 94.1
click at [258, 225] on div "1p Secini par frekvences un skaņas augstuma savstarpējo saistību! Jo lielāka sk…" at bounding box center [392, 187] width 345 height 112
copy div "Secini par frekvences un skaņas augstuma savstarpējo saistību! Jo lielāka skaņa…"
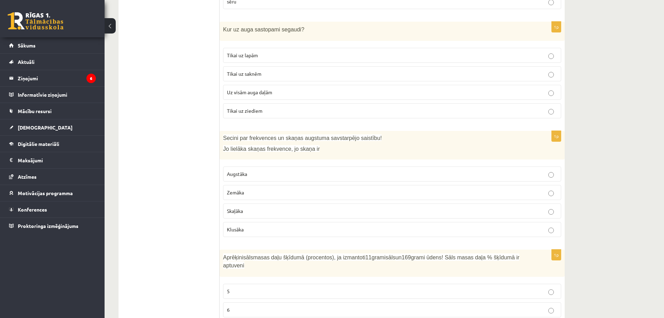
click at [247, 174] on span "Augstāka" at bounding box center [237, 173] width 20 height 6
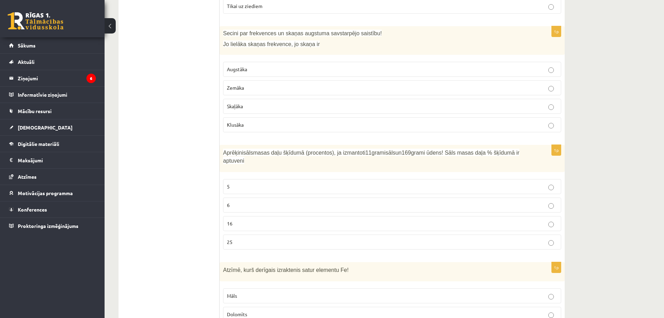
drag, startPoint x: 296, startPoint y: 158, endPoint x: 335, endPoint y: 158, distance: 39.7
click at [228, 130] on label "Klusāka" at bounding box center [392, 124] width 338 height 15
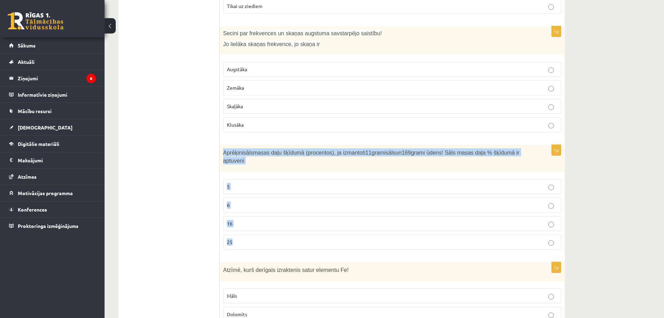
drag, startPoint x: 222, startPoint y: 151, endPoint x: 253, endPoint y: 230, distance: 85.1
click at [256, 236] on div "1p Aprēķini sāls masas daļu šķīdumā (procentos), ja izmantoti 11 grami sāls un …" at bounding box center [392, 200] width 345 height 110
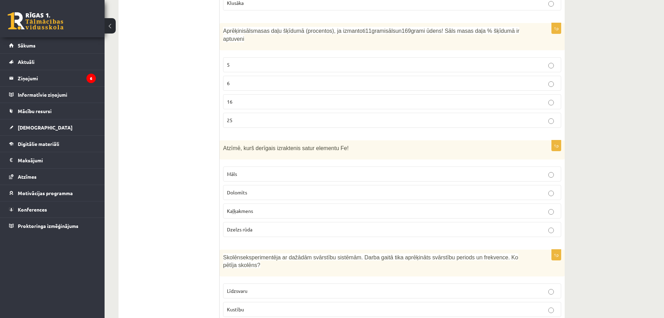
scroll to position [1298, 0]
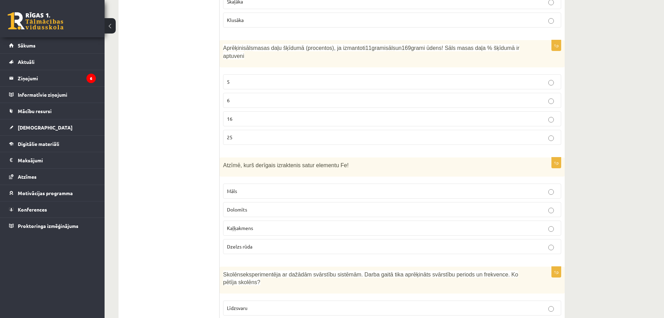
click at [242, 97] on p "6" at bounding box center [392, 100] width 331 height 7
click at [240, 78] on p "5" at bounding box center [392, 81] width 331 height 7
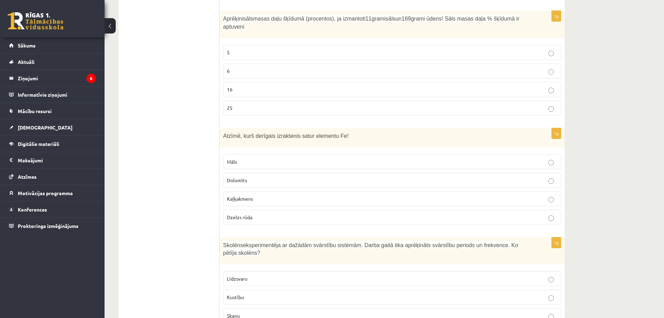
scroll to position [1368, 0]
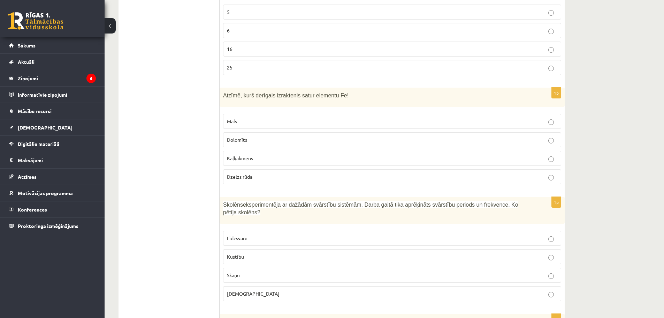
drag, startPoint x: 227, startPoint y: 85, endPoint x: 276, endPoint y: 168, distance: 96.6
drag, startPoint x: 221, startPoint y: 86, endPoint x: 281, endPoint y: 167, distance: 101.0
click at [281, 167] on div "1p Atzīmē, kurš derīgais izraktenis satur elementu Fe! Māls Dolomīts Kaļķakmens…" at bounding box center [392, 139] width 345 height 102
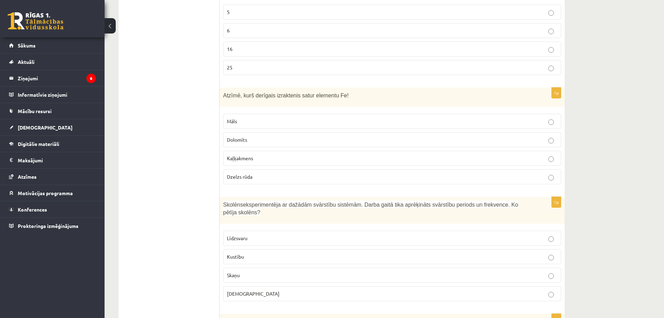
click at [266, 173] on p "Dzelzs rūda" at bounding box center [392, 176] width 331 height 7
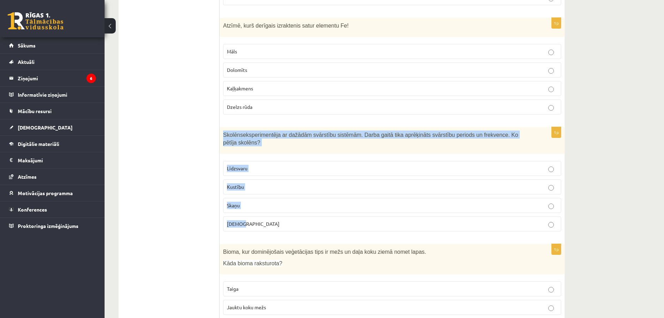
drag, startPoint x: 222, startPoint y: 126, endPoint x: 255, endPoint y: 203, distance: 84.1
click at [255, 203] on div "1p Skolēns eksperimentēja ar dažādām svārstību sistēmām. Darba gaitā tika aprēķ…" at bounding box center [392, 182] width 345 height 110
click at [250, 216] on label "Gaismu" at bounding box center [392, 223] width 338 height 15
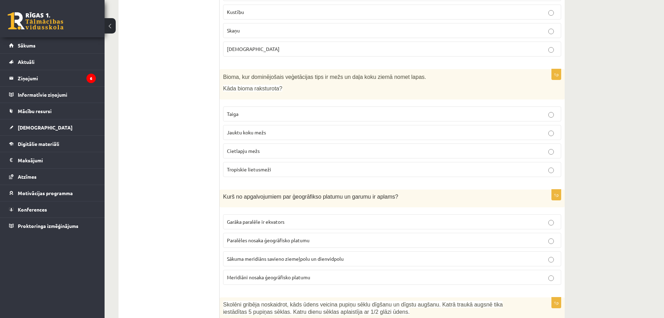
scroll to position [1542, 0]
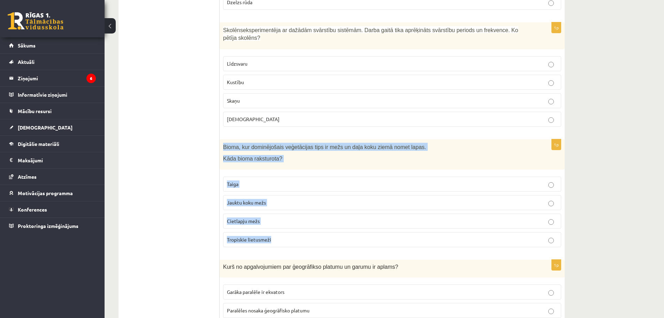
drag, startPoint x: 221, startPoint y: 127, endPoint x: 278, endPoint y: 226, distance: 114.0
click at [278, 226] on div "1p Bioma, kur dominējošais veģetācijas tips ir mežs un daļa koku ziemā nomet la…" at bounding box center [392, 195] width 345 height 113
click at [263, 179] on fieldset "Taiga Jauktu koku mežs Cietlapju mežs Tropiskie lietusmeži" at bounding box center [392, 211] width 338 height 76
click at [255, 199] on span "Jauktu koku mežs" at bounding box center [246, 202] width 39 height 6
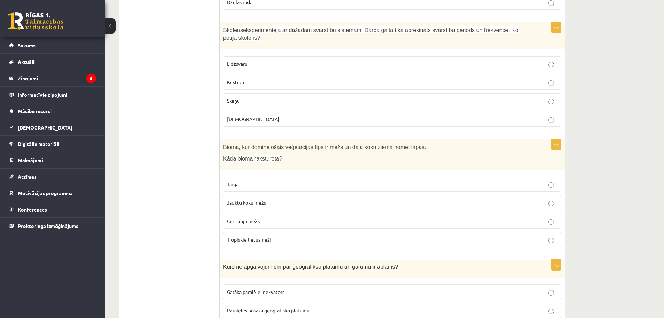
click at [196, 200] on ul "Tests" at bounding box center [173, 284] width 94 height 3403
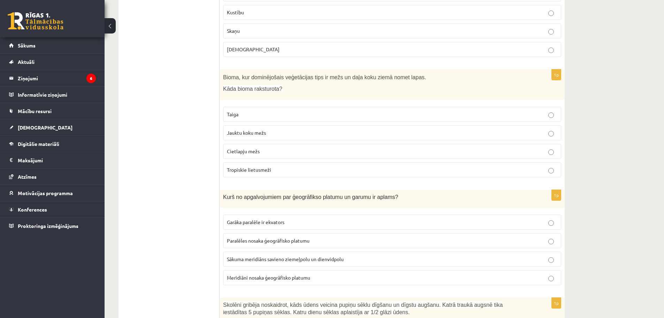
scroll to position [1682, 0]
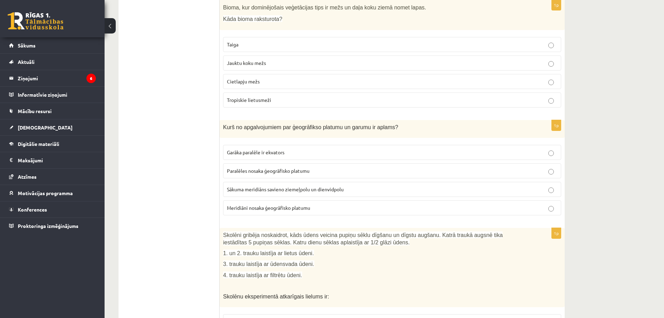
drag, startPoint x: 232, startPoint y: 109, endPoint x: 205, endPoint y: 114, distance: 26.9
click at [226, 116] on div "***** Tests 1p Kā mainīsies ūdens īpašības, ja a tmosfēras ūdens tvaiki reaģē a…" at bounding box center [342, 145] width 446 height 3417
click at [205, 114] on ul "Tests" at bounding box center [173, 145] width 94 height 3403
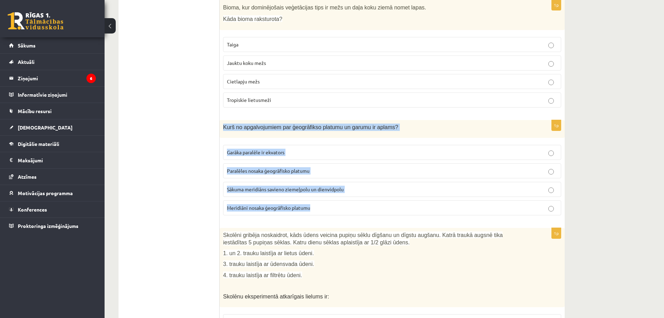
drag, startPoint x: 225, startPoint y: 111, endPoint x: 323, endPoint y: 190, distance: 126.2
click at [323, 190] on div "1p Kurš no apgalvojumiem par ģeogrāfikso platumu un garumu ir aplams? Garāka pa…" at bounding box center [392, 170] width 345 height 101
click at [241, 167] on span "Paralēles nosaka ģeogrāfisko platumu" at bounding box center [268, 170] width 83 height 6
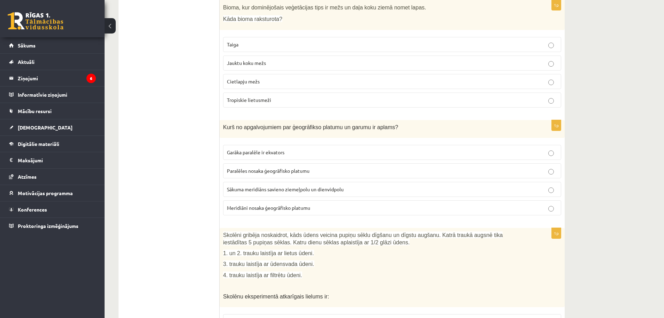
click at [248, 182] on label "Sākuma meridiāns savieno ziemeļpolu un dienvidpolu" at bounding box center [392, 189] width 338 height 15
click at [247, 204] on span "Meridiāni nosaka ģeogrāfisko platumu" at bounding box center [268, 207] width 83 height 6
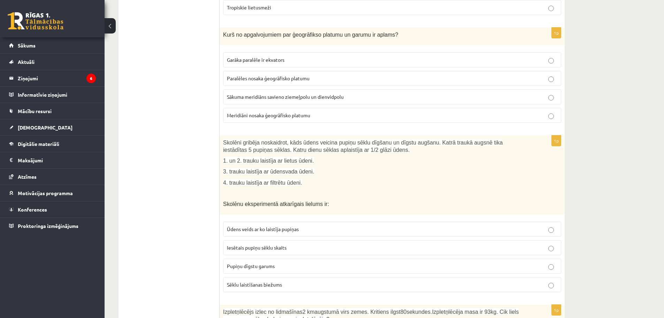
scroll to position [1821, 0]
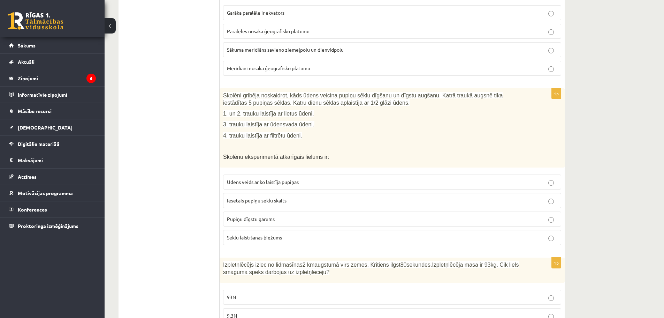
click at [245, 177] on fieldset "Ūdens veids ar ko laistīja pupiņas Iesētais pupiņu sēklu skaits Pupiņu dīgstu g…" at bounding box center [392, 209] width 338 height 76
click at [254, 179] on span "Ūdens veids ar ko laistīja pupiņas" at bounding box center [263, 182] width 72 height 6
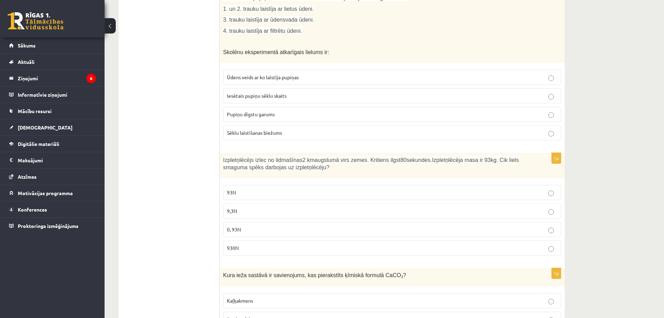
click at [253, 222] on label "0, 93N" at bounding box center [392, 229] width 338 height 15
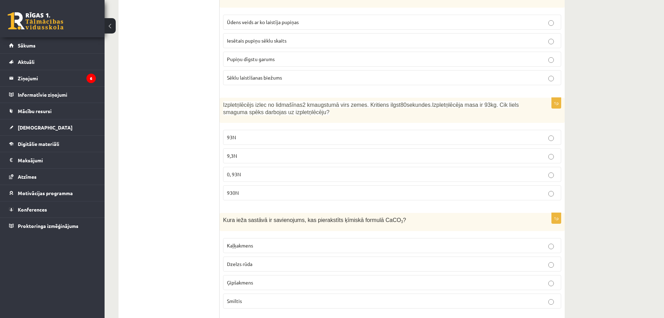
scroll to position [2100, 0]
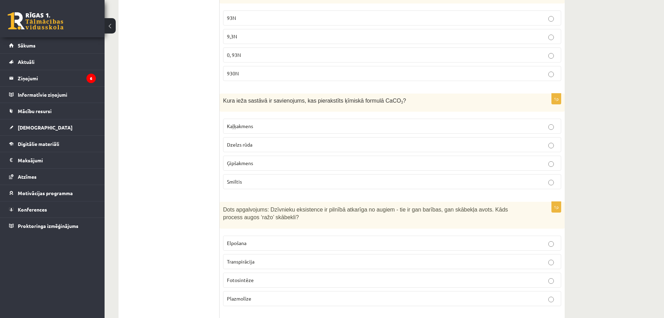
click at [252, 156] on label "Ģipšakmens" at bounding box center [392, 163] width 338 height 15
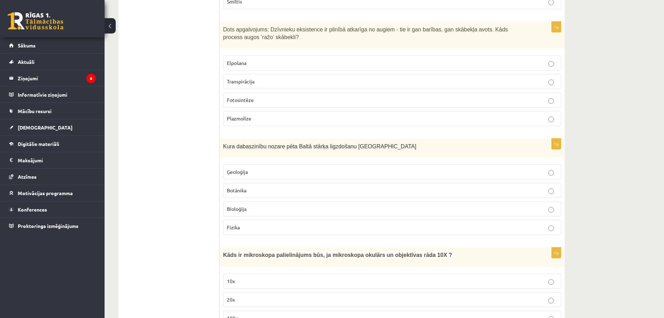
scroll to position [2205, 0]
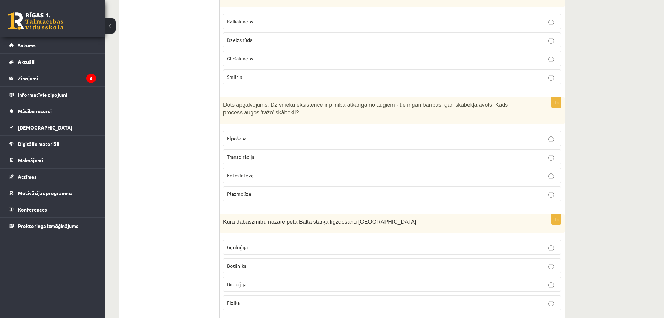
click at [250, 172] on span "Fotosintēze" at bounding box center [240, 175] width 27 height 6
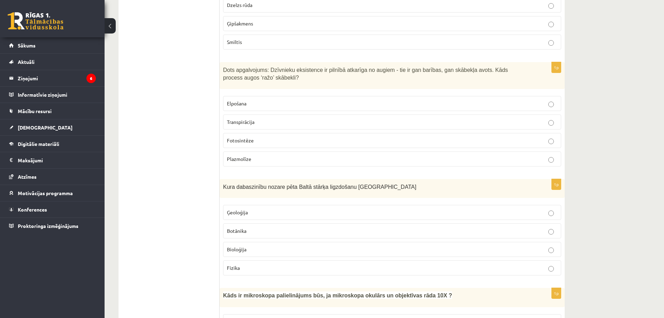
click at [256, 208] on p "Ģeoloģija" at bounding box center [392, 211] width 331 height 7
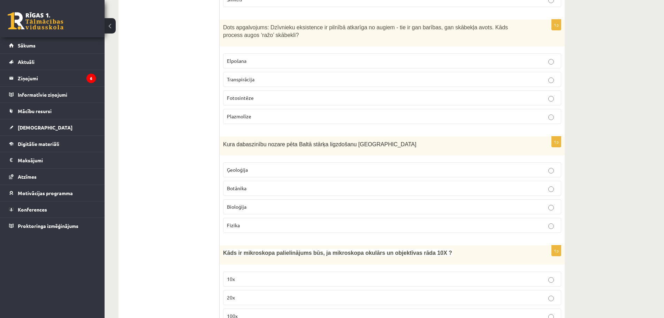
scroll to position [2379, 0]
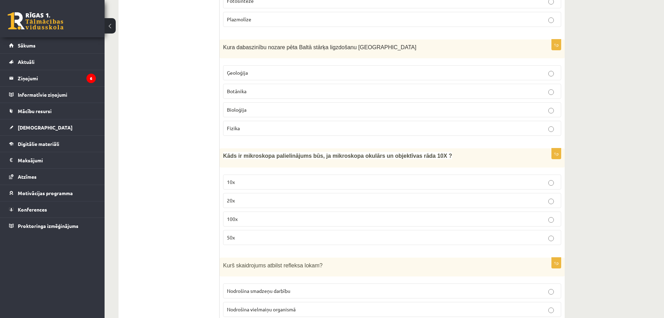
click at [247, 215] on p "100x" at bounding box center [392, 218] width 331 height 7
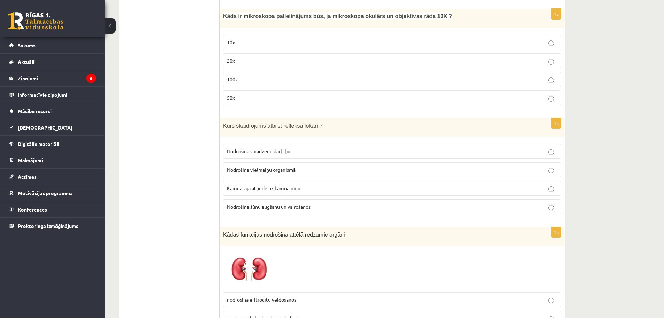
scroll to position [2483, 0]
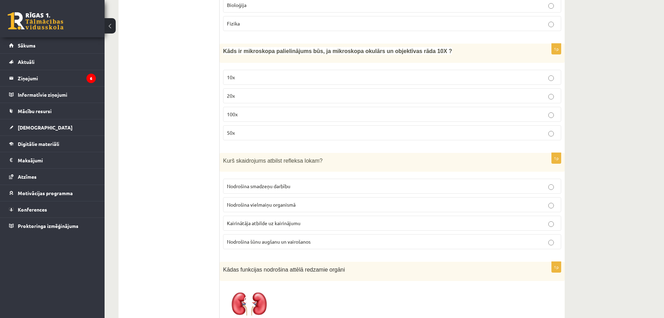
click at [245, 197] on label "Nodrošina vielmaiņu organismā" at bounding box center [392, 204] width 338 height 15
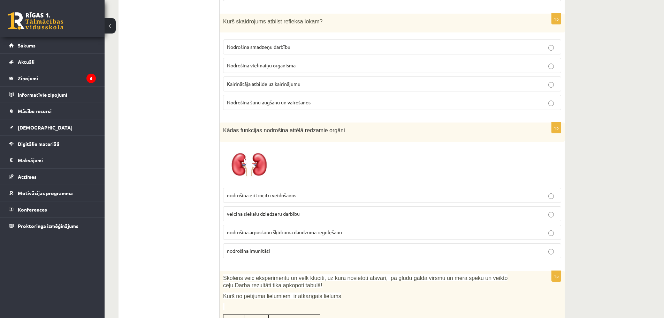
scroll to position [2623, 0]
click at [244, 188] on fieldset "nodrošina eritrocītu veidošanos veicina siekalu dziedzeru darbību nodrošina ārp…" at bounding box center [392, 222] width 338 height 76
click at [249, 191] on span "nodrošina eritrocītu veidošanos" at bounding box center [261, 194] width 69 height 6
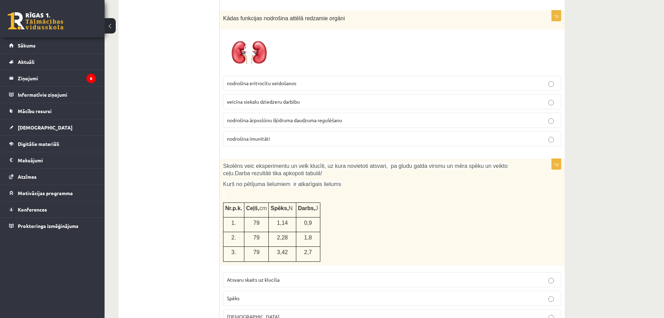
scroll to position [2797, 0]
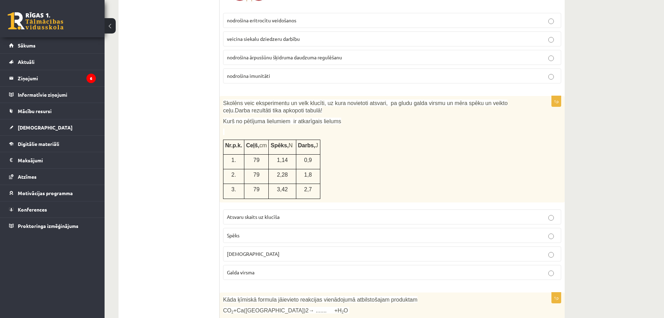
click at [269, 228] on label "Spēks" at bounding box center [392, 235] width 338 height 15
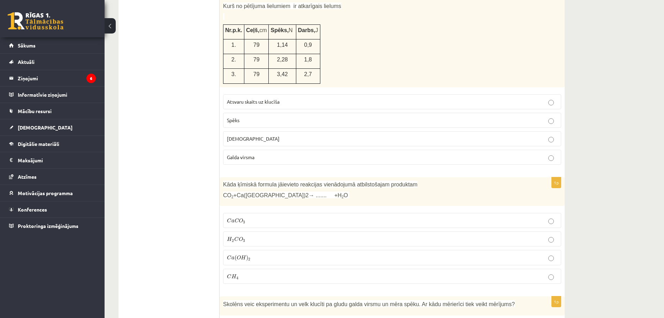
scroll to position [2902, 0]
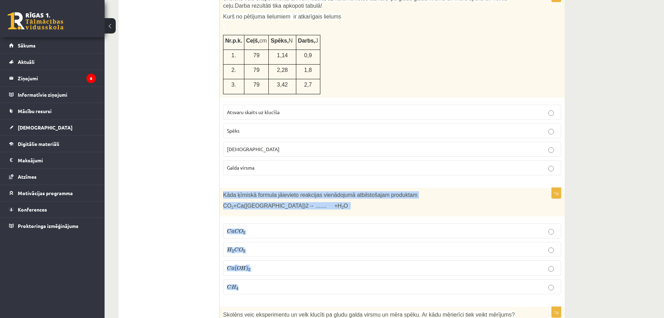
drag, startPoint x: 224, startPoint y: 178, endPoint x: 262, endPoint y: 271, distance: 100.5
click at [262, 271] on div "1p Kāda ķīmiskā formula jāievieto reakcijas vienādojumā atbilstošajam produktam…" at bounding box center [392, 244] width 345 height 112
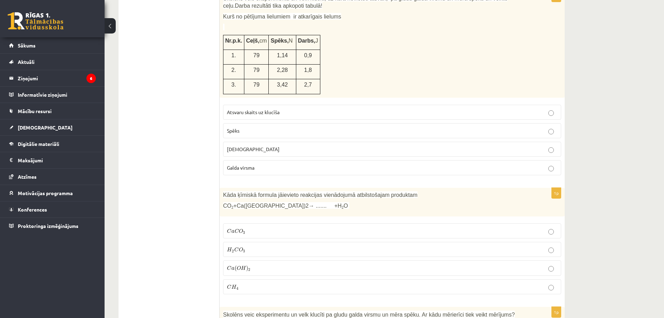
click at [257, 227] on p "C a C O 3 C a C O 3" at bounding box center [392, 230] width 331 height 7
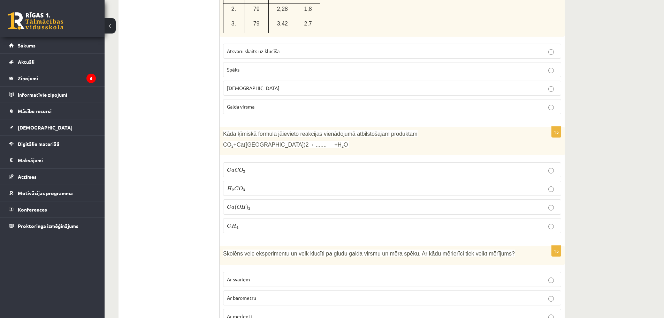
scroll to position [3076, 0]
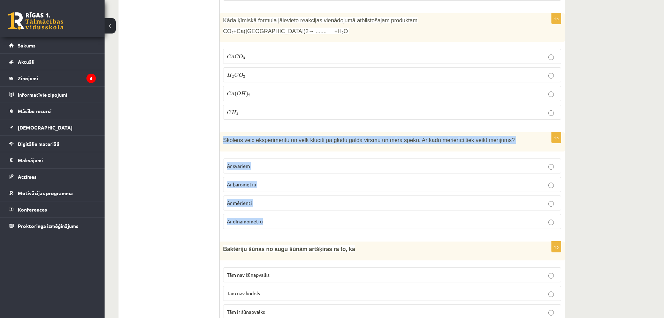
drag, startPoint x: 223, startPoint y: 125, endPoint x: 272, endPoint y: 198, distance: 88.4
click at [272, 198] on div "1p Skolēns veic eksperimentu un velk klucīti pa gludu galda virsmu un mēra spēk…" at bounding box center [392, 183] width 345 height 102
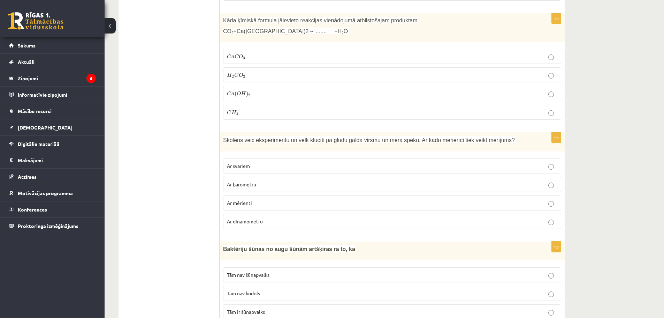
click at [240, 218] on span "Ar dinamometru" at bounding box center [245, 221] width 36 height 6
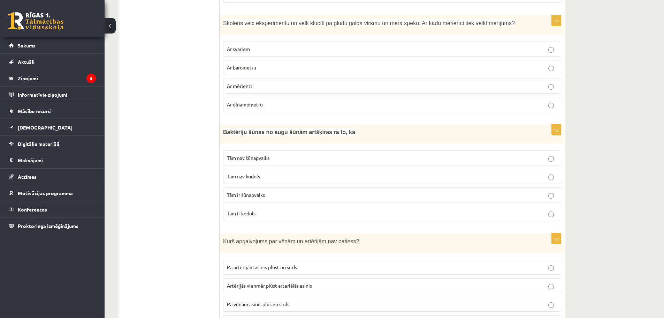
scroll to position [3181, 0]
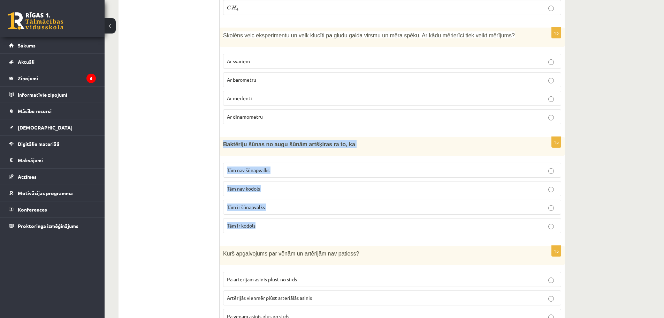
drag, startPoint x: 222, startPoint y: 127, endPoint x: 267, endPoint y: 210, distance: 93.9
click at [267, 210] on div "1p Baktēriju šūnas no augu šūnām artšķiras ra to, ka Tām nav šūnapvalks Tām nav…" at bounding box center [392, 188] width 345 height 102
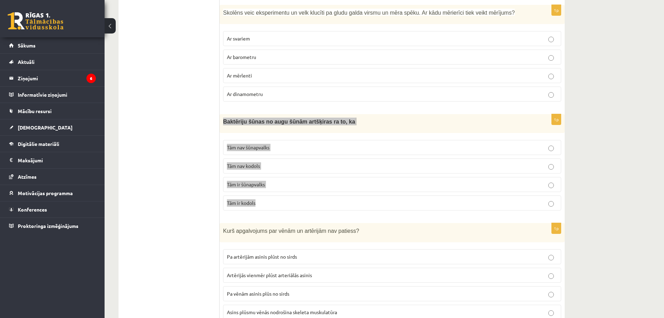
scroll to position [3216, 0]
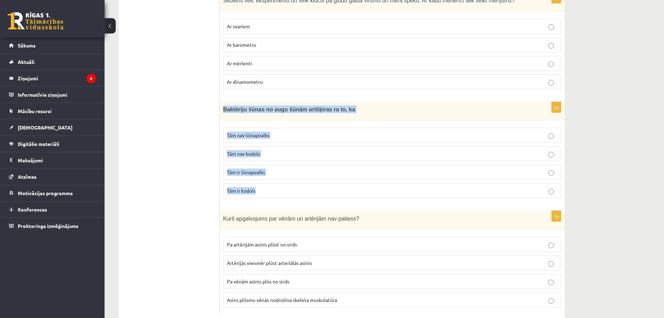
click at [243, 146] on label "Tām nav kodols" at bounding box center [392, 153] width 338 height 15
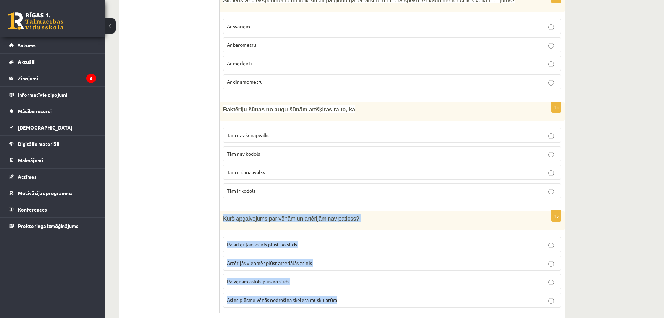
drag, startPoint x: 271, startPoint y: 211, endPoint x: 346, endPoint y: 284, distance: 105.5
click at [346, 284] on div "1p Kurš apgalvojums par vēnām un artērijām nav patiess? Pa artērijām asinis plū…" at bounding box center [392, 262] width 345 height 102
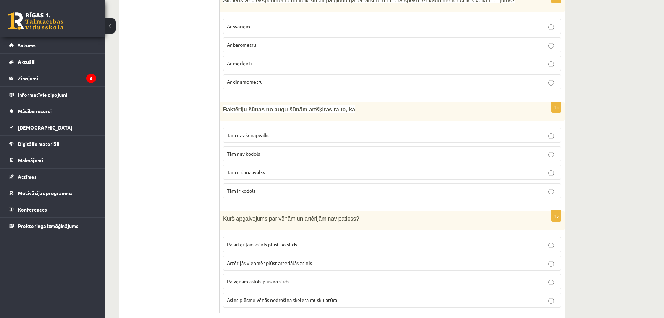
click at [252, 278] on span "Pa vēnām asinis plūs no sirds" at bounding box center [258, 281] width 62 height 6
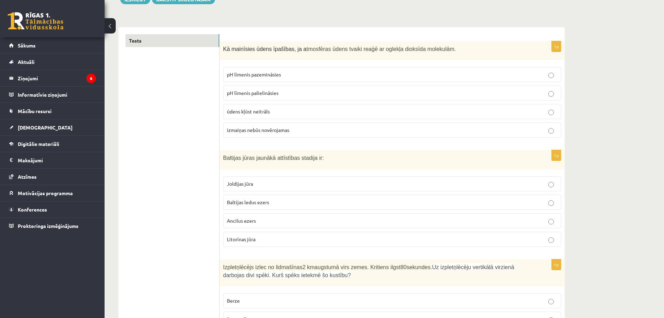
scroll to position [0, 0]
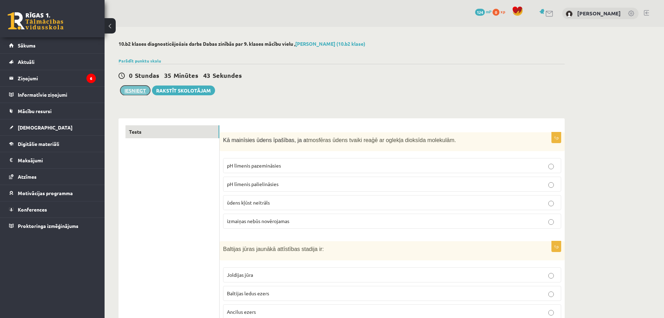
click at [132, 92] on button "Iesniegt" at bounding box center [135, 90] width 30 height 10
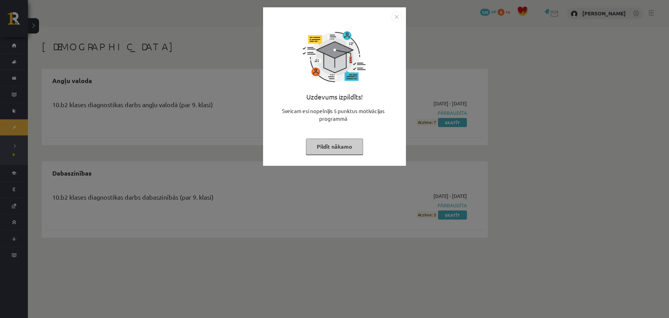
click at [337, 152] on button "Pildīt nākamo" at bounding box center [334, 146] width 57 height 16
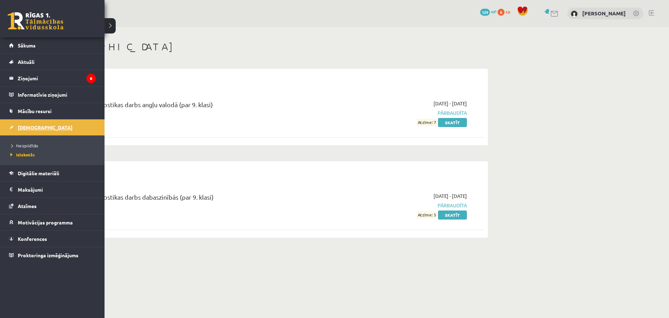
click at [21, 125] on span "[DEMOGRAPHIC_DATA]" at bounding box center [45, 127] width 55 height 6
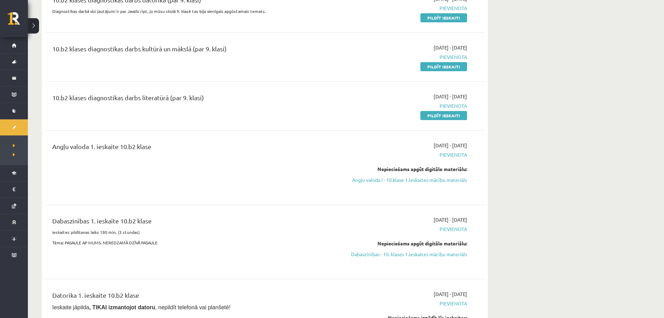
scroll to position [139, 0]
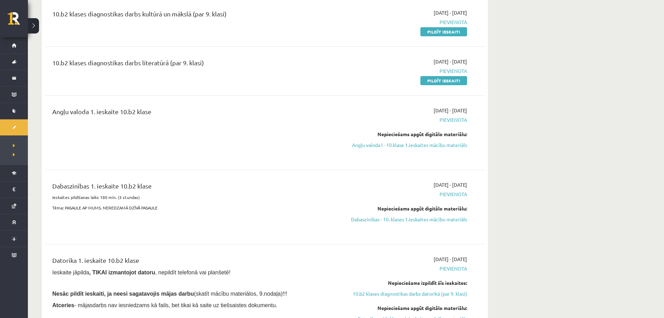
drag, startPoint x: 205, startPoint y: 211, endPoint x: 217, endPoint y: 188, distance: 25.9
click at [217, 196] on div "Dabaszinības 1. ieskaite 10.b2 klase Ieskaites pildīšanas laiks 180 min. (3 stu…" at bounding box center [188, 207] width 283 height 52
click at [245, 149] on div "Angļu valoda 1. ieskaite 10.b2 klase" at bounding box center [188, 133] width 283 height 52
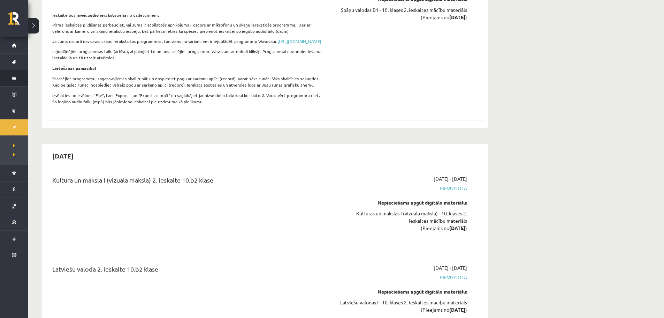
scroll to position [2462, 0]
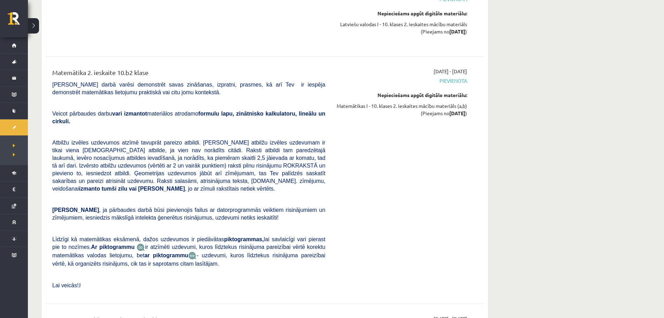
drag, startPoint x: 111, startPoint y: 67, endPoint x: 109, endPoint y: 62, distance: 4.3
click at [111, 82] on span "Pārbaudes darbā varēsi demonstrēt savas zināšanas, izpratni, prasmes, kā arī Te…" at bounding box center [188, 89] width 273 height 14
click at [109, 68] on div "Matemātika 2. ieskaite 10.b2 klase" at bounding box center [188, 74] width 273 height 13
click at [108, 68] on div "Matemātika 2. ieskaite 10.b2 klase" at bounding box center [188, 74] width 273 height 13
click at [107, 68] on div "Matemātika 2. ieskaite 10.b2 klase" at bounding box center [188, 74] width 273 height 13
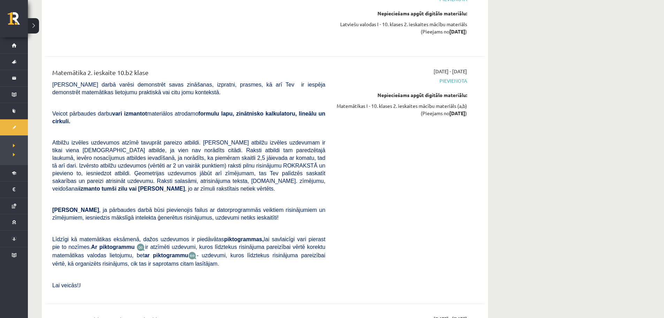
click at [106, 68] on div "Matemātika 2. ieskaite 10.b2 klase" at bounding box center [188, 74] width 273 height 13
click at [104, 68] on div "Matemātika 2. ieskaite 10.b2 klase" at bounding box center [188, 74] width 273 height 13
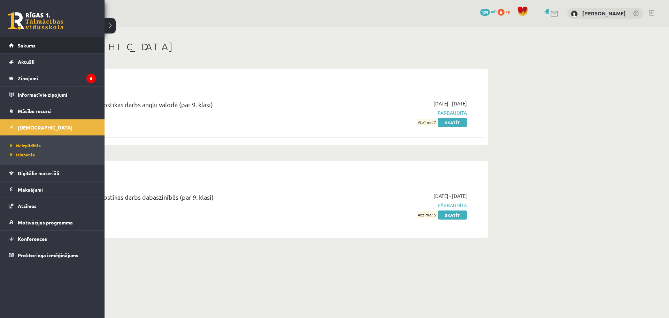
click at [28, 41] on link "Sākums" at bounding box center [52, 45] width 87 height 16
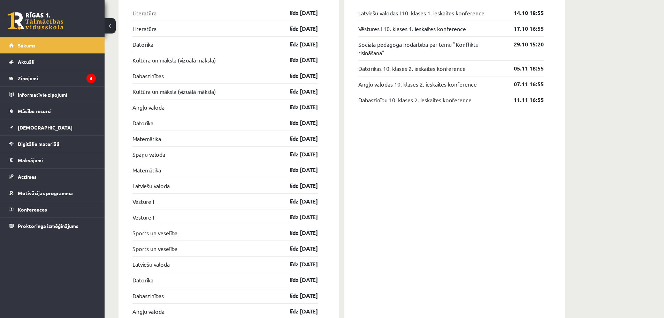
scroll to position [558, 0]
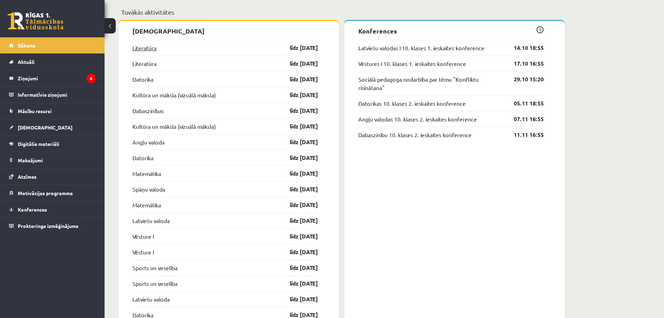
click at [145, 50] on link "Literatūra" at bounding box center [144, 48] width 24 height 8
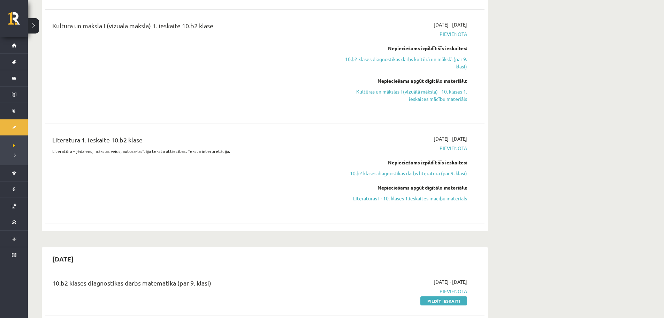
scroll to position [593, 0]
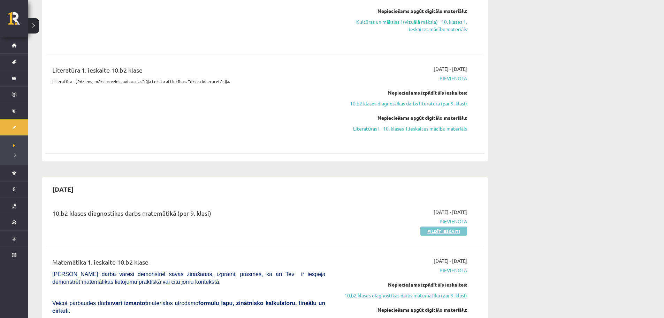
click at [437, 233] on link "Pildīt ieskaiti" at bounding box center [443, 230] width 47 height 9
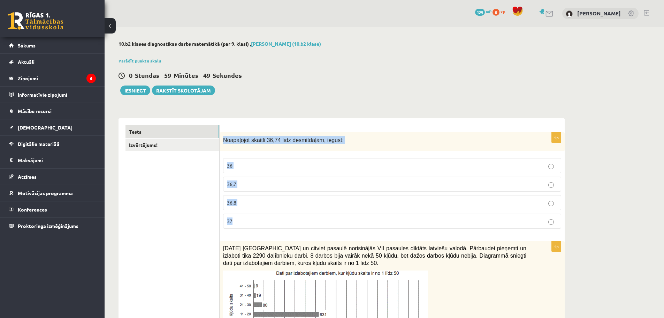
drag, startPoint x: 225, startPoint y: 139, endPoint x: 283, endPoint y: 223, distance: 102.3
click at [285, 224] on div "1p Noapaļojot skaitli 36,74 līdz desmitdaļām, iegūst: 36 36,7 36,8 37" at bounding box center [392, 183] width 345 height 102
copy div "Noapaļojot skaitli 36,74 līdz desmitdaļām, iegūst: 36 36,7 36,8 37"
click at [240, 185] on p "36,7" at bounding box center [392, 183] width 331 height 7
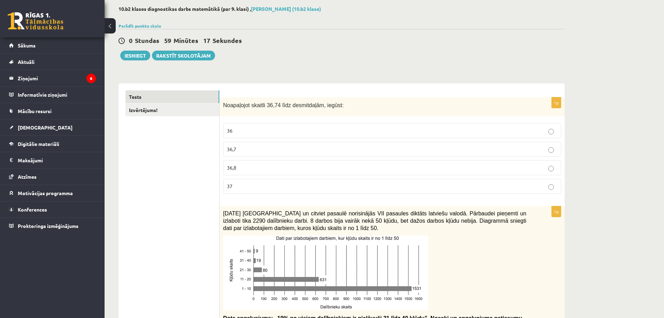
scroll to position [139, 0]
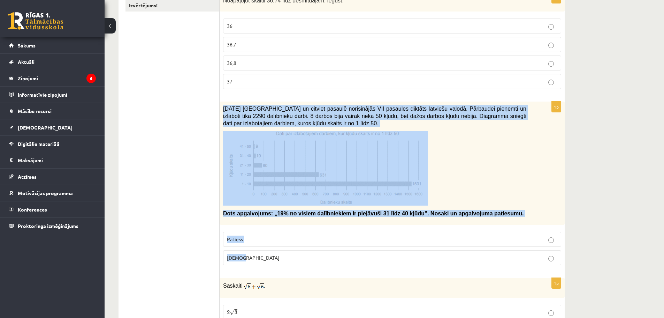
drag, startPoint x: 222, startPoint y: 107, endPoint x: 274, endPoint y: 255, distance: 157.2
click at [274, 255] on div "1p 2021. gada 27. novembrī Latvijā un citviet pasaulē norisinājās VII pasaules …" at bounding box center [392, 185] width 345 height 169
copy div "2021. gada 27. novembrī Latvijā un citviet pasaulē norisinājās VII pasaules dik…"
click at [235, 206] on div "2021. gada 27. novembrī Latvijā un citviet pasaulē norisinājās VII pasaules dik…" at bounding box center [392, 162] width 345 height 123
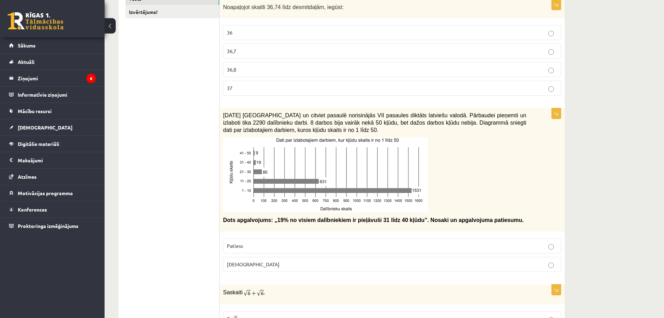
scroll to position [209, 0]
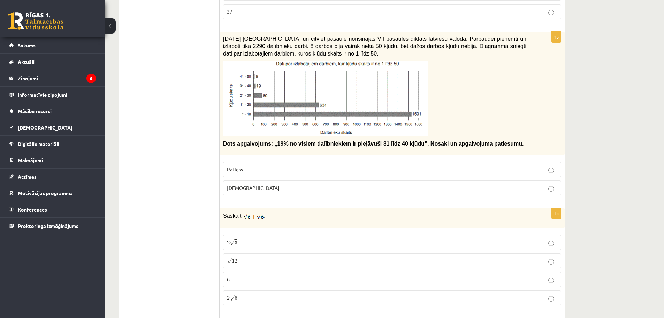
click at [237, 187] on span "Aplams" at bounding box center [253, 187] width 53 height 6
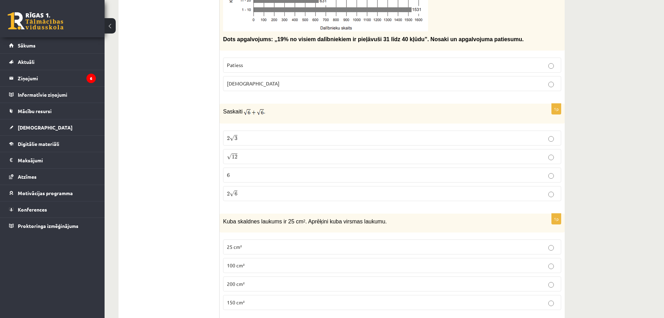
scroll to position [314, 0]
drag, startPoint x: 220, startPoint y: 109, endPoint x: 274, endPoint y: 188, distance: 95.6
click at [274, 188] on div "1p Saskaiti . 2 √ 3 2 3 √ 12 12 6 6 2 √ 6 2 6" at bounding box center [392, 154] width 345 height 103
copy div "Saskaiti . 2 √ 3 2 3 √ 12 12 6 6 2 √ 6"
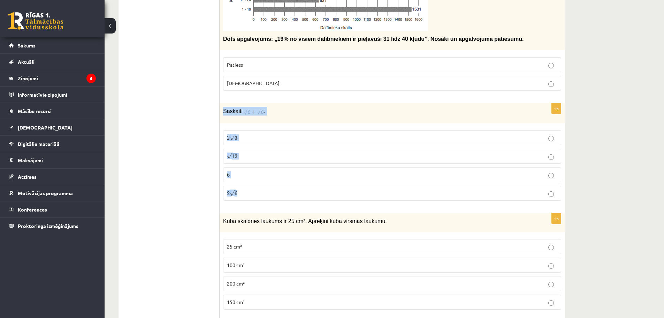
drag, startPoint x: 221, startPoint y: 111, endPoint x: 260, endPoint y: 194, distance: 91.6
click at [260, 194] on div "1p Saskaiti . 2 √ 3 2 3 √ 12 12 6 6 2 √ 6 2 6" at bounding box center [392, 154] width 345 height 103
copy div "Saskaiti . 2 √ 3 2 3 √ 12 12 6 6 2 √ 6"
click at [273, 114] on p "Saskaiti ." at bounding box center [374, 111] width 303 height 9
drag, startPoint x: 267, startPoint y: 109, endPoint x: 220, endPoint y: 112, distance: 47.2
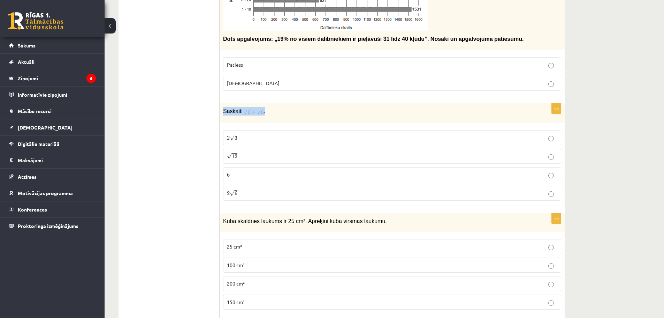
click at [220, 112] on div "Saskaiti ." at bounding box center [392, 113] width 345 height 20
copy p "Saskaiti ."
click at [283, 114] on p "Saskaiti ." at bounding box center [374, 111] width 303 height 9
drag, startPoint x: 242, startPoint y: 110, endPoint x: 268, endPoint y: 114, distance: 26.4
click at [268, 114] on p "Saskaiti ." at bounding box center [374, 111] width 303 height 9
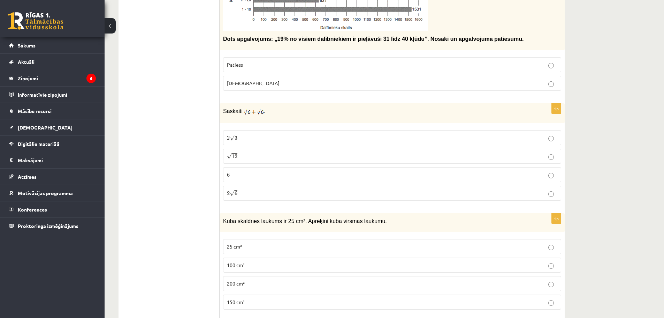
click at [266, 112] on p "Saskaiti ." at bounding box center [374, 111] width 303 height 9
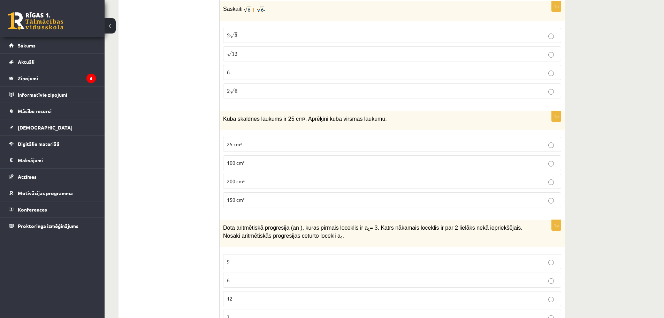
scroll to position [453, 0]
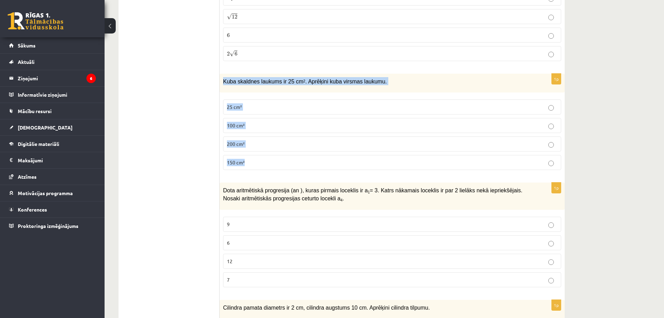
drag, startPoint x: 222, startPoint y: 81, endPoint x: 326, endPoint y: 158, distance: 128.9
click at [326, 158] on div "1p Kuba skaldnes laukums ir 25 cm 2 . Aprēķini kuba virsmas laukumu. 25 cm² 100…" at bounding box center [392, 125] width 345 height 102
copy div "Kuba skaldnes laukums ir 25 cm 2 . Aprēķini kuba virsmas laukumu. 25 cm² 100 cm…"
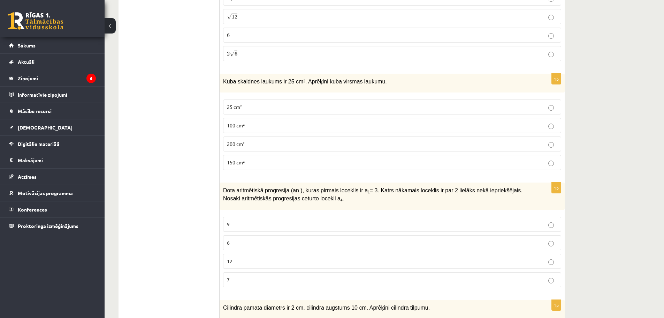
click at [250, 166] on p "150 cm²" at bounding box center [392, 162] width 331 height 7
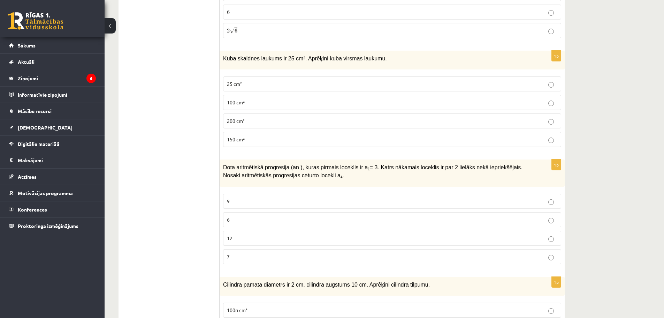
scroll to position [488, 0]
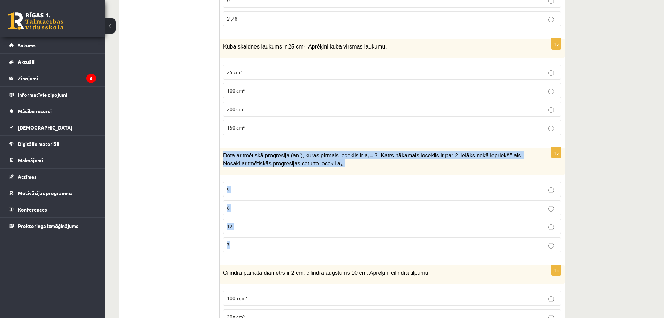
drag, startPoint x: 224, startPoint y: 153, endPoint x: 279, endPoint y: 244, distance: 106.1
click at [279, 244] on div "1p Dota aritmētiskā progresija (an ), kuras pirmais loceklis ir a 1 = 3. Katrs …" at bounding box center [392, 202] width 345 height 110
copy div "Dota aritmētiskā progresija (an ), kuras pirmais loceklis ir a 1 = 3. Katrs nāk…"
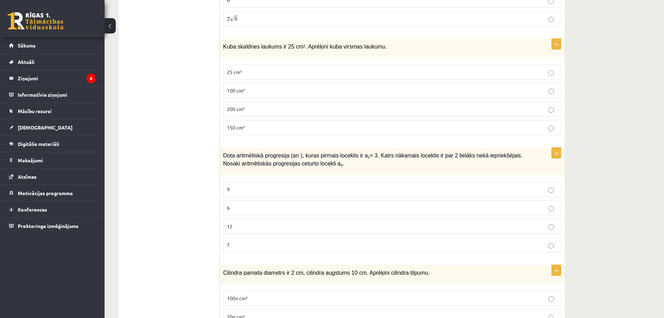
click at [240, 188] on p "9" at bounding box center [392, 188] width 331 height 7
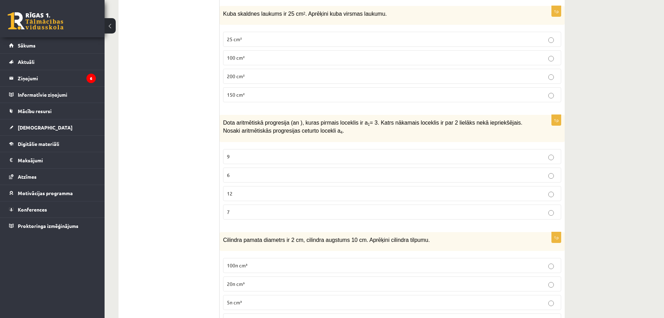
scroll to position [558, 0]
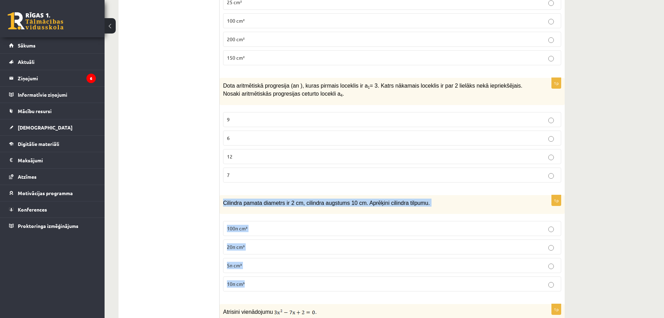
drag, startPoint x: 220, startPoint y: 202, endPoint x: 303, endPoint y: 284, distance: 116.9
click at [303, 284] on div "1p Cilindra pamata diametrs ir 2 cm, cilindra augstums 10 cm. Aprēķini cilindra…" at bounding box center [392, 246] width 345 height 102
copy div "Cilindra pamata diametrs ir 2 cm, cilindra augstums 10 cm. Aprēķini cilindra ti…"
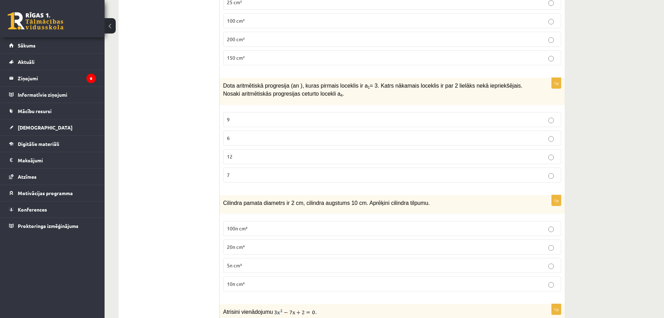
click at [248, 287] on p "10π cm³" at bounding box center [392, 283] width 331 height 7
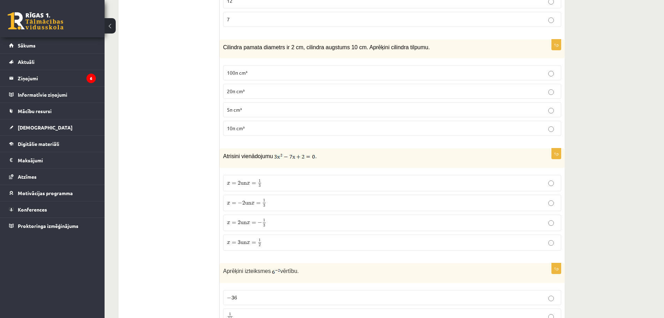
scroll to position [772, 0]
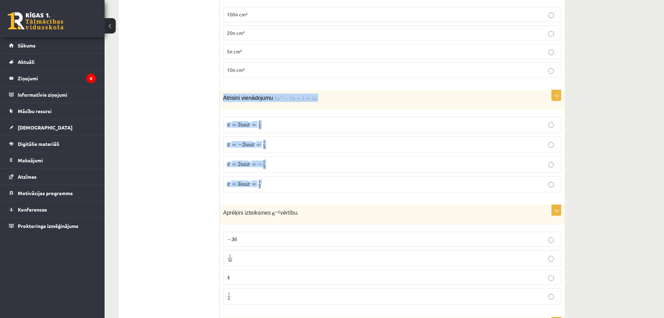
drag, startPoint x: 221, startPoint y: 98, endPoint x: 272, endPoint y: 180, distance: 96.3
click at [272, 180] on div "1p Atrisini vienādojumu . x = 2 un x = 1 3 x = 2 un x = 1 3 x = − 2 un x = 1 3 …" at bounding box center [392, 144] width 345 height 108
copy div "Atrisini vienādojumu . x = 2 un x = 1 3 x = 2 un x = 1 3 x = − 2 un x = 1 3 x =…"
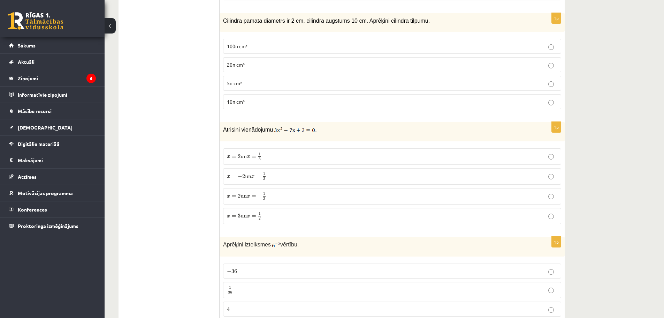
scroll to position [667, 0]
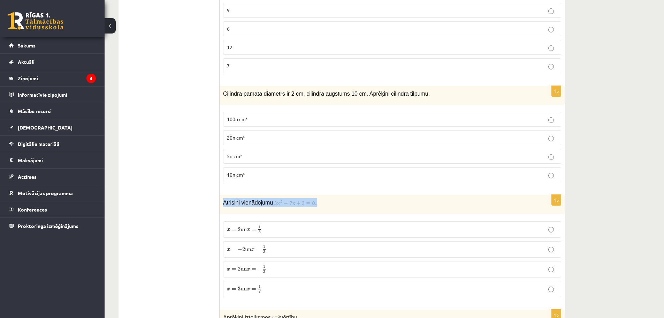
drag, startPoint x: 317, startPoint y: 203, endPoint x: 222, endPoint y: 204, distance: 95.5
click at [222, 204] on div "Atrisini vienādojumu ." at bounding box center [392, 205] width 345 height 20
copy p "Atrisini vienādojumu ."
click at [337, 202] on p "Atrisini vienādojumu ." at bounding box center [374, 202] width 303 height 8
drag, startPoint x: 318, startPoint y: 203, endPoint x: 278, endPoint y: 207, distance: 40.7
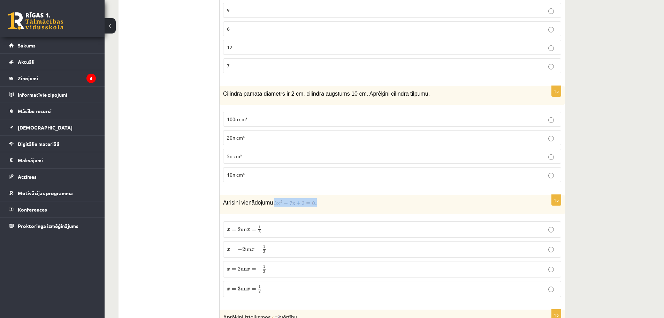
click at [278, 206] on p "Atrisini vienādojumu ." at bounding box center [374, 202] width 303 height 8
click at [259, 210] on div "Atrisini vienādojumu ." at bounding box center [392, 205] width 345 height 20
drag, startPoint x: 223, startPoint y: 204, endPoint x: 269, endPoint y: 205, distance: 46.0
click at [269, 205] on div "Atrisini vienādojumu ." at bounding box center [392, 205] width 345 height 20
drag, startPoint x: 319, startPoint y: 202, endPoint x: 268, endPoint y: 203, distance: 50.6
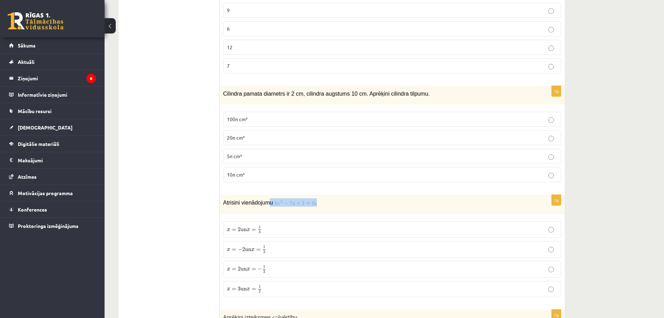
click at [268, 203] on p "Atrisini vienādojumu ." at bounding box center [374, 202] width 303 height 8
click at [268, 203] on span "Atrisini vienādojumu" at bounding box center [248, 202] width 50 height 6
drag, startPoint x: 315, startPoint y: 204, endPoint x: 282, endPoint y: 204, distance: 33.5
click at [282, 204] on p "Atrisini vienādojumu ." at bounding box center [374, 202] width 303 height 8
click at [279, 204] on img at bounding box center [294, 202] width 41 height 7
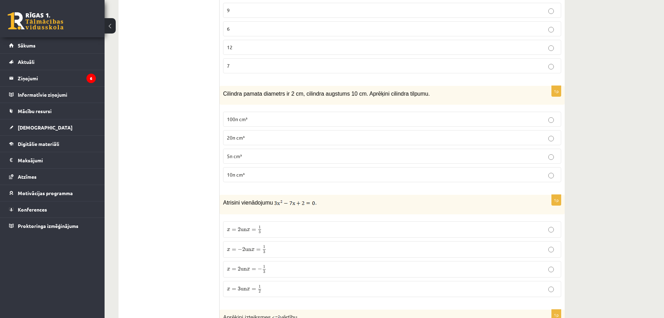
click at [256, 290] on span "=" at bounding box center [254, 289] width 5 height 2
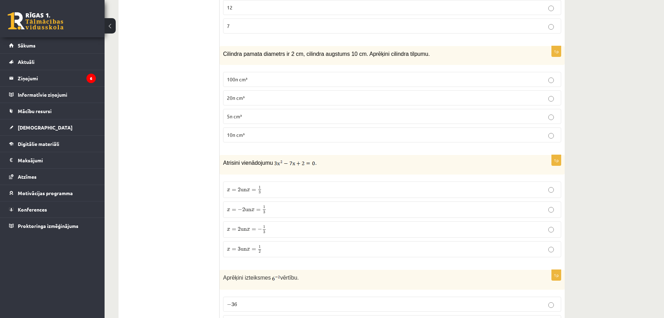
scroll to position [806, 0]
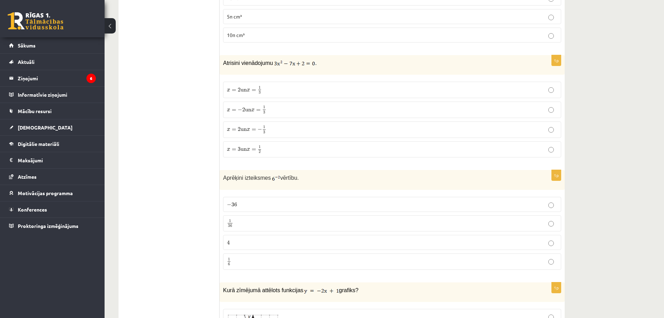
drag, startPoint x: 224, startPoint y: 177, endPoint x: 306, endPoint y: 178, distance: 82.6
click at [306, 178] on p "Aprēķini izteiksmes vērtību." at bounding box center [374, 177] width 303 height 8
click at [253, 202] on p "− 36 − 36" at bounding box center [392, 203] width 331 height 7
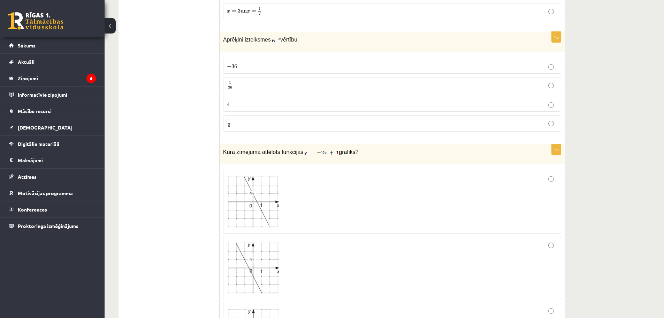
scroll to position [981, 0]
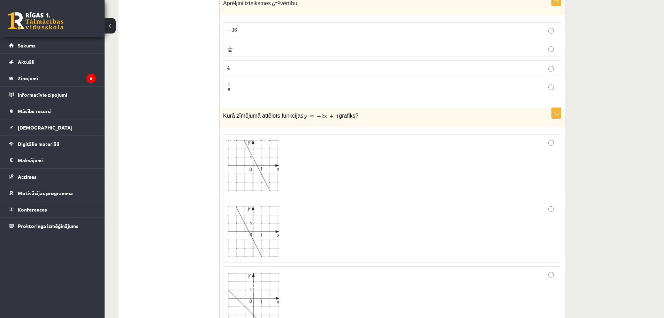
drag, startPoint x: 223, startPoint y: 116, endPoint x: 358, endPoint y: 114, distance: 135.3
click at [358, 114] on div "Kurā zīmējumā attēlots funkcijas grafiks?" at bounding box center [392, 118] width 345 height 20
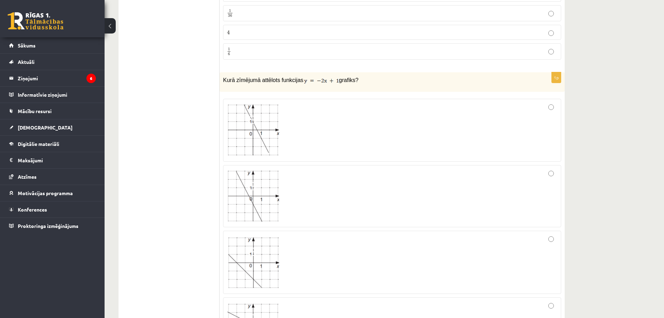
scroll to position [1016, 0]
click at [251, 132] on img at bounding box center [253, 130] width 52 height 51
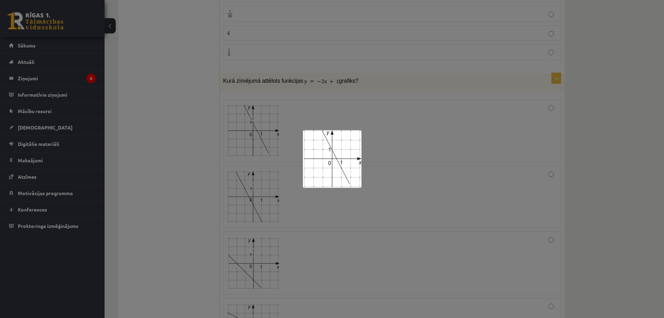
click at [256, 162] on div at bounding box center [332, 159] width 664 height 318
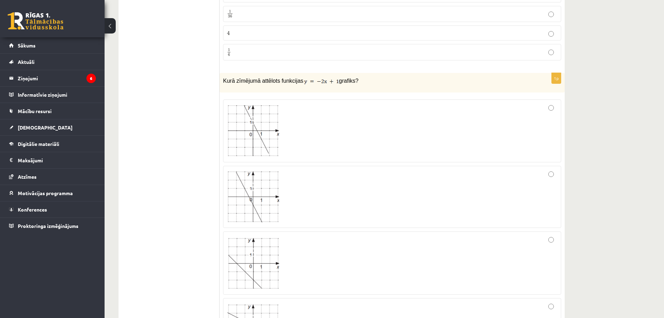
click at [536, 130] on div at bounding box center [392, 130] width 331 height 55
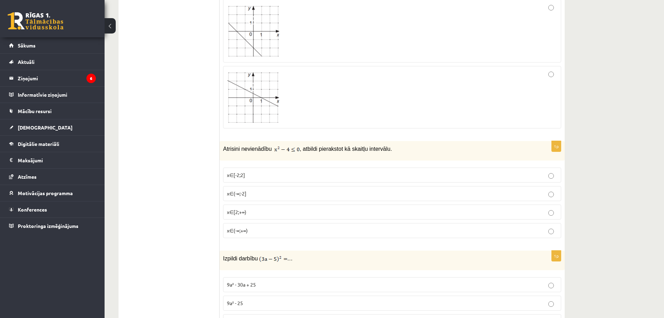
scroll to position [1260, 0]
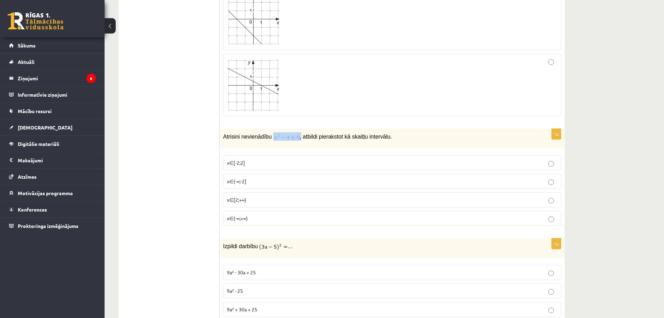
drag, startPoint x: 299, startPoint y: 138, endPoint x: 270, endPoint y: 140, distance: 29.0
click at [270, 140] on p "Atrisini nevienādību , atbildi pierakstot kā skaitļu intervālu." at bounding box center [374, 136] width 303 height 8
click at [294, 137] on img at bounding box center [286, 137] width 25 height 7
click at [294, 150] on div "1p Atrisini nevienādību , atbildi pierakstot kā skaitļu intervālu. x∈[-2;2] x∈(…" at bounding box center [392, 180] width 345 height 103
drag, startPoint x: 271, startPoint y: 136, endPoint x: 294, endPoint y: 138, distance: 23.1
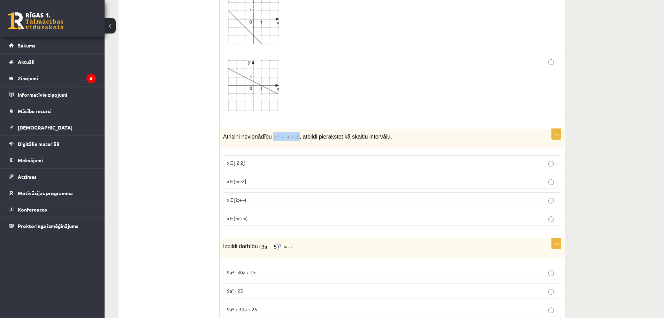
click at [294, 138] on p "Atrisini nevienādību , atbildi pierakstot kā skaitļu intervālu." at bounding box center [374, 136] width 303 height 8
drag, startPoint x: 270, startPoint y: 155, endPoint x: 282, endPoint y: 139, distance: 20.2
click at [282, 139] on img at bounding box center [286, 137] width 25 height 7
click at [275, 137] on img at bounding box center [286, 137] width 25 height 7
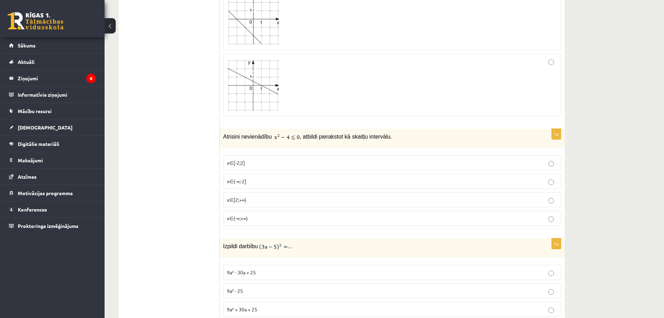
click at [280, 135] on img at bounding box center [286, 137] width 25 height 7
drag, startPoint x: 271, startPoint y: 137, endPoint x: 297, endPoint y: 147, distance: 28.5
click at [298, 139] on p "Atrisini nevienādību , atbildi pierakstot kā skaitļu intervālu." at bounding box center [374, 136] width 303 height 8
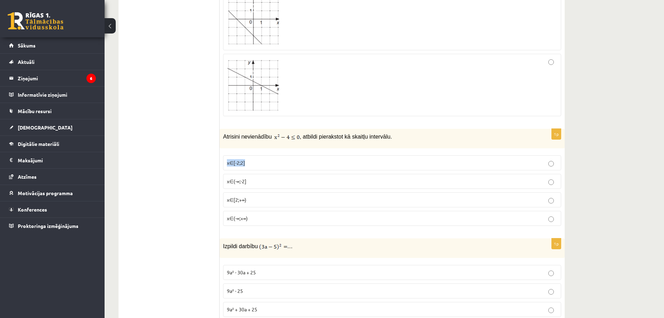
drag, startPoint x: 248, startPoint y: 157, endPoint x: 222, endPoint y: 158, distance: 26.5
click at [222, 158] on div "1p Atrisini nevienādību , atbildi pierakstot kā skaitļu intervālu. x∈[-2;2] x∈(…" at bounding box center [392, 180] width 345 height 103
drag, startPoint x: 255, startPoint y: 178, endPoint x: 225, endPoint y: 178, distance: 30.0
click at [225, 178] on label "x∈(-∞;-2]" at bounding box center [392, 181] width 338 height 15
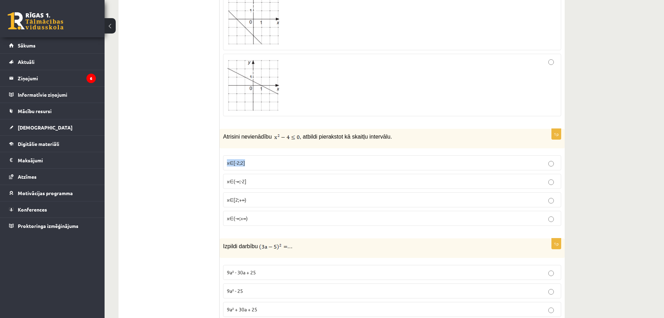
drag, startPoint x: 245, startPoint y: 163, endPoint x: 224, endPoint y: 162, distance: 20.6
click at [224, 162] on label "x∈[-2;2]" at bounding box center [392, 162] width 338 height 15
drag, startPoint x: 234, startPoint y: 183, endPoint x: 223, endPoint y: 183, distance: 10.5
click at [223, 183] on label "x∈(-∞;-2]" at bounding box center [392, 181] width 338 height 15
drag, startPoint x: 256, startPoint y: 200, endPoint x: 225, endPoint y: 201, distance: 30.3
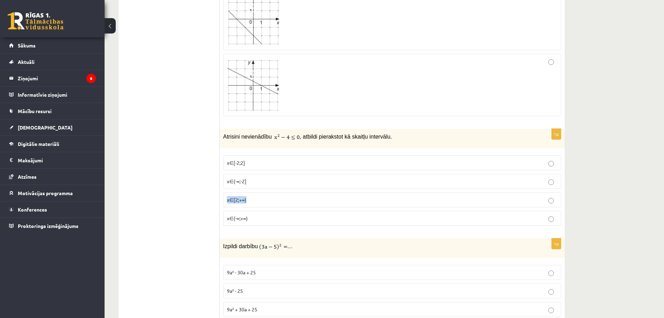
click at [225, 201] on label "x∈[2;+∞)" at bounding box center [392, 199] width 338 height 15
drag, startPoint x: 186, startPoint y: 220, endPoint x: 223, endPoint y: 214, distance: 37.4
drag, startPoint x: 252, startPoint y: 218, endPoint x: 224, endPoint y: 216, distance: 28.3
click at [224, 216] on label "x∈(-∞;+∞)" at bounding box center [392, 218] width 338 height 15
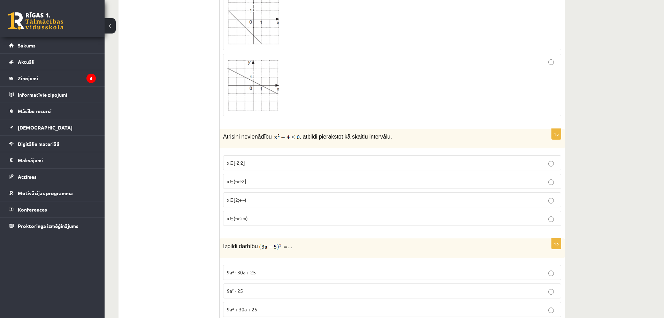
drag, startPoint x: 271, startPoint y: 136, endPoint x: 293, endPoint y: 137, distance: 22.3
click at [293, 137] on p "Atrisini nevienādību , atbildi pierakstot kā skaitļu intervālu." at bounding box center [374, 136] width 303 height 8
click at [285, 141] on div "Atrisini nevienādību , atbildi pierakstot kā skaitļu intervālu." at bounding box center [392, 139] width 345 height 20
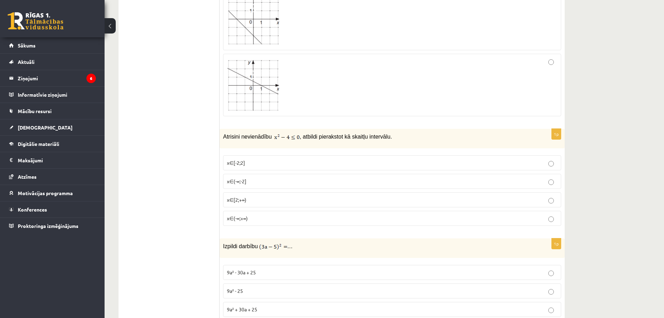
click at [249, 160] on p "x∈[-2;2]" at bounding box center [392, 162] width 331 height 7
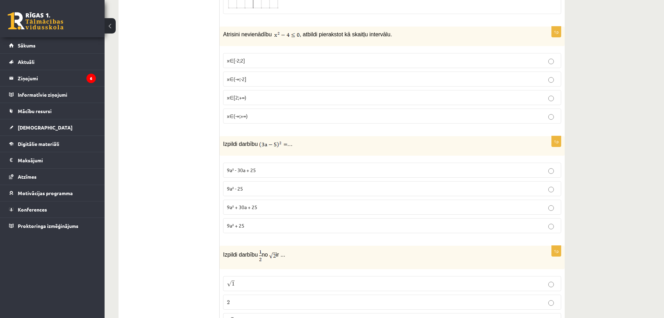
scroll to position [1364, 0]
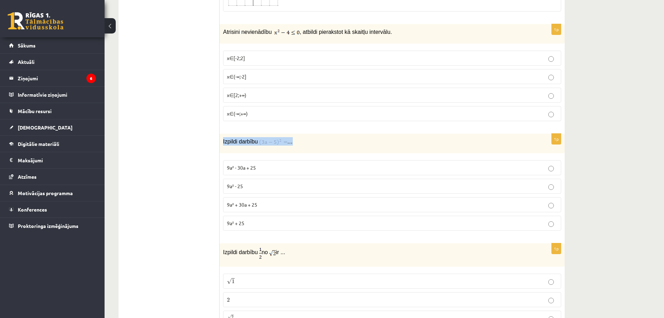
drag, startPoint x: 222, startPoint y: 141, endPoint x: 297, endPoint y: 143, distance: 75.0
click at [297, 143] on div "Izpildi darbību …" at bounding box center [392, 144] width 345 height 20
drag, startPoint x: 260, startPoint y: 142, endPoint x: 290, endPoint y: 144, distance: 30.1
click at [290, 144] on p "Izpildi darbību …" at bounding box center [374, 141] width 303 height 8
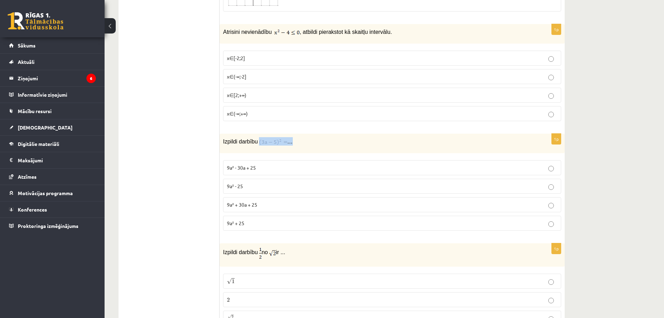
click at [259, 152] on div "Izpildi darbību …" at bounding box center [392, 144] width 345 height 20
click at [265, 141] on img at bounding box center [273, 141] width 28 height 7
drag, startPoint x: 257, startPoint y: 140, endPoint x: 288, endPoint y: 142, distance: 31.5
click at [304, 143] on p "Izpildi darbību …" at bounding box center [374, 141] width 303 height 8
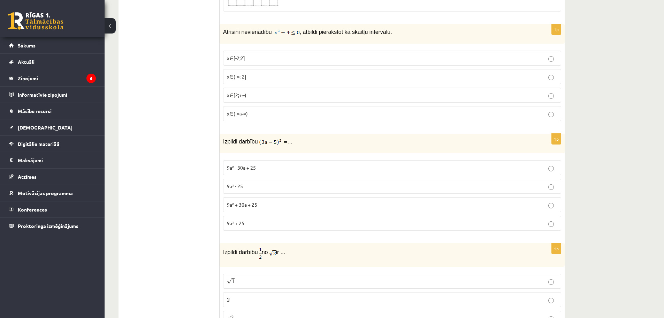
drag, startPoint x: 248, startPoint y: 221, endPoint x: 219, endPoint y: 221, distance: 29.6
click at [220, 221] on div "1p Izpildi darbību … 9a² - 30a + 25 9a² - 25 9a² + 30a + 25 9a² + 25" at bounding box center [392, 185] width 345 height 103
drag, startPoint x: 227, startPoint y: 164, endPoint x: 260, endPoint y: 219, distance: 63.6
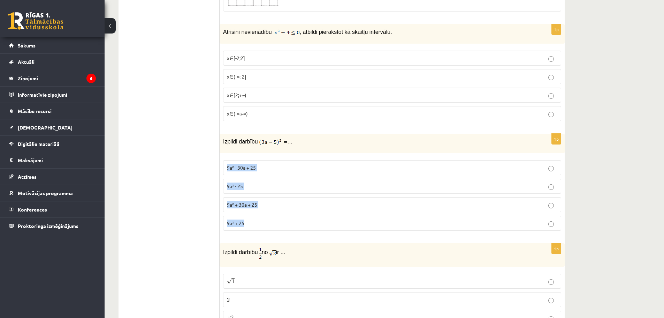
click at [260, 219] on fieldset "9a² - 30a + 25 9a² - 25 9a² + 30a + 25 9a² + 25" at bounding box center [392, 195] width 338 height 76
click at [238, 184] on span "9a² - 25" at bounding box center [235, 186] width 16 height 6
click at [255, 163] on label "9a² - 30a + 25" at bounding box center [392, 167] width 338 height 15
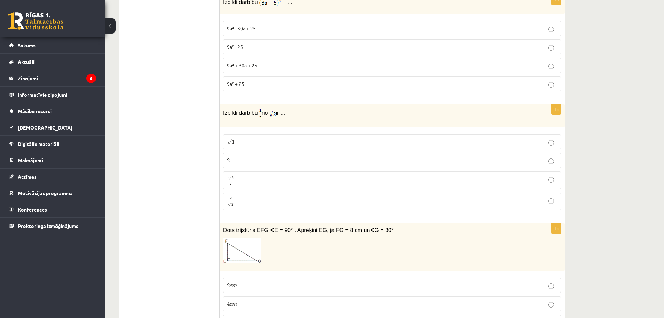
scroll to position [1504, 0]
drag, startPoint x: 223, startPoint y: 114, endPoint x: 291, endPoint y: 121, distance: 68.0
click at [291, 121] on div "Izpildi darbību no ir ..." at bounding box center [392, 115] width 345 height 23
drag, startPoint x: 261, startPoint y: 109, endPoint x: 247, endPoint y: 133, distance: 28.0
click at [247, 133] on fieldset "√ 1 1 2 2 √ 2 2 2 2 2 √ 2 2 2" at bounding box center [392, 171] width 338 height 82
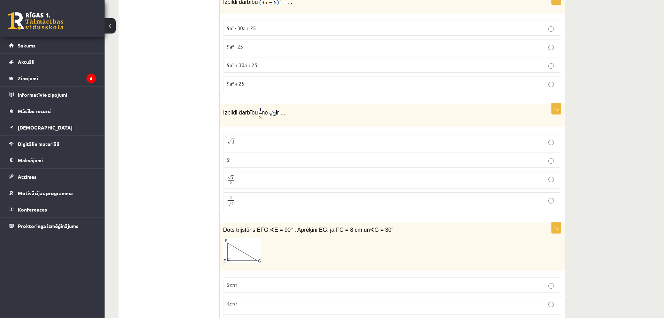
drag, startPoint x: 256, startPoint y: 113, endPoint x: 288, endPoint y: 116, distance: 32.3
click at [287, 116] on p "Izpildi darbību no ir ..." at bounding box center [374, 113] width 303 height 12
drag, startPoint x: 249, startPoint y: 107, endPoint x: 251, endPoint y: 110, distance: 4.2
click at [251, 110] on p "Izpildi darbību no ir ..." at bounding box center [374, 113] width 303 height 12
click at [260, 114] on p "Izpildi darbību no ir ..." at bounding box center [374, 113] width 303 height 12
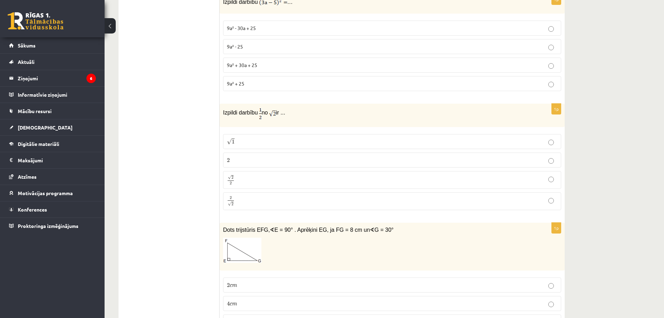
click at [259, 111] on img at bounding box center [260, 113] width 3 height 12
drag, startPoint x: 270, startPoint y: 115, endPoint x: 276, endPoint y: 115, distance: 7.0
click at [276, 115] on p "Izpildi darbību no ir ..." at bounding box center [374, 113] width 303 height 12
click at [228, 180] on span "√ 2" at bounding box center [231, 177] width 6 height 5
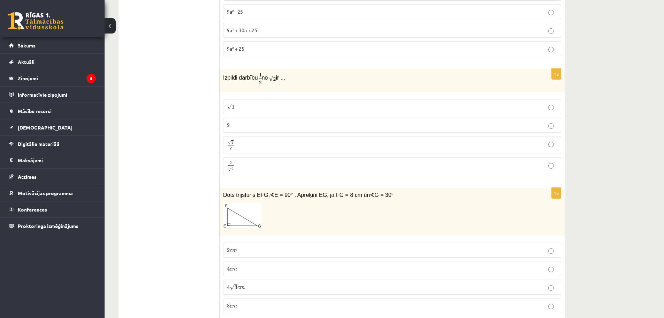
scroll to position [1643, 0]
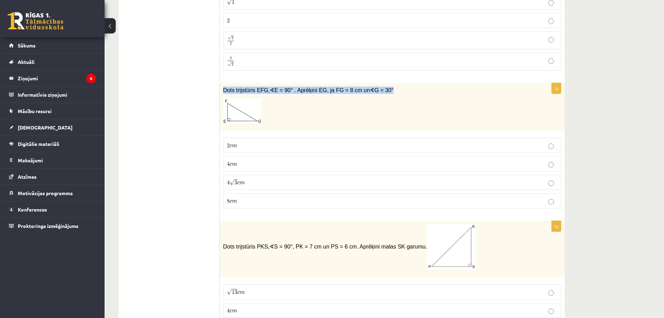
drag, startPoint x: 220, startPoint y: 89, endPoint x: 381, endPoint y: 89, distance: 161.1
click at [381, 89] on div "Dots trijstūris EFG, ∢ E = 90° . Aprēķini EG, ja FG = 8 cm un ∢ G = 30°" at bounding box center [392, 107] width 345 height 48
drag, startPoint x: 176, startPoint y: 167, endPoint x: 222, endPoint y: 172, distance: 45.9
click at [228, 165] on span "4" at bounding box center [228, 164] width 3 height 4
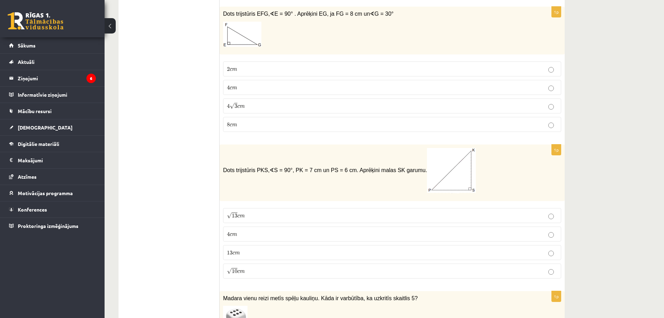
scroll to position [1783, 0]
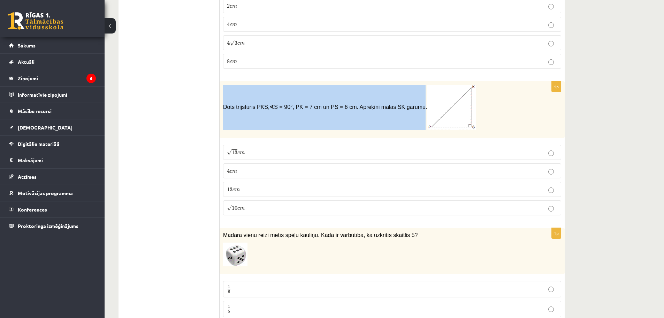
drag, startPoint x: 223, startPoint y: 107, endPoint x: 401, endPoint y: 109, distance: 178.2
click at [401, 109] on div "Dots trijstūris PKS, ∢ S = 90°, PK = 7 cm un PS = 6 cm. Aprēķini malas SK garum…" at bounding box center [392, 109] width 345 height 56
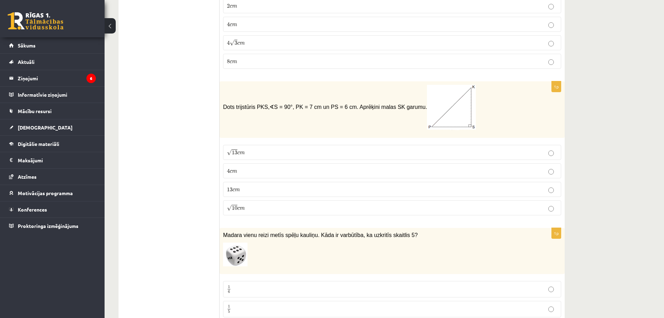
click at [402, 109] on span "S = 90°, PK = 7 cm un PS = 6 cm. Aprēķini malas SK garumu." at bounding box center [375, 107] width 202 height 6
drag, startPoint x: 403, startPoint y: 109, endPoint x: 302, endPoint y: 112, distance: 100.8
click at [342, 111] on p "Dots trijstūris PKS, ∢ S = 90°, PK = 7 cm un PS = 6 cm. Aprēķini malas SK garum…" at bounding box center [374, 107] width 303 height 45
click at [244, 112] on p "Dots trijstūris PKS, ∢ S = 90°, PK = 7 cm un PS = 6 cm. Aprēķini malas SK garum…" at bounding box center [374, 107] width 303 height 45
drag, startPoint x: 233, startPoint y: 104, endPoint x: 228, endPoint y: 105, distance: 4.6
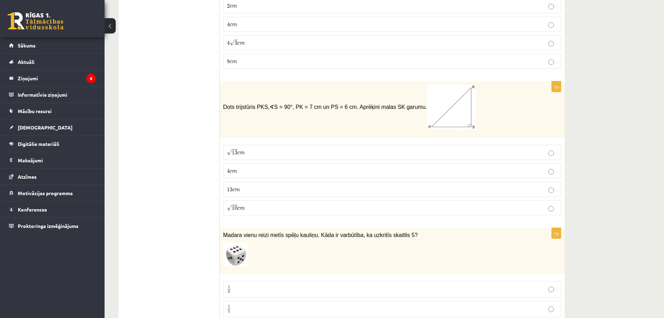
click at [233, 104] on span "Dots trijstūris PKS," at bounding box center [246, 107] width 46 height 6
click at [237, 108] on span "Dots trijstūris PKS," at bounding box center [246, 107] width 46 height 6
click at [225, 108] on span "Dots trijstūris PKS," at bounding box center [246, 107] width 46 height 6
drag, startPoint x: 223, startPoint y: 108, endPoint x: 405, endPoint y: 120, distance: 181.7
click at [404, 110] on span "Dots trijstūris PKS, ∢ S = 90°, PK = 7 cm un PS = 6 cm. Aprēķini malas SK garum…" at bounding box center [349, 107] width 253 height 6
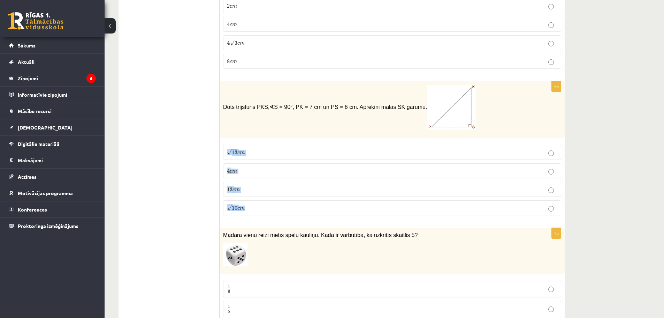
drag, startPoint x: 226, startPoint y: 151, endPoint x: 243, endPoint y: 217, distance: 68.1
click at [243, 217] on fieldset "√ 13 c m 13 c m 4 c m 4 c m 13 c m 13 c m √ 10 c m 10 c m" at bounding box center [392, 179] width 338 height 76
click at [245, 187] on p "13 c m 13 c m" at bounding box center [392, 188] width 331 height 7
click at [238, 153] on span "c" at bounding box center [238, 152] width 2 height 3
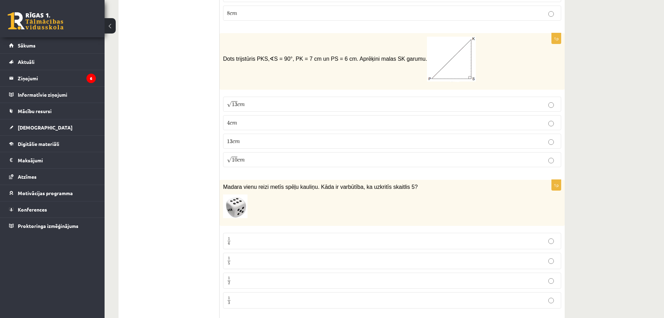
scroll to position [1887, 0]
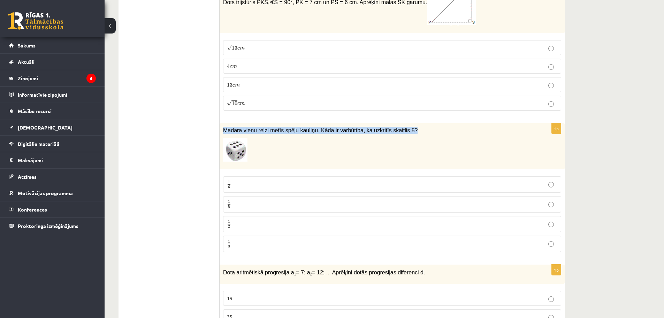
drag, startPoint x: 221, startPoint y: 129, endPoint x: 395, endPoint y: 136, distance: 174.1
click at [395, 136] on div "Madara vienu reizi metīs spēļu kauliņu. Kāda ir varbūtība, ka uzkritīs skaitlis…" at bounding box center [392, 146] width 345 height 46
click at [243, 187] on p "1 6 1 6" at bounding box center [392, 184] width 331 height 9
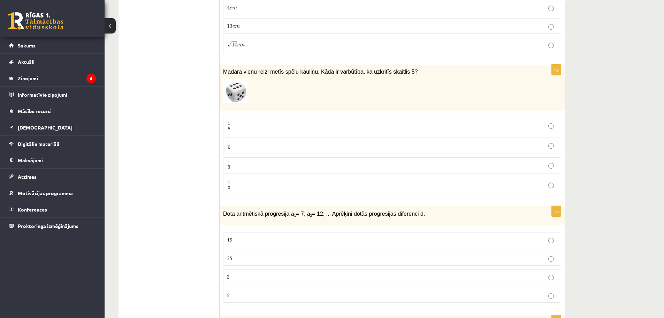
scroll to position [2062, 0]
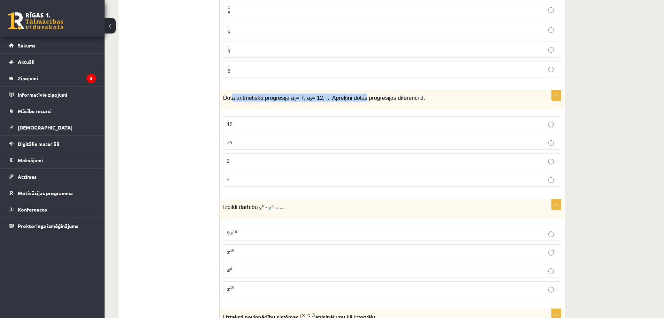
drag, startPoint x: 231, startPoint y: 95, endPoint x: 355, endPoint y: 96, distance: 124.1
click at [355, 96] on span "Dota aritmētiskā progresija a 1 = 7; a 2 = 12; ... Aprēķini dotās progresijas d…" at bounding box center [324, 98] width 202 height 6
drag, startPoint x: 218, startPoint y: 98, endPoint x: 337, endPoint y: 101, distance: 119.6
click at [241, 104] on div "Dota aritmētiskā progresija a 1 = 7; a 2 = 12; ... Aprēķini dotās progresijas d…" at bounding box center [392, 99] width 345 height 19
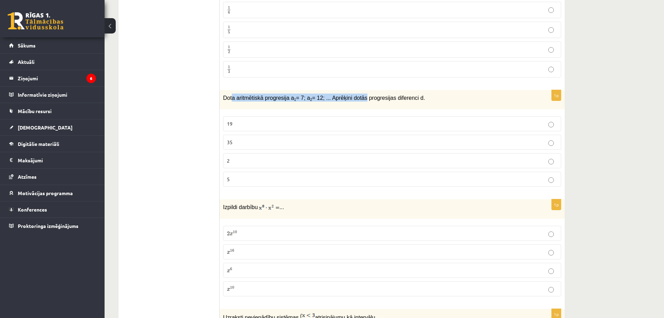
click at [226, 101] on p "Dota aritmētiskā progresija a 1 = 7; a 2 = 12; ... Aprēķini dotās progresijas d…" at bounding box center [374, 97] width 303 height 8
drag, startPoint x: 224, startPoint y: 96, endPoint x: 422, endPoint y: 97, distance: 197.3
click at [422, 97] on p "Dota aritmētiskā progresija a 1 = 7; a 2 = 12; ... Aprēķini dotās progresijas d…" at bounding box center [374, 97] width 303 height 8
click at [279, 183] on p "5" at bounding box center [392, 178] width 331 height 7
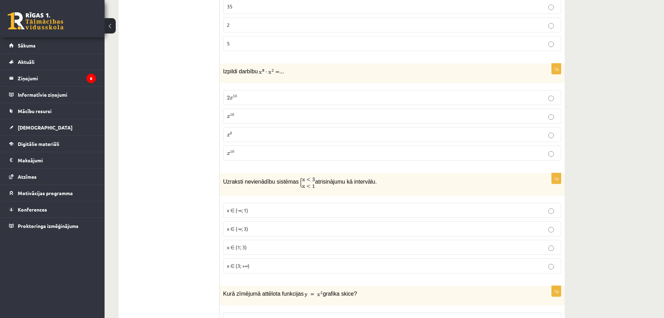
scroll to position [2166, 0]
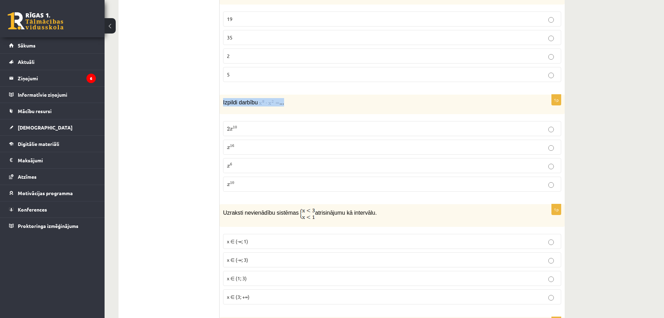
drag, startPoint x: 222, startPoint y: 101, endPoint x: 292, endPoint y: 105, distance: 69.8
click at [292, 105] on div "Izpildi darbību ..." at bounding box center [392, 104] width 345 height 20
click at [241, 113] on div "Izpildi darbību ..." at bounding box center [392, 104] width 345 height 20
click at [235, 136] on label "2 x 10 2 x 10" at bounding box center [392, 128] width 338 height 15
click at [236, 129] on span "10" at bounding box center [235, 127] width 4 height 3
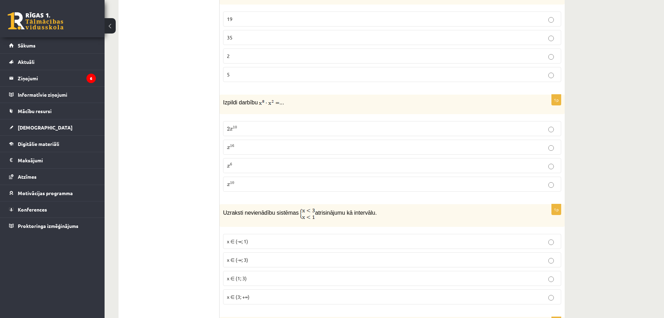
click at [237, 129] on span "10" at bounding box center [235, 127] width 4 height 3
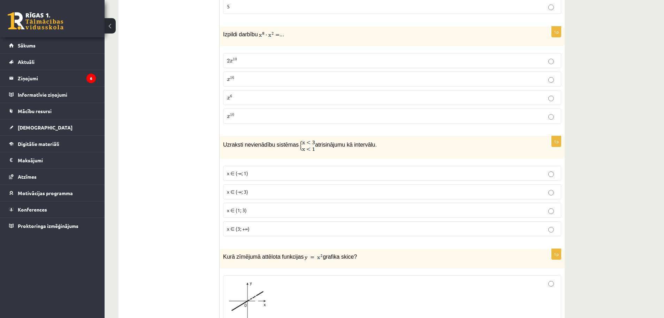
scroll to position [2271, 0]
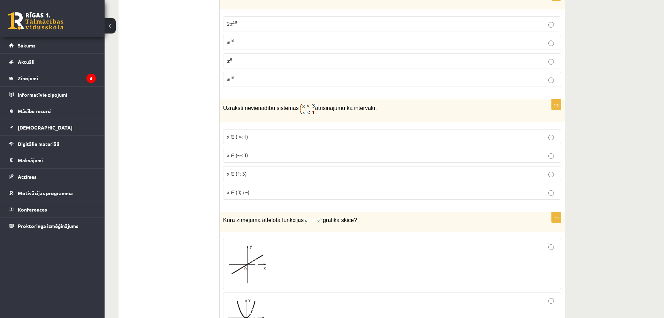
drag, startPoint x: 226, startPoint y: 109, endPoint x: 320, endPoint y: 113, distance: 94.6
click at [342, 114] on p "Uzraksti nevienādību sistēmas atrisinājumu kā intervālu." at bounding box center [374, 109] width 303 height 12
drag, startPoint x: 219, startPoint y: 108, endPoint x: 340, endPoint y: 112, distance: 120.7
click at [225, 114] on p "Uzraksti nevienādību sistēmas atrisinājumu kā intervālu." at bounding box center [374, 109] width 303 height 12
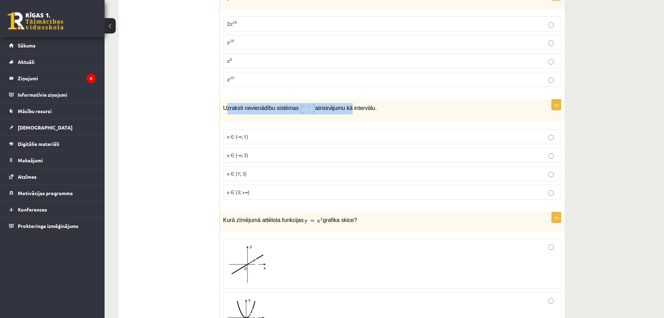
drag, startPoint x: 223, startPoint y: 109, endPoint x: 386, endPoint y: 114, distance: 162.9
click at [386, 114] on div "Uzraksti nevienādību sistēmas atrisinājumu kā intervālu." at bounding box center [392, 110] width 345 height 23
click at [263, 114] on p "Uzraksti nevienādību sistēmas atrisinājumu kā intervālu." at bounding box center [374, 109] width 303 height 12
click at [300, 114] on img at bounding box center [307, 109] width 15 height 12
click at [294, 122] on div "Uzraksti nevienādību sistēmas atrisinājumu kā intervālu." at bounding box center [392, 110] width 345 height 23
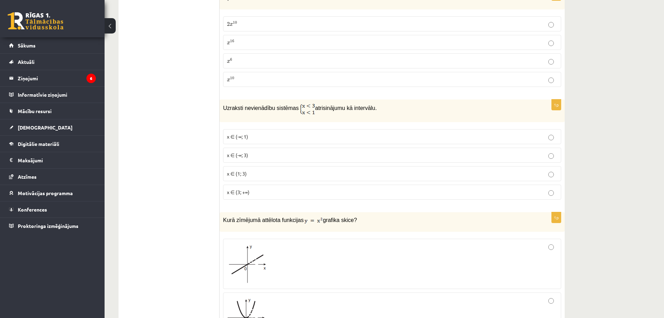
click at [300, 109] on img at bounding box center [307, 109] width 15 height 12
drag, startPoint x: 291, startPoint y: 108, endPoint x: 308, endPoint y: 110, distance: 16.8
click at [308, 110] on p "Uzraksti nevienādību sistēmas atrisinājumu kā intervālu." at bounding box center [374, 109] width 303 height 12
drag, startPoint x: 291, startPoint y: 112, endPoint x: 280, endPoint y: 132, distance: 22.7
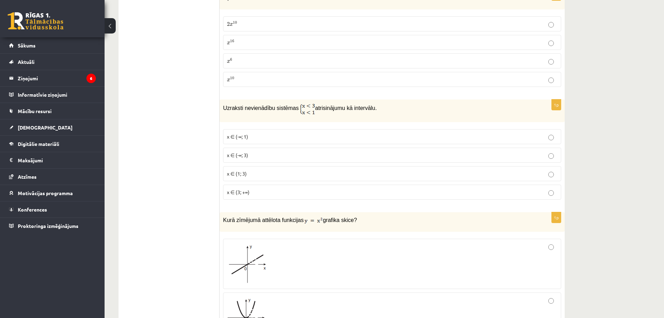
click at [280, 132] on label "x ∈ (-∞; 1)" at bounding box center [392, 136] width 338 height 15
drag, startPoint x: 292, startPoint y: 107, endPoint x: 306, endPoint y: 108, distance: 14.0
click at [306, 108] on p "Uzraksti nevienādību sistēmas atrisinājumu kā intervālu." at bounding box center [374, 109] width 303 height 12
click at [251, 115] on div "Uzraksti nevienādību sistēmas atrisinājumu kā intervālu." at bounding box center [392, 110] width 345 height 23
click at [253, 137] on p "x ∈ (-∞; 1)" at bounding box center [392, 136] width 331 height 7
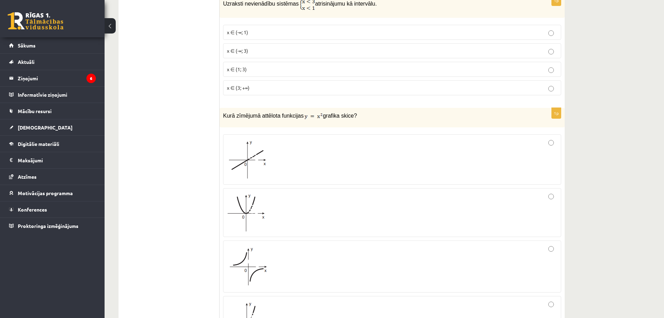
scroll to position [2375, 0]
click at [297, 116] on span "Kurā zīmējumā attēlota funkcijas" at bounding box center [263, 115] width 81 height 6
drag, startPoint x: 221, startPoint y: 115, endPoint x: 356, endPoint y: 116, distance: 134.9
click at [356, 116] on div "Kurā zīmējumā attēlota funkcijas grafika skice?" at bounding box center [392, 117] width 345 height 20
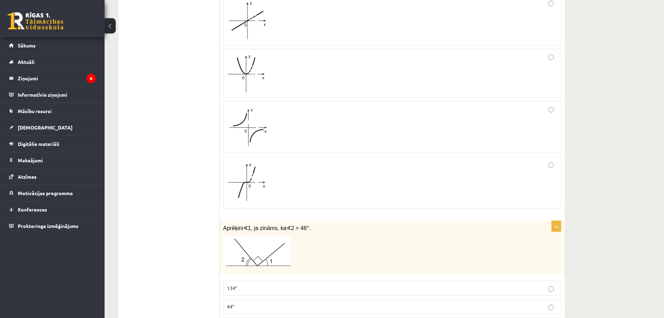
scroll to position [2515, 0]
click at [253, 128] on span at bounding box center [253, 122] width 11 height 11
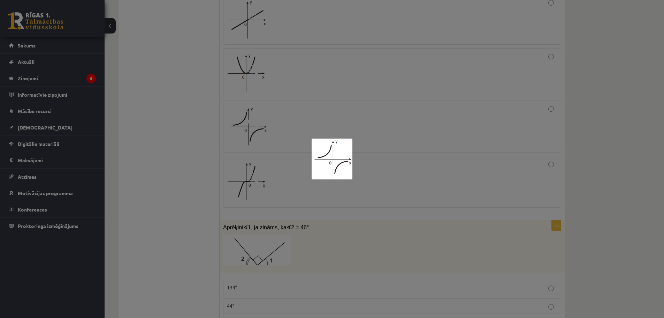
drag, startPoint x: 219, startPoint y: 161, endPoint x: 336, endPoint y: 137, distance: 119.4
click at [220, 161] on div at bounding box center [332, 159] width 664 height 318
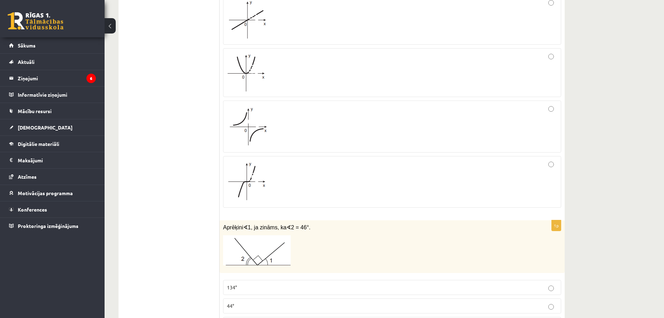
click at [468, 115] on div at bounding box center [392, 126] width 331 height 44
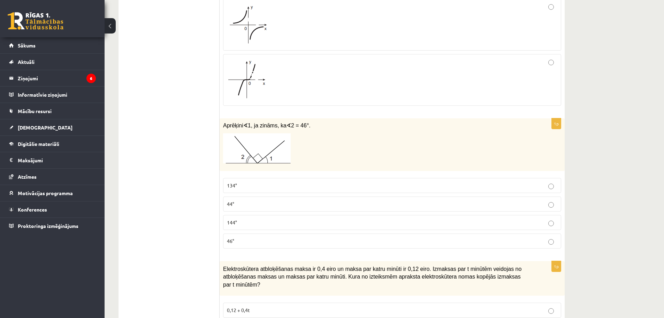
scroll to position [2619, 0]
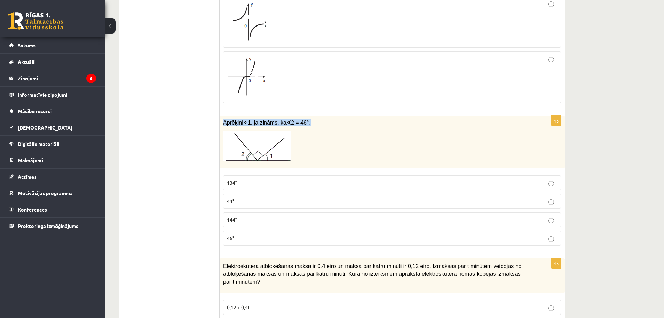
drag, startPoint x: 222, startPoint y: 121, endPoint x: 313, endPoint y: 127, distance: 90.8
click at [313, 127] on div "Aprēķini ∢ 1, ja zināms, ka ∢ 2 = 46°." at bounding box center [392, 141] width 345 height 53
click at [279, 142] on img at bounding box center [257, 145] width 68 height 30
click at [280, 151] on img at bounding box center [257, 145] width 68 height 30
click at [311, 152] on p at bounding box center [374, 145] width 303 height 30
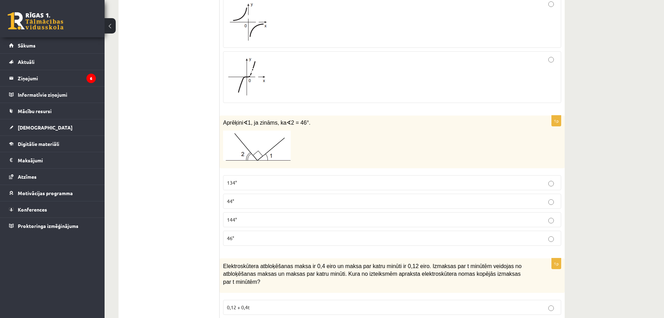
drag, startPoint x: 274, startPoint y: 157, endPoint x: 243, endPoint y: 153, distance: 30.9
click at [243, 154] on p at bounding box center [374, 145] width 303 height 30
click at [243, 186] on p "134°" at bounding box center [392, 182] width 331 height 7
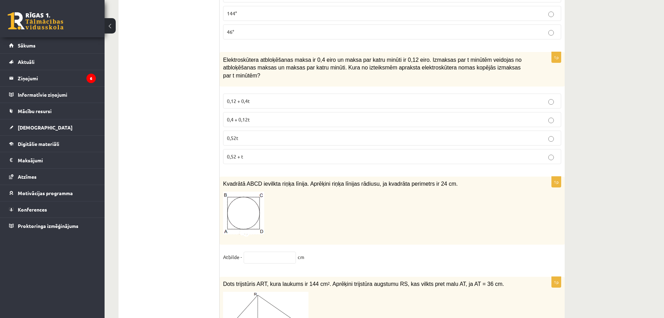
scroll to position [2759, 0]
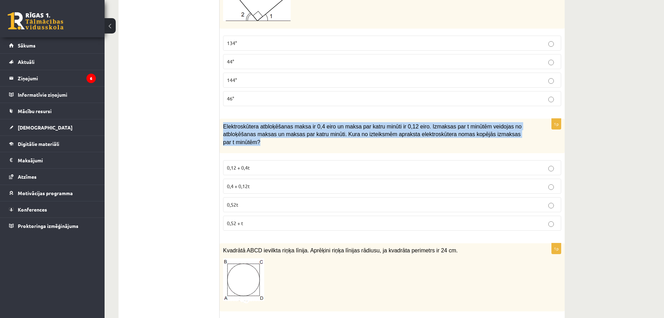
drag, startPoint x: 220, startPoint y: 127, endPoint x: 511, endPoint y: 142, distance: 291.9
click at [511, 142] on div "Elektroskūtera atbloķēšanas maksa ir 0,4 eiro un maksa par katru minūti ir 0,12…" at bounding box center [392, 136] width 345 height 35
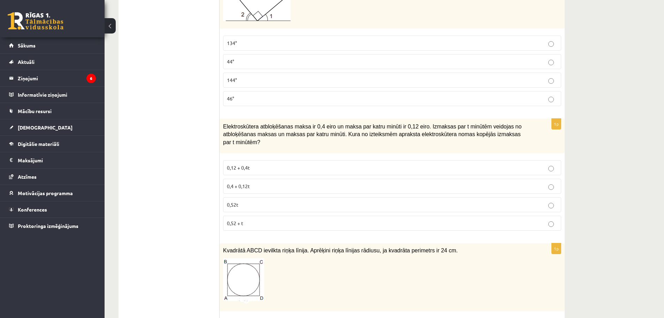
click at [252, 182] on p "0,4 + 0,12t" at bounding box center [392, 185] width 331 height 7
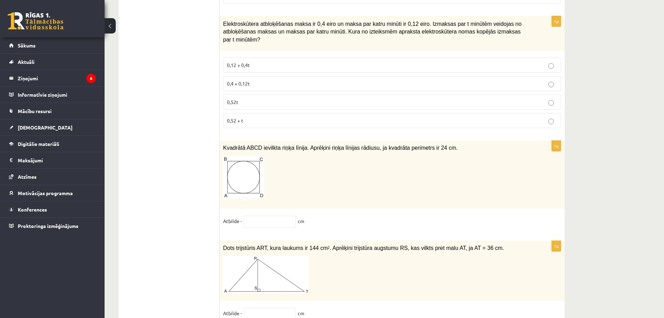
scroll to position [2864, 0]
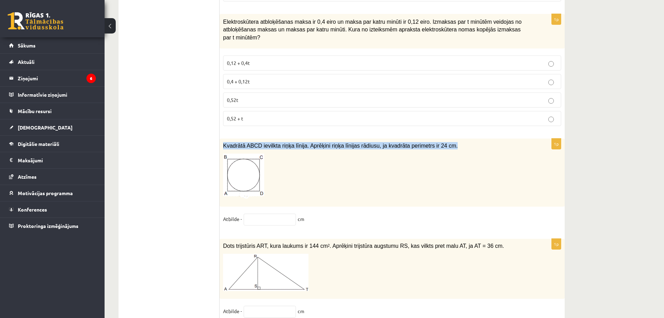
drag, startPoint x: 222, startPoint y: 137, endPoint x: 414, endPoint y: 145, distance: 192.7
click at [414, 145] on div "Kvadrātā ABCD ievilkta riņķa līnija. Aprēķini riņķa līnijas rādiusu, ja kvadrāt…" at bounding box center [392, 172] width 345 height 68
click at [238, 184] on img at bounding box center [243, 175] width 41 height 45
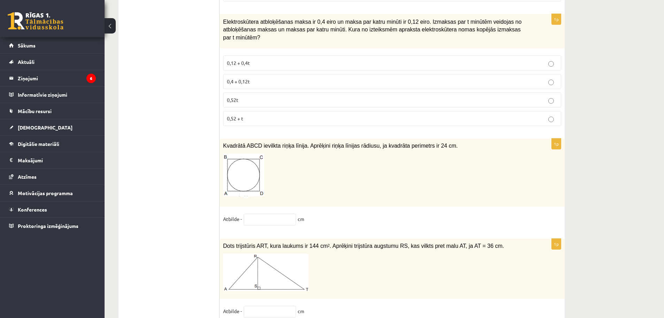
click at [266, 181] on p at bounding box center [374, 175] width 303 height 45
drag, startPoint x: 267, startPoint y: 181, endPoint x: 234, endPoint y: 179, distance: 32.8
click at [234, 179] on p at bounding box center [374, 175] width 303 height 45
click at [267, 213] on input "text" at bounding box center [270, 219] width 52 height 12
click at [274, 213] on input "text" at bounding box center [270, 219] width 52 height 12
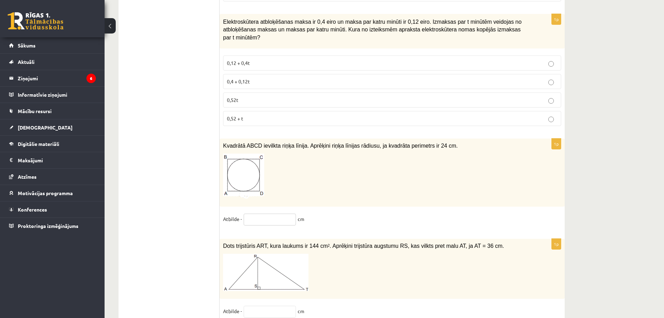
paste input "**********"
click at [248, 213] on input "**********" at bounding box center [270, 219] width 52 height 12
click at [250, 213] on input "**********" at bounding box center [270, 219] width 52 height 12
drag, startPoint x: 136, startPoint y: 111, endPoint x: 210, endPoint y: 151, distance: 84.2
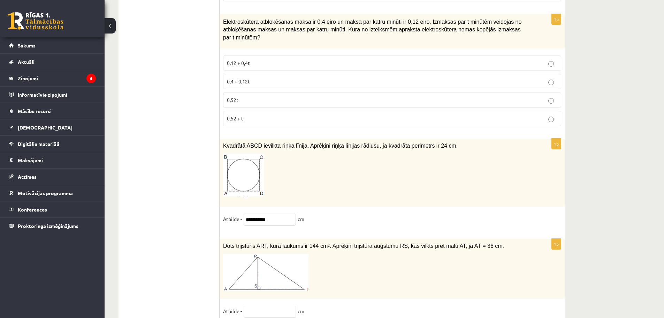
click at [261, 213] on input "**********" at bounding box center [270, 219] width 52 height 12
click at [264, 213] on input "**********" at bounding box center [270, 219] width 52 height 12
drag, startPoint x: 265, startPoint y: 213, endPoint x: 238, endPoint y: 211, distance: 26.6
click at [238, 213] on fieldset "**********" at bounding box center [392, 220] width 338 height 15
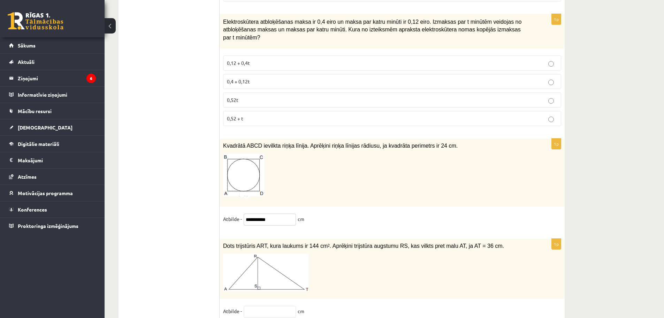
paste input "**********"
drag, startPoint x: 261, startPoint y: 215, endPoint x: 234, endPoint y: 215, distance: 27.9
click at [234, 215] on fieldset "**********" at bounding box center [392, 220] width 338 height 15
drag, startPoint x: 260, startPoint y: 214, endPoint x: 252, endPoint y: 214, distance: 8.0
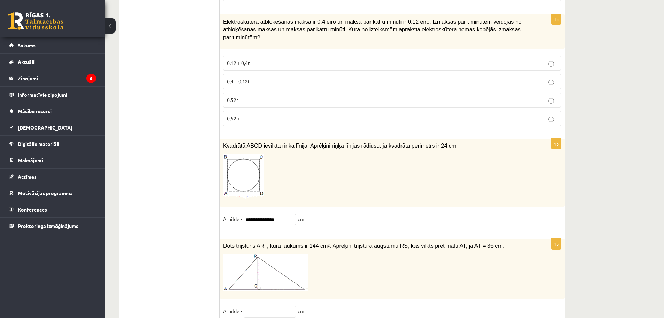
click at [252, 214] on input "**********" at bounding box center [270, 219] width 52 height 12
click at [256, 214] on input "**********" at bounding box center [270, 219] width 52 height 12
type input "**********"
drag, startPoint x: 270, startPoint y: 212, endPoint x: 234, endPoint y: 210, distance: 36.3
click at [234, 213] on fieldset "**********" at bounding box center [392, 220] width 338 height 15
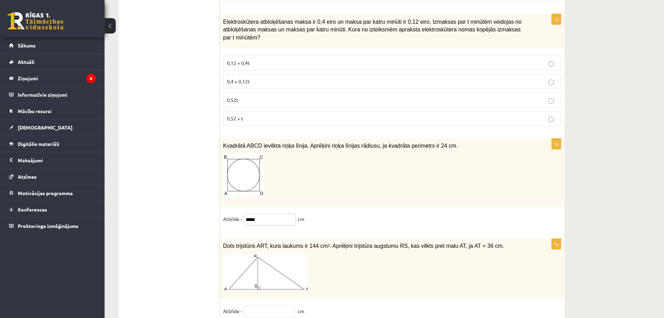
click at [264, 213] on input "*****" at bounding box center [270, 219] width 52 height 12
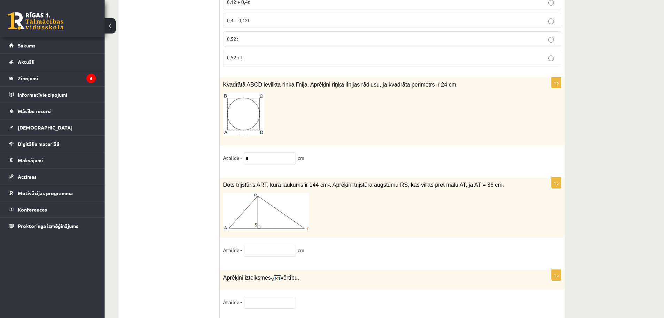
scroll to position [3003, 0]
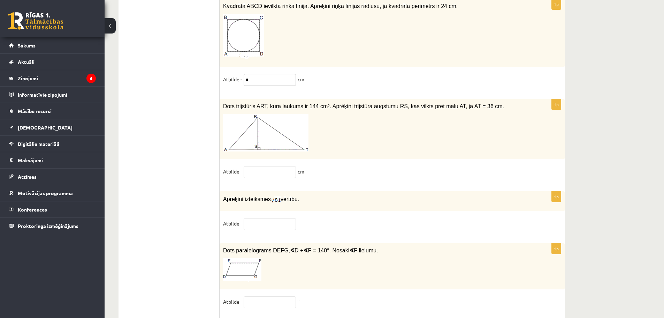
type input "*"
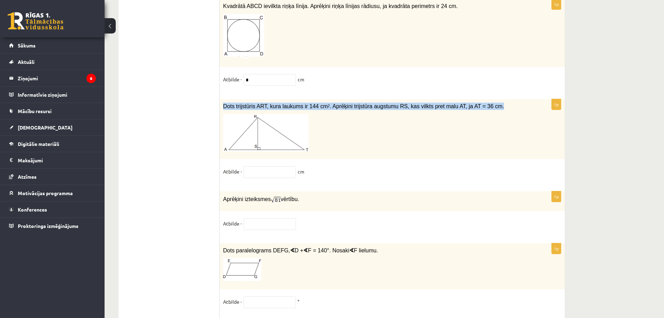
drag, startPoint x: 224, startPoint y: 100, endPoint x: 495, endPoint y: 92, distance: 271.4
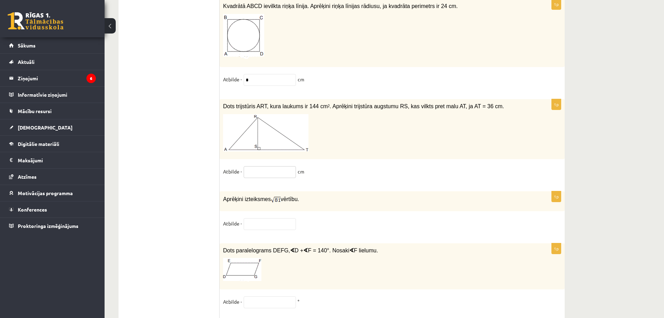
click at [267, 166] on input "text" at bounding box center [270, 172] width 52 height 12
type input "*"
click at [229, 200] on div "Aprēķini izteiksmes vērtību." at bounding box center [392, 201] width 345 height 20
drag, startPoint x: 221, startPoint y: 194, endPoint x: 303, endPoint y: 197, distance: 82.0
click at [303, 197] on div "Aprēķini izteiksmes vērtību." at bounding box center [392, 201] width 345 height 20
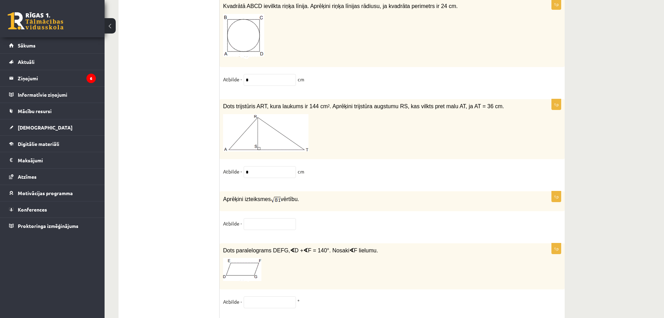
click at [257, 218] on input "text" at bounding box center [270, 224] width 52 height 12
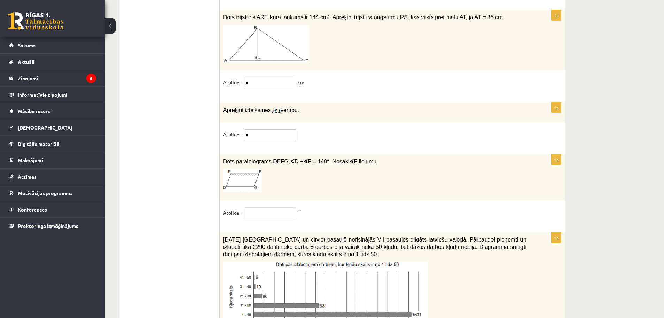
scroll to position [3038, 0]
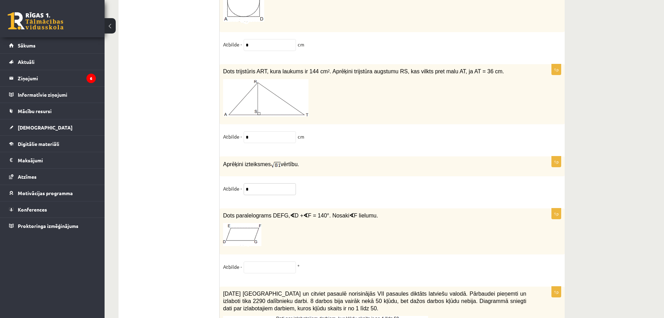
type input "*"
drag, startPoint x: 224, startPoint y: 210, endPoint x: 378, endPoint y: 212, distance: 153.8
click at [378, 212] on div "Dots paralelograms DEFG, ∢ D + ∢ F = 140°. Nosaki ∢ F lielumu." at bounding box center [392, 231] width 345 height 46
click at [270, 261] on input "text" at bounding box center [270, 267] width 52 height 12
paste input "***"
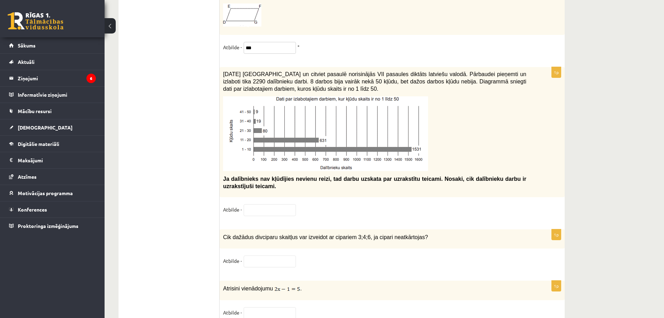
scroll to position [3247, 0]
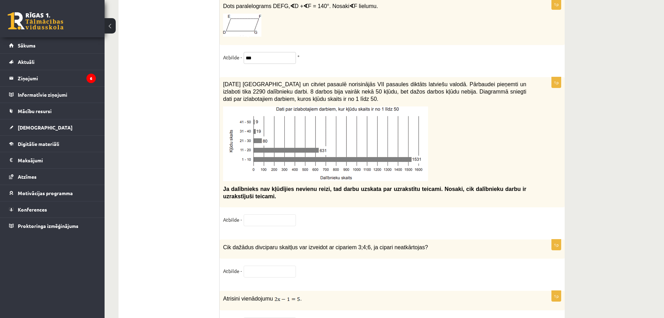
type input "**"
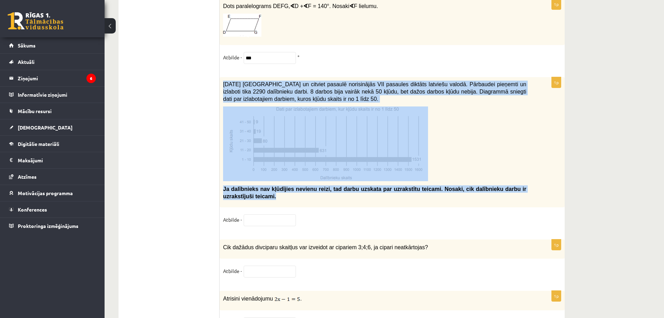
drag, startPoint x: 224, startPoint y: 76, endPoint x: 261, endPoint y: 202, distance: 130.8
click at [261, 202] on div "2021. gada 27. novembrī Latvijā un citviet pasaulē norisinājās VII pasaules dik…" at bounding box center [392, 142] width 345 height 130
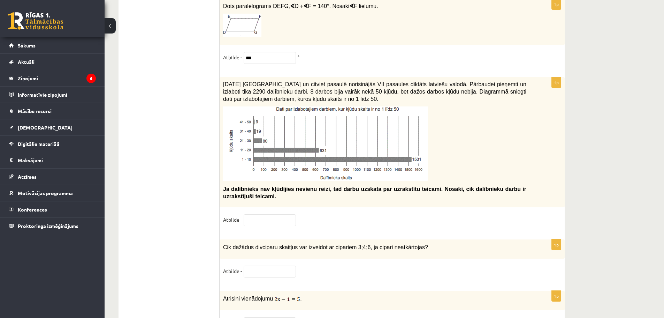
drag, startPoint x: 217, startPoint y: 77, endPoint x: 266, endPoint y: 119, distance: 64.8
click at [254, 107] on img at bounding box center [325, 143] width 205 height 75
drag, startPoint x: 211, startPoint y: 87, endPoint x: 245, endPoint y: 82, distance: 34.9
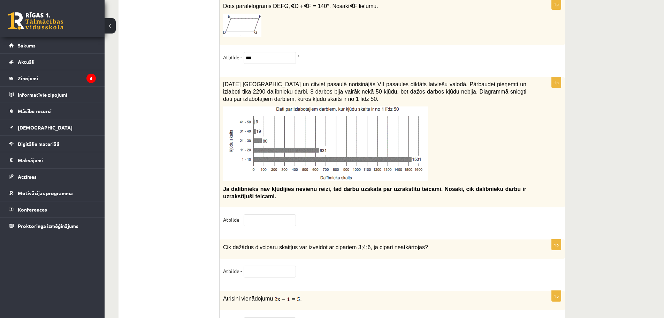
click at [233, 77] on div "2021. gada 27. novembrī Latvijā un citviet pasaulē norisinājās VII pasaules dik…" at bounding box center [392, 142] width 345 height 130
click at [225, 83] on span "2021. gada 27. novembrī Latvijā un citviet pasaulē norisinājās VII pasaules dik…" at bounding box center [374, 91] width 303 height 20
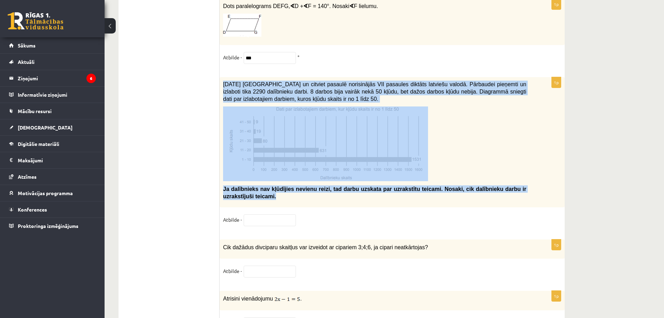
drag, startPoint x: 224, startPoint y: 81, endPoint x: 243, endPoint y: 196, distance: 117.0
click at [243, 196] on div "2021. gada 27. novembrī Latvijā un citviet pasaulē norisinājās VII pasaules dik…" at bounding box center [392, 142] width 345 height 130
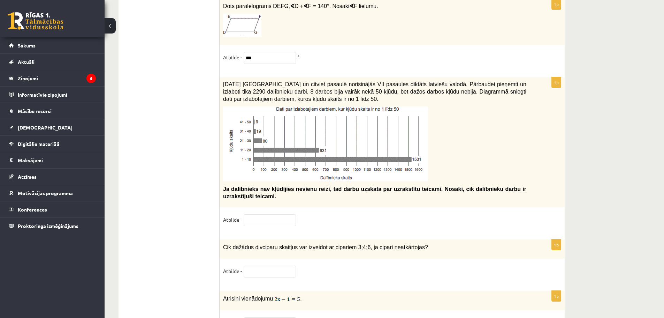
click at [244, 148] on img at bounding box center [325, 143] width 205 height 75
drag, startPoint x: 244, startPoint y: 148, endPoint x: 251, endPoint y: 143, distance: 8.7
click at [246, 140] on img at bounding box center [325, 143] width 205 height 75
drag, startPoint x: 222, startPoint y: 137, endPoint x: 339, endPoint y: 142, distance: 116.2
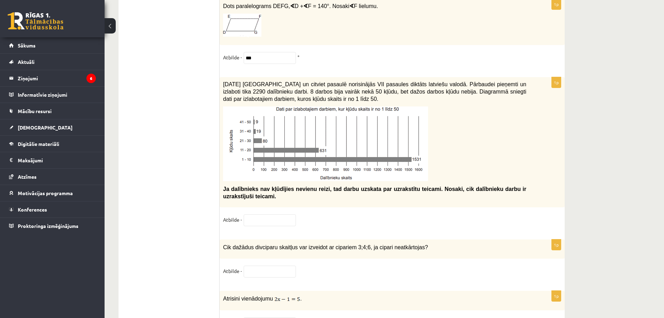
click at [338, 143] on div "2021. gada 27. novembrī Latvijā un citviet pasaulē norisinājās VII pasaules dik…" at bounding box center [392, 142] width 345 height 130
click at [276, 215] on input "text" at bounding box center [270, 220] width 52 height 12
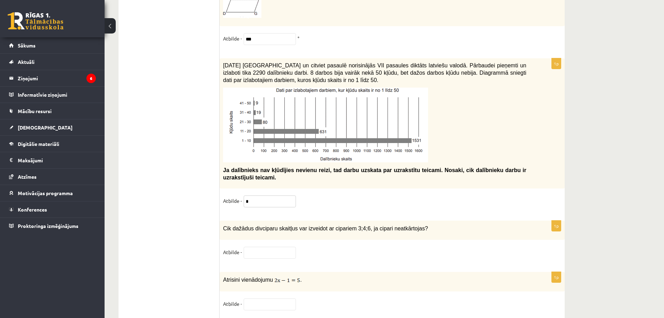
scroll to position [3282, 0]
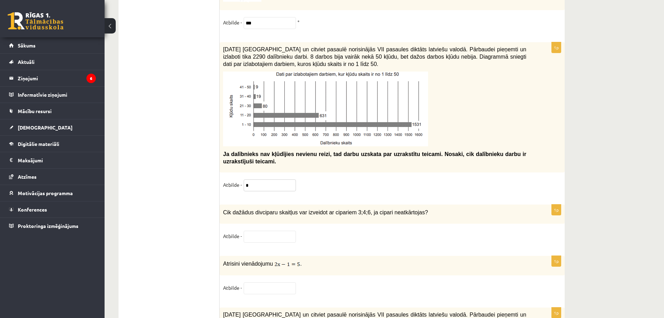
type input "*"
drag, startPoint x: 221, startPoint y: 207, endPoint x: 428, endPoint y: 203, distance: 207.1
click at [428, 204] on div "Cik dažādus divciparu skaitļus var izveidot ar cipariem 3;4;6, ja cipari neatkā…" at bounding box center [392, 213] width 345 height 19
click at [249, 237] on input "text" at bounding box center [270, 236] width 52 height 12
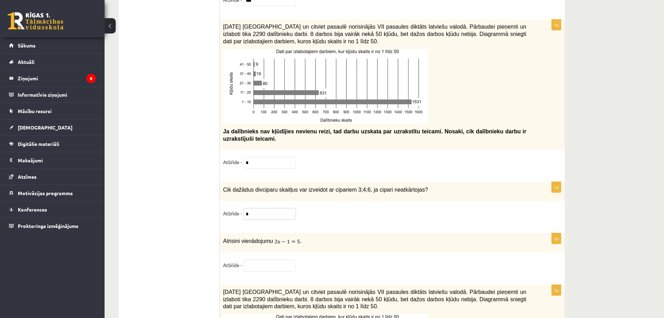
scroll to position [3317, 0]
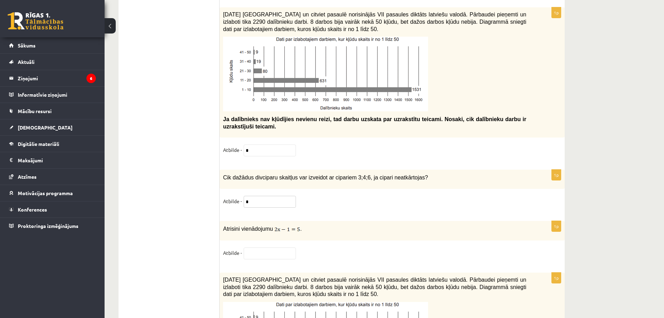
type input "*"
drag, startPoint x: 224, startPoint y: 223, endPoint x: 319, endPoint y: 224, distance: 94.8
click at [319, 224] on p "Atrisini vienādojumu ." at bounding box center [374, 228] width 303 height 8
click at [288, 232] on div "Atrisini vienādojumu ." at bounding box center [392, 231] width 345 height 20
click at [305, 225] on p "Atrisini vienādojumu ." at bounding box center [374, 228] width 303 height 8
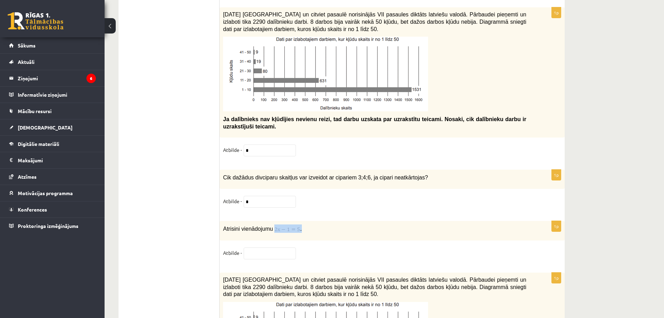
drag, startPoint x: 304, startPoint y: 224, endPoint x: 278, endPoint y: 225, distance: 25.5
click at [278, 225] on p "Atrisini vienādojumu ." at bounding box center [374, 228] width 303 height 8
drag, startPoint x: 294, startPoint y: 221, endPoint x: 285, endPoint y: 229, distance: 11.8
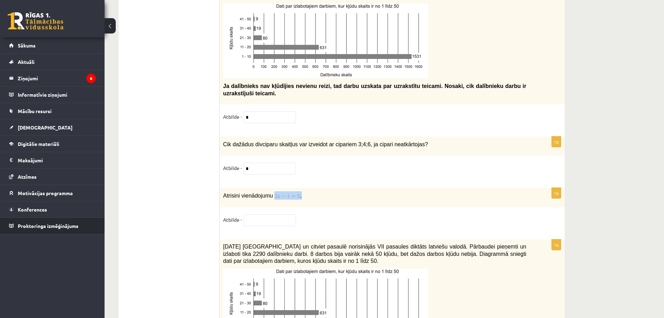
scroll to position [3352, 0]
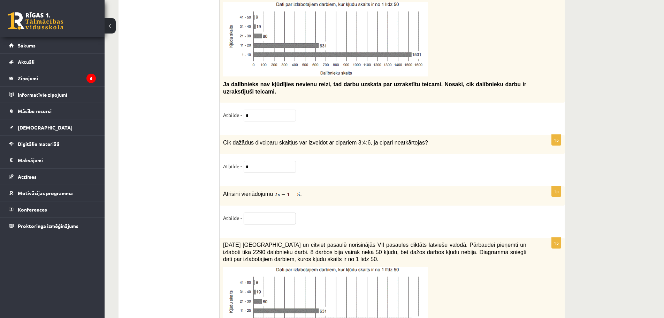
click at [257, 221] on input "text" at bounding box center [270, 218] width 52 height 12
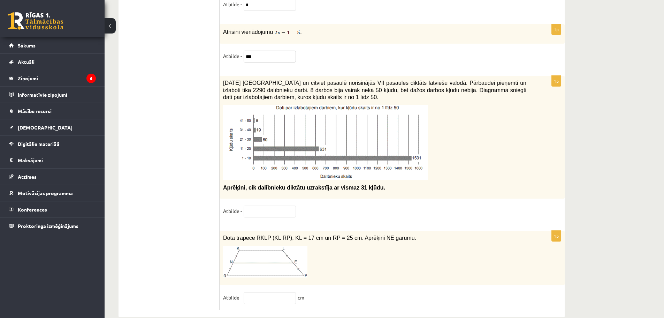
scroll to position [3526, 0]
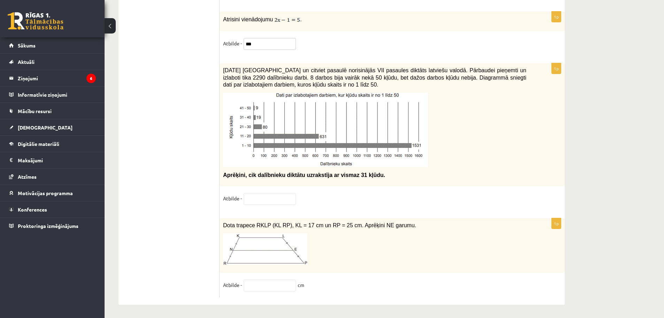
type input "***"
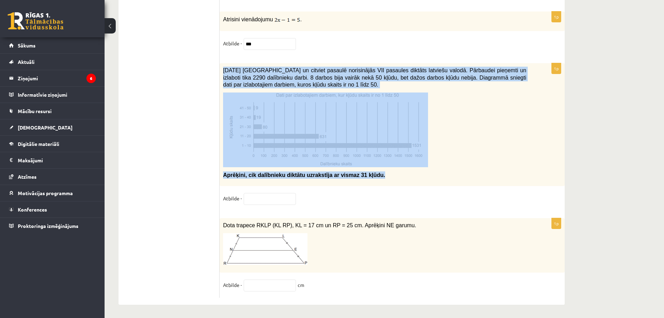
drag, startPoint x: 220, startPoint y: 67, endPoint x: 372, endPoint y: 177, distance: 187.5
click at [372, 177] on div "2021. gada 27. novembrī Latvijā un citviet pasaulē norisinājās VII pasaules dik…" at bounding box center [392, 124] width 345 height 123
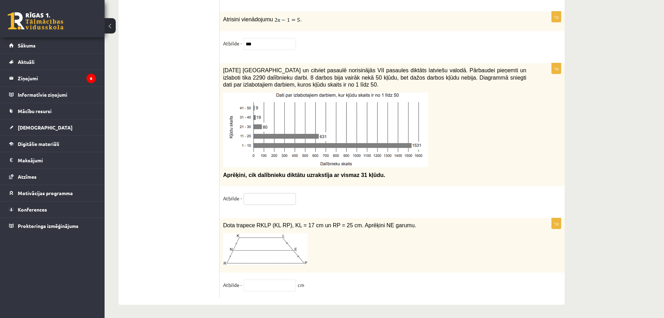
click at [267, 202] on input "text" at bounding box center [270, 199] width 52 height 12
type input "**"
drag, startPoint x: 223, startPoint y: 223, endPoint x: 397, endPoint y: 219, distance: 173.3
click at [397, 219] on div "Dota trapece RKLP (KL RP), KL = 17 cm un RP = 25 cm. Aprēķini NE garumu." at bounding box center [392, 245] width 345 height 54
click at [267, 286] on input "text" at bounding box center [270, 285] width 52 height 12
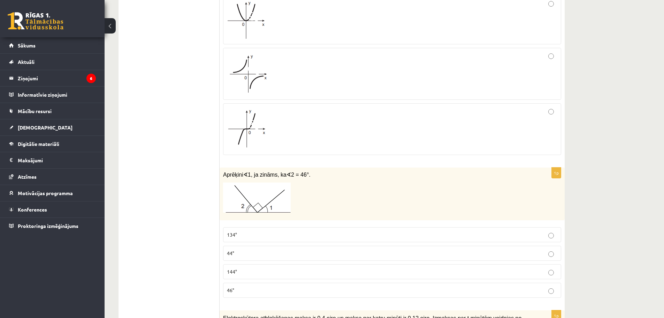
scroll to position [2654, 0]
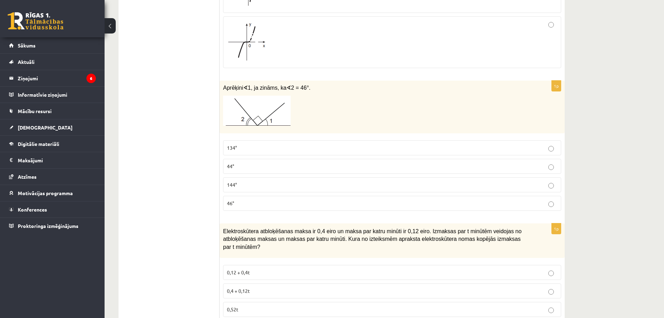
type input "**"
click at [315, 119] on p at bounding box center [374, 111] width 303 height 30
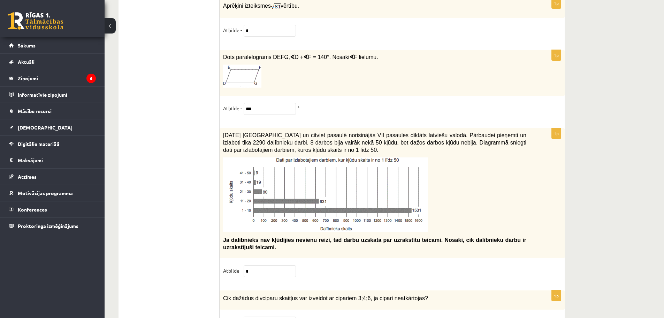
scroll to position [3208, 0]
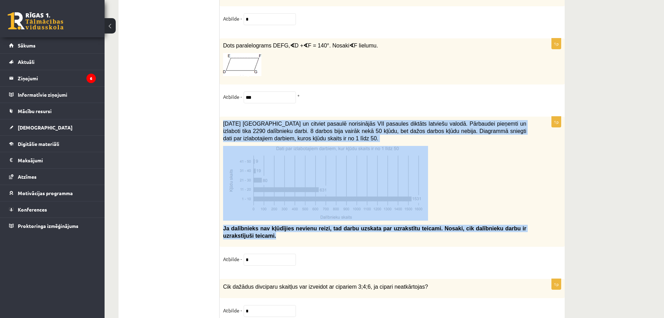
drag, startPoint x: 220, startPoint y: 117, endPoint x: 267, endPoint y: 235, distance: 127.4
click at [267, 235] on div "2021. gada 27. novembrī Latvijā un citviet pasaulē norisinājās VII pasaules dik…" at bounding box center [392, 181] width 345 height 130
click at [261, 259] on input "*" at bounding box center [270, 259] width 52 height 12
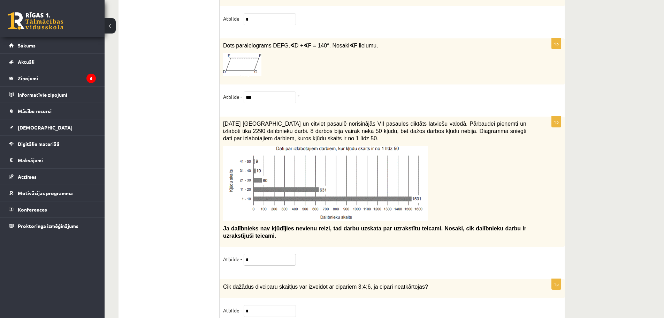
click at [261, 259] on input "*" at bounding box center [270, 259] width 52 height 12
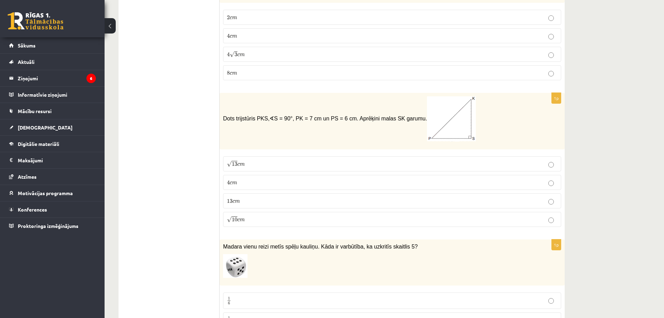
type input "**"
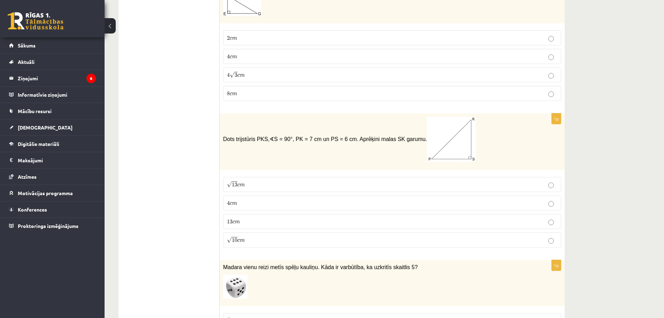
click at [342, 160] on div "1p Dots trijstūris PKS, ∢ S = 90°, PK = 7 cm un PS = 6 cm. Aprēķini malas SK ga…" at bounding box center [392, 182] width 345 height 139
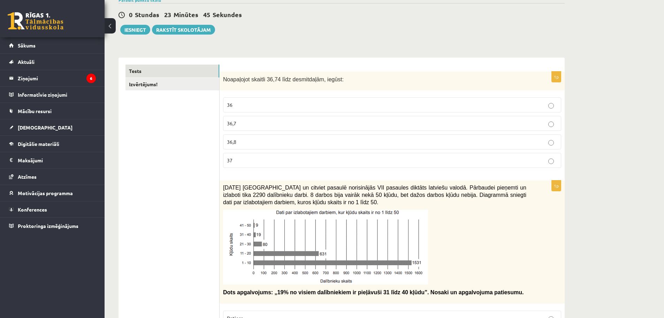
scroll to position [174, 0]
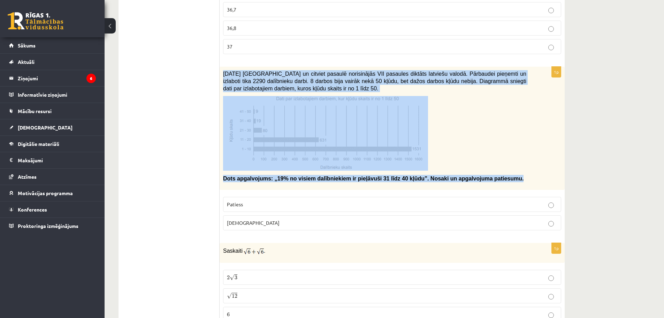
drag, startPoint x: 222, startPoint y: 71, endPoint x: 488, endPoint y: 177, distance: 286.8
click at [488, 177] on div "2021. gada 27. novembrī Latvijā un citviet pasaulē norisinājās VII pasaules dik…" at bounding box center [392, 128] width 345 height 123
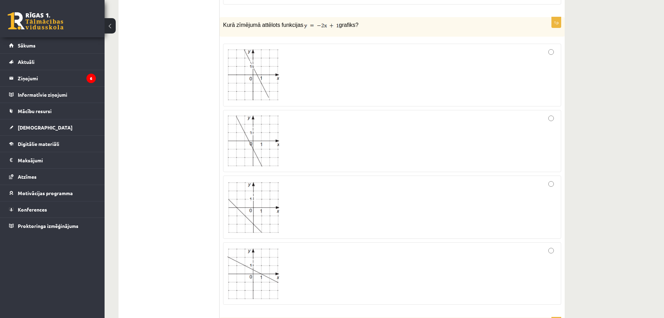
scroll to position [1046, 0]
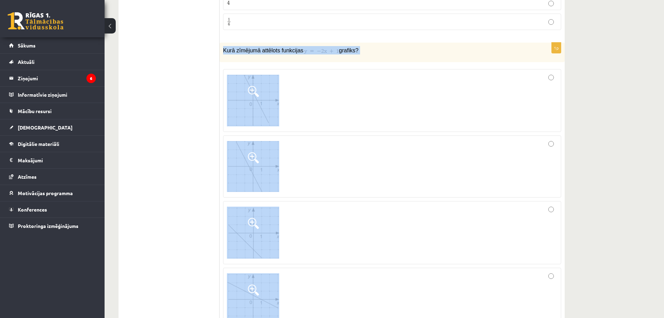
drag, startPoint x: 222, startPoint y: 49, endPoint x: 283, endPoint y: 269, distance: 228.5
click at [283, 269] on div "1p Kurā zīmējumā attēlots funkcijas grafiks?" at bounding box center [392, 189] width 345 height 293
drag, startPoint x: 198, startPoint y: 167, endPoint x: 204, endPoint y: 160, distance: 8.9
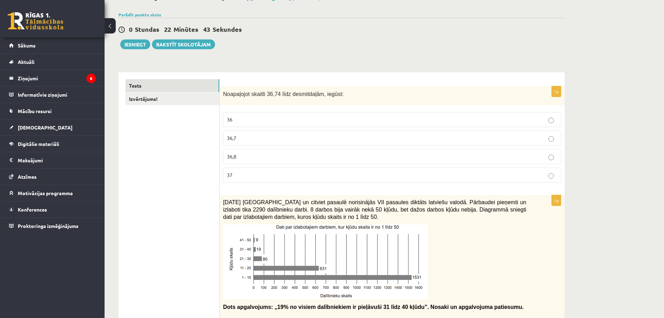
scroll to position [0, 0]
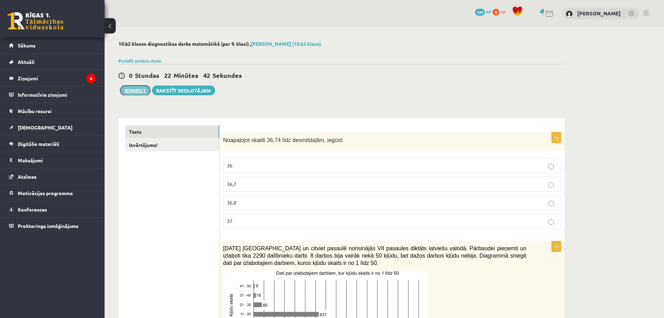
click at [138, 94] on button "Iesniegt" at bounding box center [135, 90] width 30 height 10
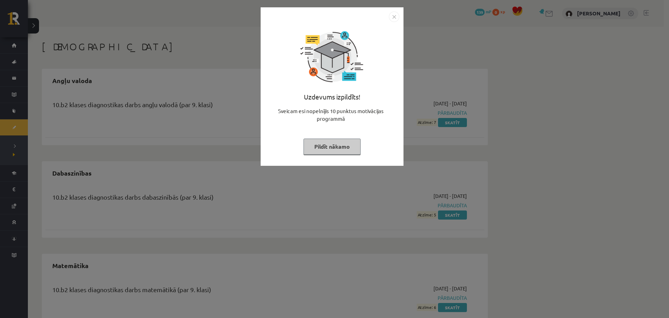
click at [316, 148] on button "Pildīt nākamo" at bounding box center [332, 146] width 57 height 16
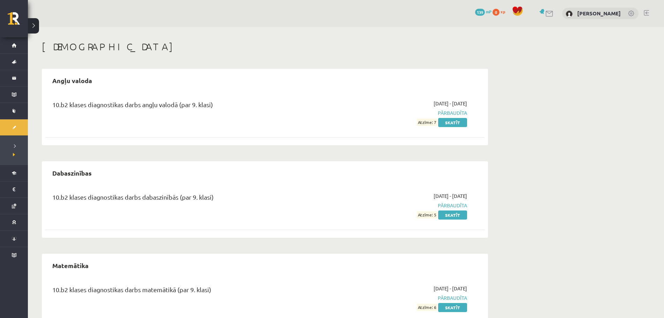
scroll to position [26, 0]
